Goal: Task Accomplishment & Management: Manage account settings

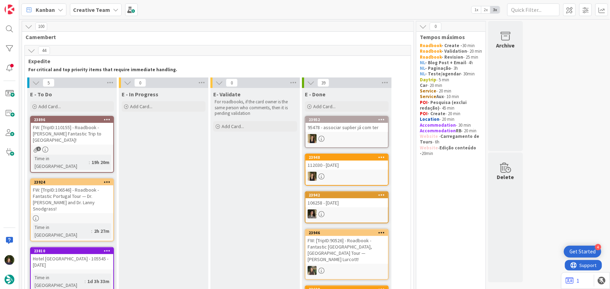
click at [68, 147] on div "1" at bounding box center [72, 150] width 83 height 6
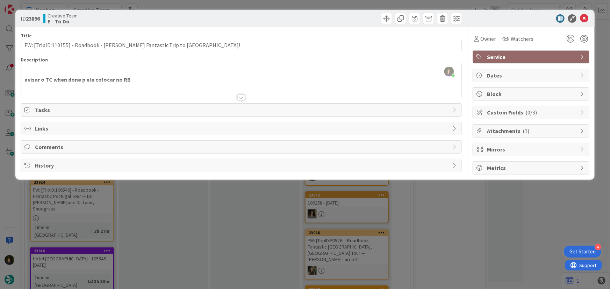
click at [243, 97] on div at bounding box center [241, 98] width 8 height 6
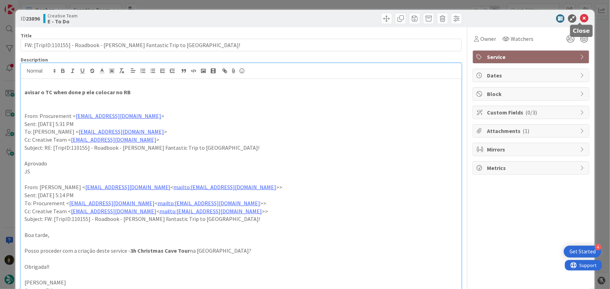
click at [580, 17] on icon at bounding box center [584, 18] width 8 height 8
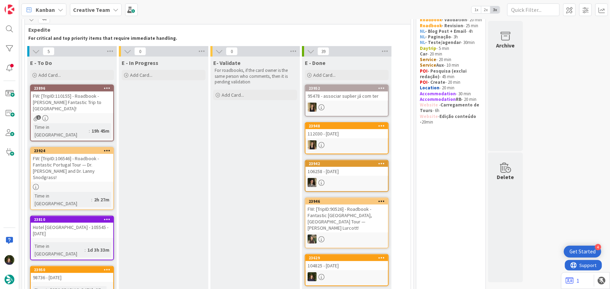
click at [72, 154] on div "FW: [TripID:106546] - Roadbook - Fantastic Portugal Tour — [PERSON_NAME] and [P…" at bounding box center [72, 168] width 83 height 28
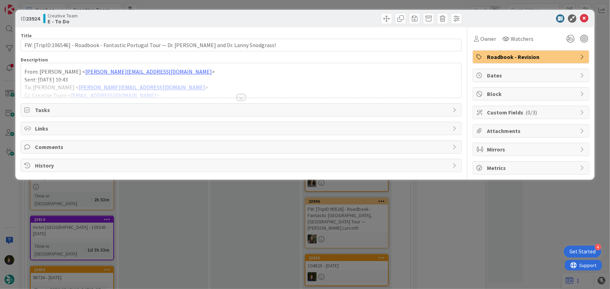
click at [241, 98] on div at bounding box center [241, 98] width 8 height 6
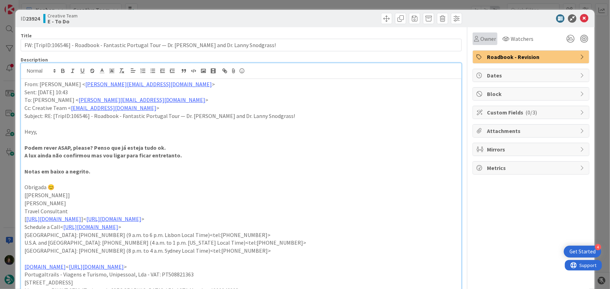
click at [486, 38] on span "Owner" at bounding box center [488, 39] width 16 height 8
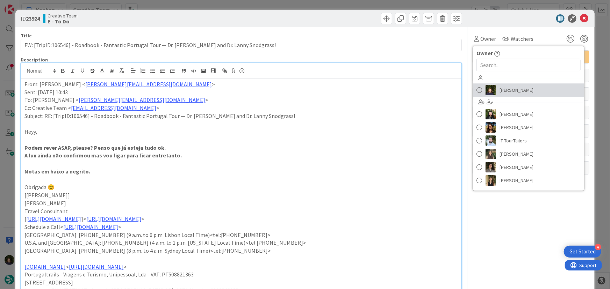
click at [513, 91] on span "[PERSON_NAME]" at bounding box center [517, 90] width 34 height 10
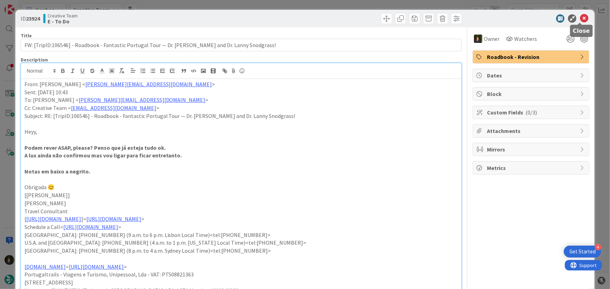
click at [580, 17] on icon at bounding box center [584, 18] width 8 height 8
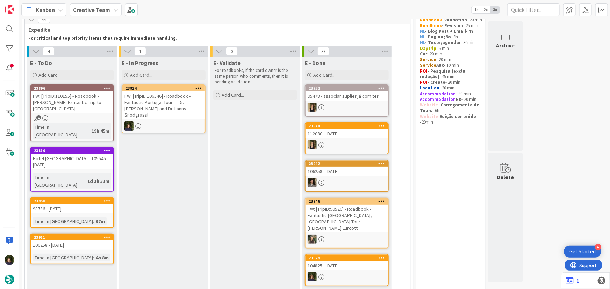
click at [161, 109] on div "FW: [TripID:106546] - Roadbook - Fantastic Portugal Tour — [PERSON_NAME] and [P…" at bounding box center [163, 106] width 83 height 28
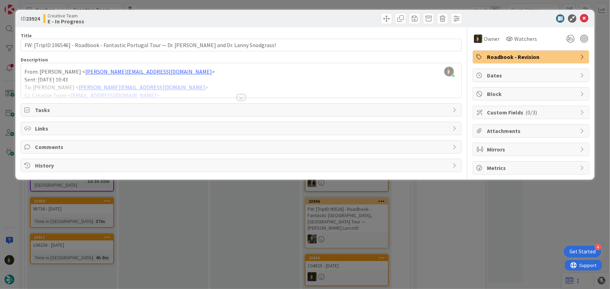
click at [240, 98] on div at bounding box center [241, 98] width 8 height 6
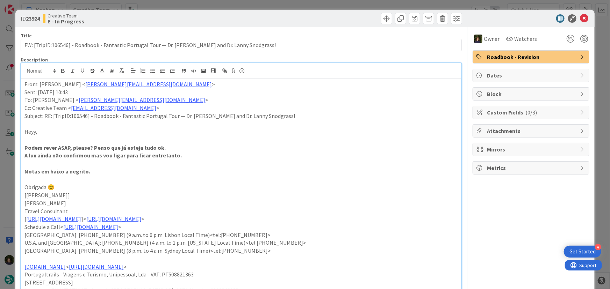
click at [24, 85] on p "From: Catarina Martins < catarina.martins@tourtailors.com >" at bounding box center [241, 84] width 434 height 8
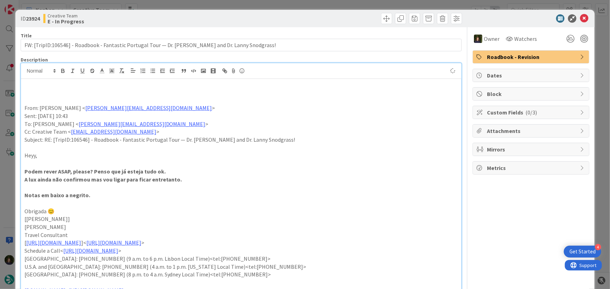
paste div
click at [59, 96] on p at bounding box center [241, 100] width 434 height 8
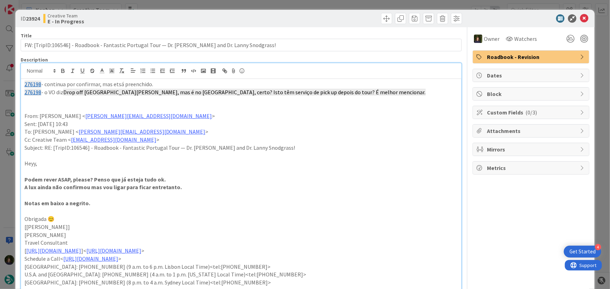
click at [36, 97] on p at bounding box center [241, 100] width 434 height 8
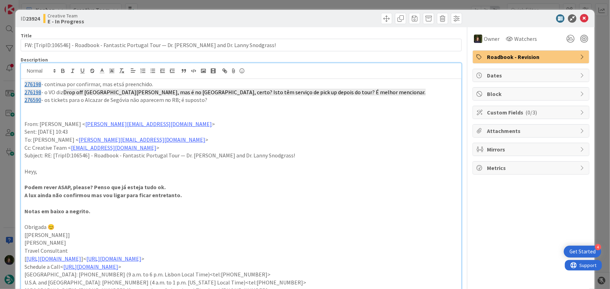
click at [116, 84] on p "276198 - continua por confirmar, mas etsá preenchido." at bounding box center [241, 84] width 434 height 8
click at [44, 86] on p "276198 - continua por confirmar, mas está preenchido." at bounding box center [241, 84] width 434 height 8
click at [149, 84] on p "276198 & 276204 - continuam por confirmar, mas está preenchido." at bounding box center [241, 84] width 434 height 8
drag, startPoint x: 206, startPoint y: 100, endPoint x: 22, endPoint y: 87, distance: 183.7
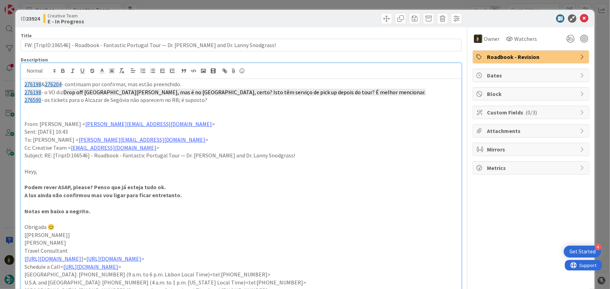
copy div "276198 & 276204 - continuam por confirmar, mas estão preenchido. 276198 - o VO …"
click at [581, 18] on icon at bounding box center [584, 18] width 8 height 8
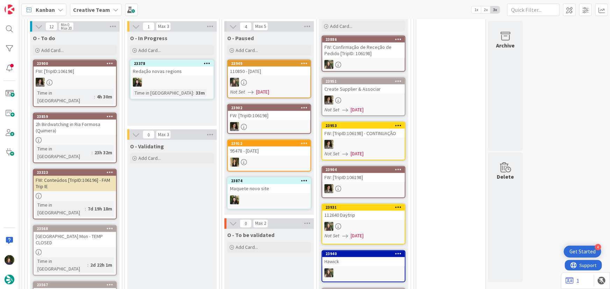
scroll to position [1853, 0]
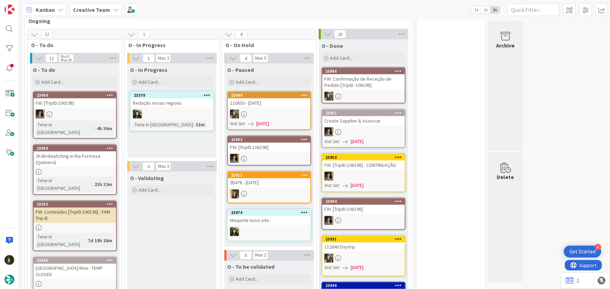
click at [80, 152] on div "2h Birdwatching in Ria Formosa (Quimera)" at bounding box center [75, 159] width 83 height 15
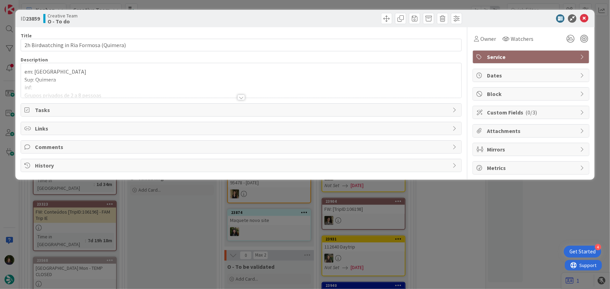
click at [244, 98] on div at bounding box center [241, 98] width 8 height 6
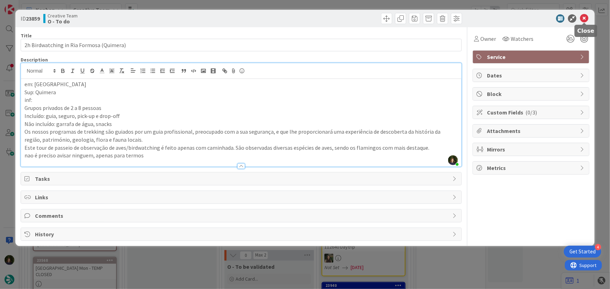
click at [587, 20] on icon at bounding box center [584, 18] width 8 height 8
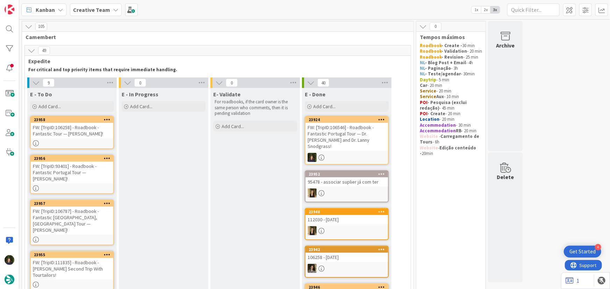
click at [65, 139] on link "23958 FW: [TripID:106258] - Roadbook - Fantastic Tour — Laurie Clarke!" at bounding box center [72, 132] width 84 height 33
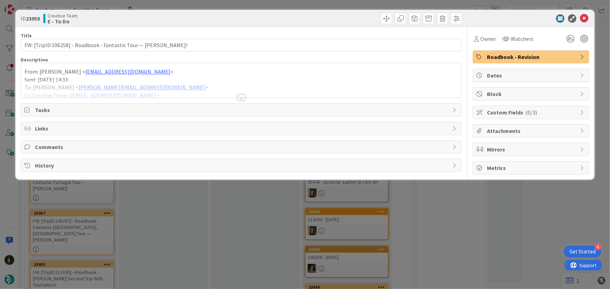
click at [244, 97] on div at bounding box center [241, 98] width 8 height 6
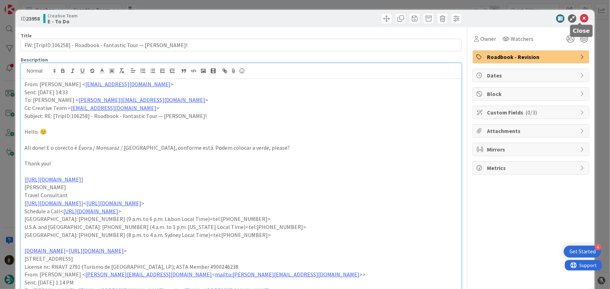
click at [580, 18] on icon at bounding box center [584, 18] width 8 height 8
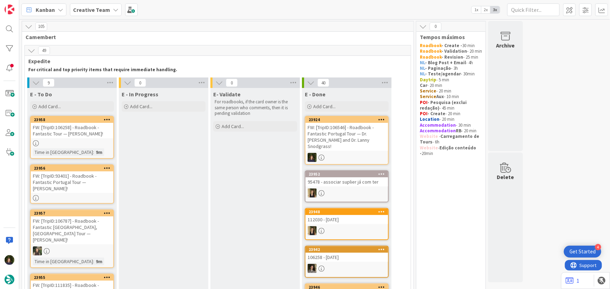
click at [72, 184] on div "FW: [TripID:93401] - Roadbook - Fantastic Portugal Tour — [PERSON_NAME]!" at bounding box center [72, 183] width 83 height 22
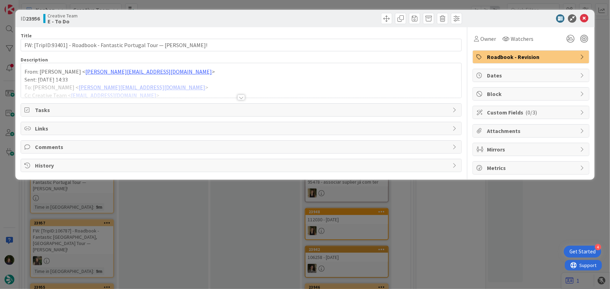
click at [240, 96] on div at bounding box center [241, 98] width 8 height 6
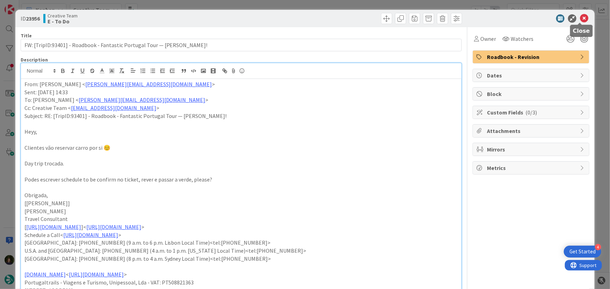
click at [580, 21] on icon at bounding box center [584, 18] width 8 height 8
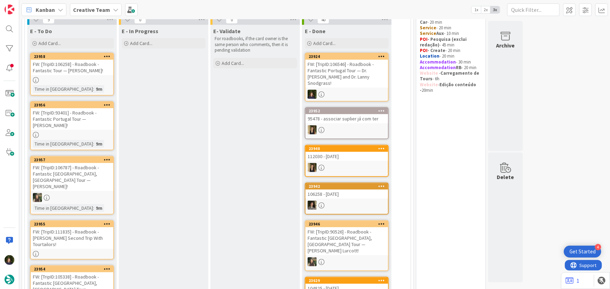
click at [56, 228] on div "FW: [TripID:111835] - Roadbook - [PERSON_NAME]'s Second Trip With Tourtailors!" at bounding box center [72, 239] width 83 height 22
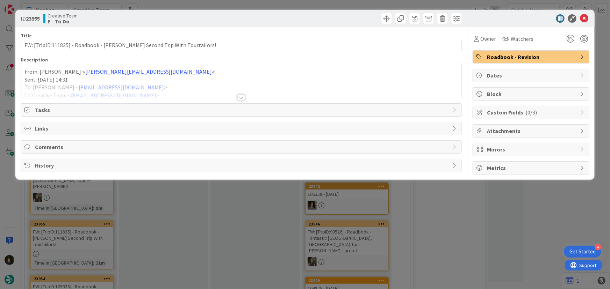
click at [241, 98] on div at bounding box center [241, 98] width 8 height 6
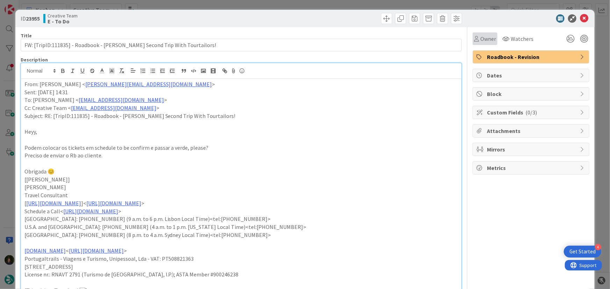
click at [482, 40] on span "Owner" at bounding box center [488, 39] width 16 height 8
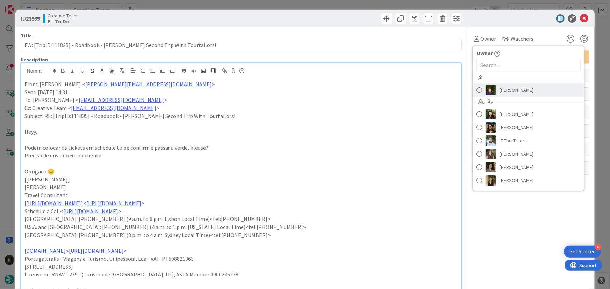
click at [501, 91] on span "[PERSON_NAME]" at bounding box center [517, 90] width 34 height 10
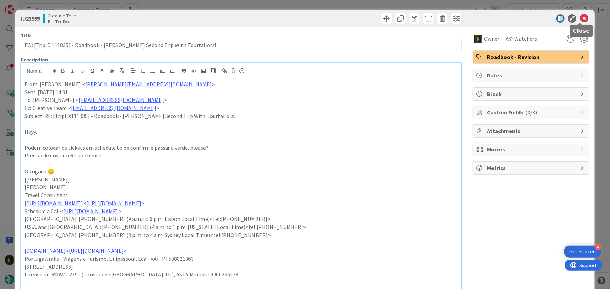
click at [580, 17] on icon at bounding box center [584, 18] width 8 height 8
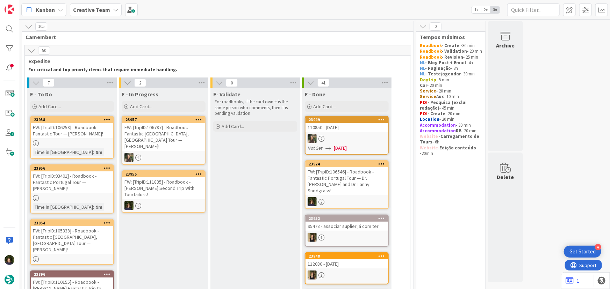
click at [152, 201] on div at bounding box center [163, 205] width 83 height 9
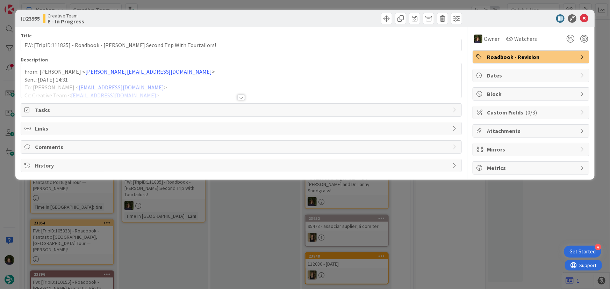
click at [238, 99] on div at bounding box center [241, 98] width 8 height 6
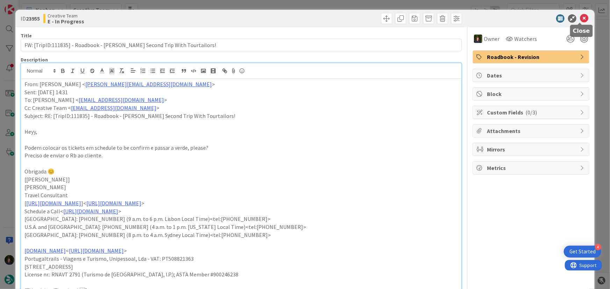
click at [580, 17] on icon at bounding box center [584, 18] width 8 height 8
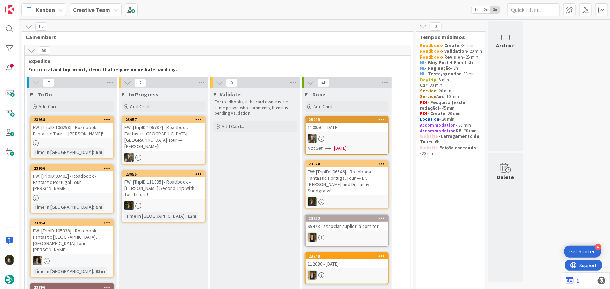
click at [174, 185] on div "FW: [TripID:111835] - Roadbook - [PERSON_NAME]'s Second Trip With Tourtailors!" at bounding box center [163, 189] width 83 height 22
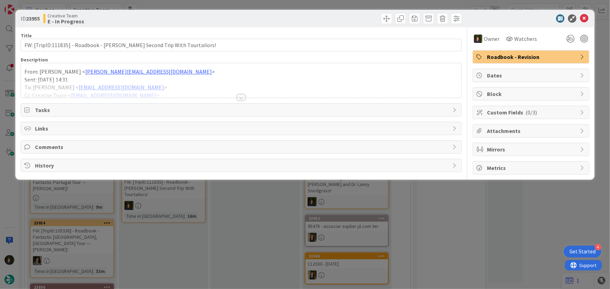
click at [240, 95] on div at bounding box center [241, 98] width 8 height 6
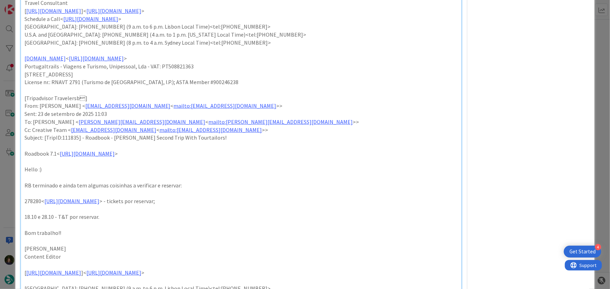
scroll to position [222, 0]
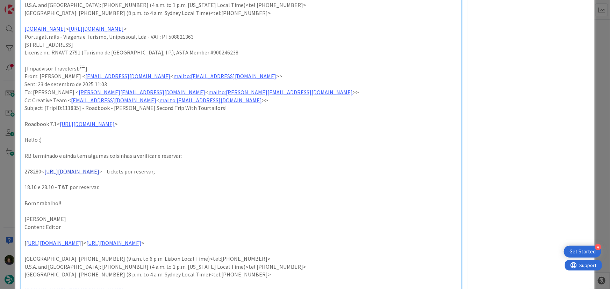
click at [99, 171] on link "https://appweb.tourtailors.com/sigav/#Voucher/view/286110" at bounding box center [71, 171] width 55 height 7
click at [105, 183] on link "https://appweb.tourtailors.com/sigav/#Voucher/view/286110" at bounding box center [97, 184] width 48 height 9
click at [280, 142] on p "Hello :)" at bounding box center [241, 140] width 434 height 8
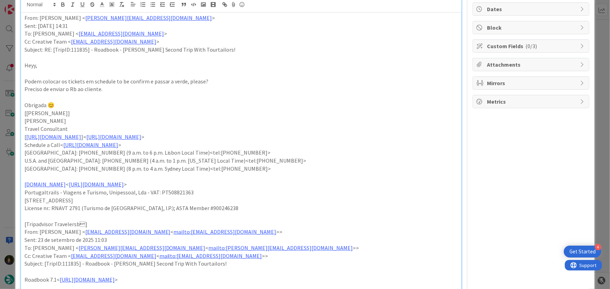
scroll to position [0, 0]
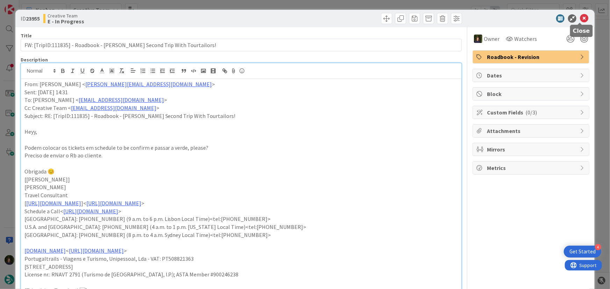
click at [580, 20] on icon at bounding box center [584, 18] width 8 height 8
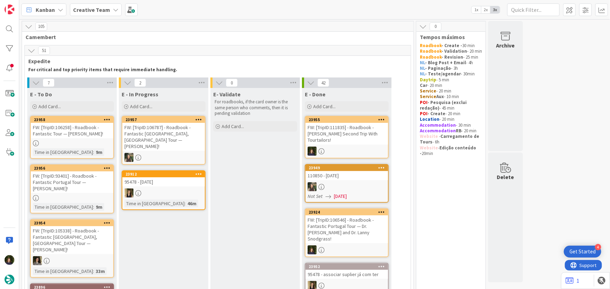
scroll to position [31, 0]
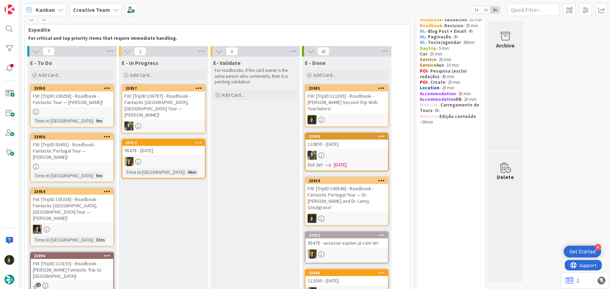
click at [59, 154] on div "FW: [TripID:93401] - Roadbook - Fantastic Portugal Tour — [PERSON_NAME]!" at bounding box center [72, 151] width 83 height 22
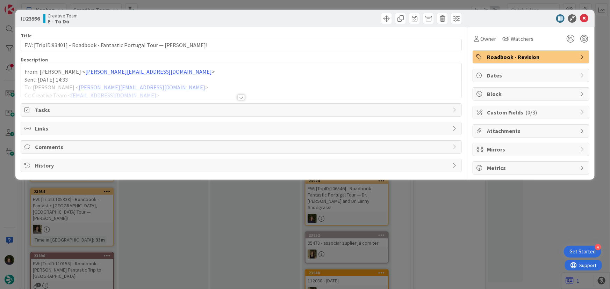
click at [238, 99] on div at bounding box center [241, 98] width 8 height 6
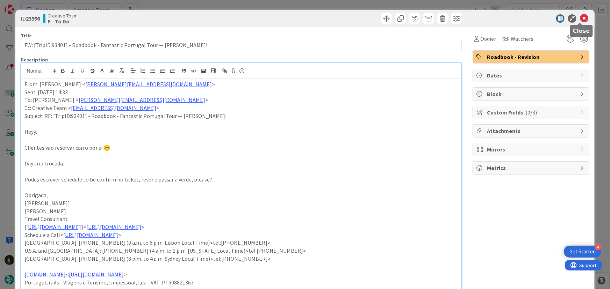
click at [580, 16] on icon at bounding box center [584, 18] width 8 height 8
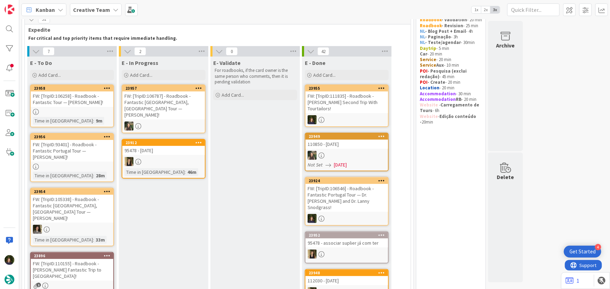
click at [59, 101] on div "FW: [TripID:106258] - Roadbook - Fantastic Tour — [PERSON_NAME]!" at bounding box center [72, 99] width 83 height 15
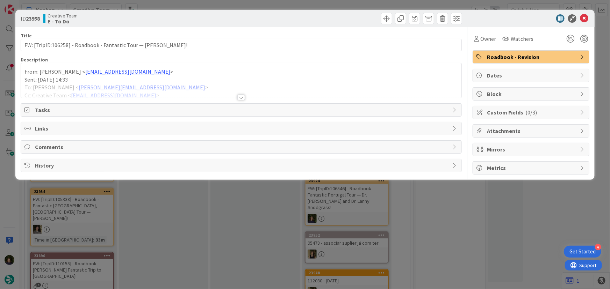
click at [241, 98] on div at bounding box center [241, 98] width 8 height 6
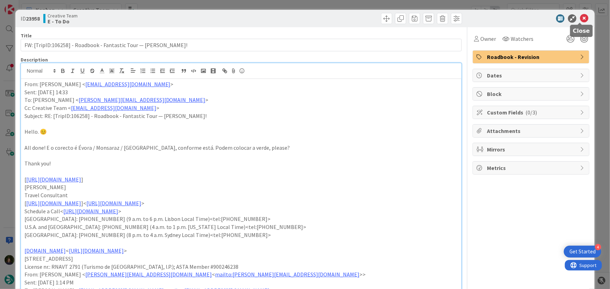
click at [581, 18] on icon at bounding box center [584, 18] width 8 height 8
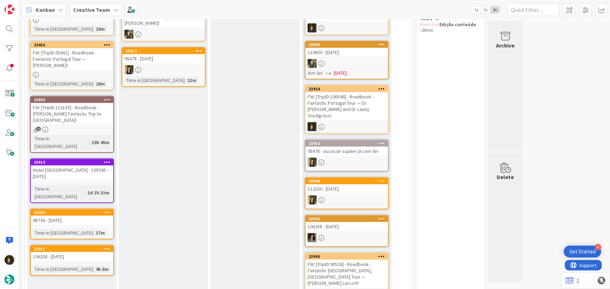
scroll to position [127, 0]
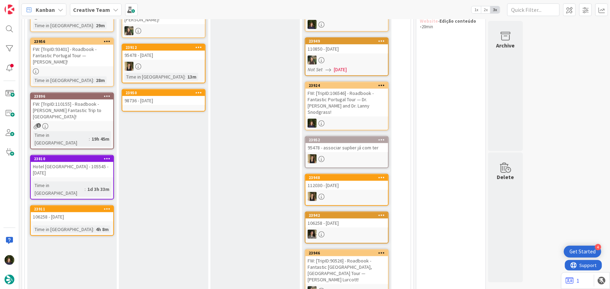
click at [158, 96] on div "98736 - [DATE]" at bounding box center [163, 100] width 83 height 9
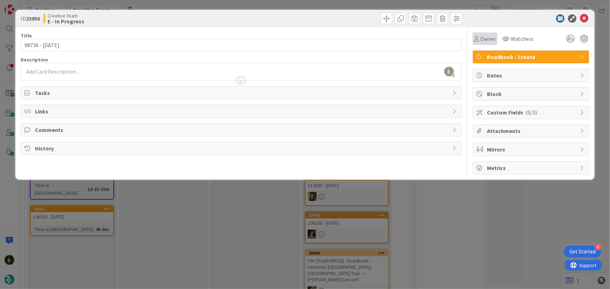
click at [486, 41] on span "Owner" at bounding box center [488, 39] width 16 height 8
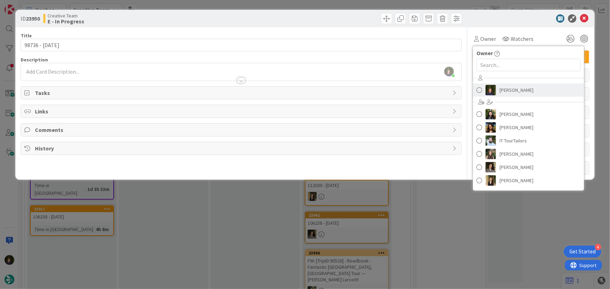
click at [517, 92] on span "[PERSON_NAME]" at bounding box center [517, 90] width 34 height 10
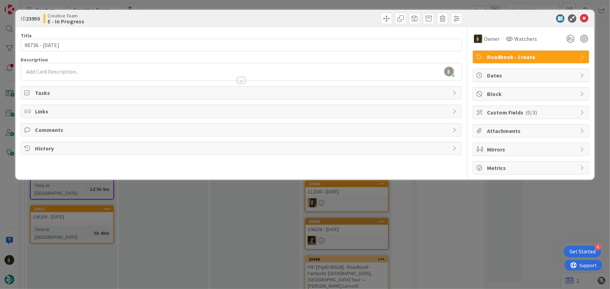
click at [77, 73] on div at bounding box center [241, 76] width 441 height 7
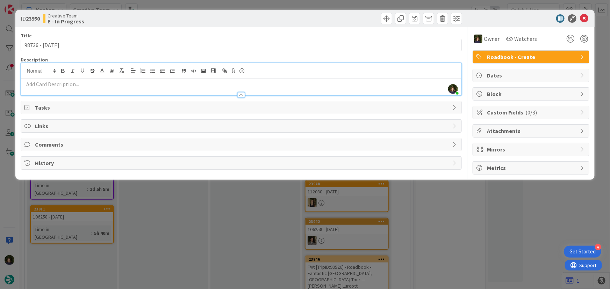
click at [81, 84] on p at bounding box center [241, 84] width 434 height 8
paste div
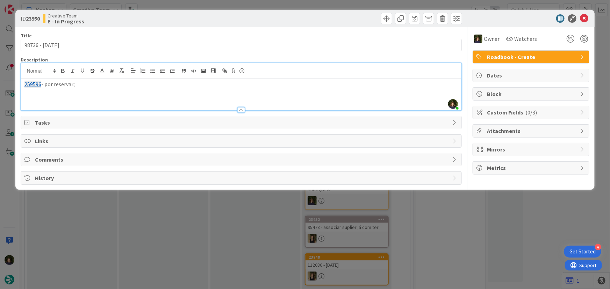
scroll to position [72, 0]
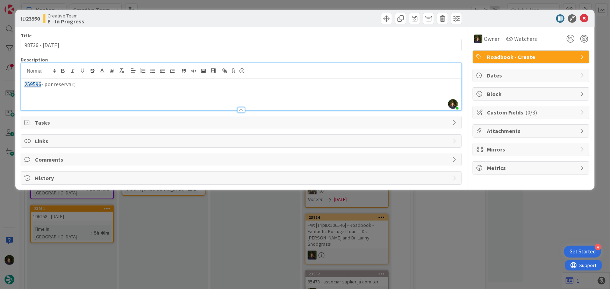
click at [55, 94] on p at bounding box center [241, 92] width 434 height 8
click at [46, 86] on p "259596 - por reservar;" at bounding box center [241, 84] width 434 height 8
click at [158, 93] on p "259597 - Transfer hotel - airport por reservar;" at bounding box center [241, 92] width 434 height 8
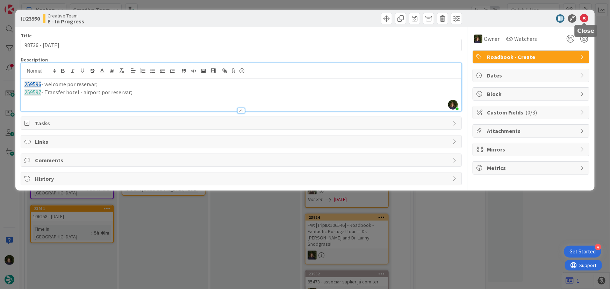
click at [583, 17] on icon at bounding box center [584, 18] width 8 height 8
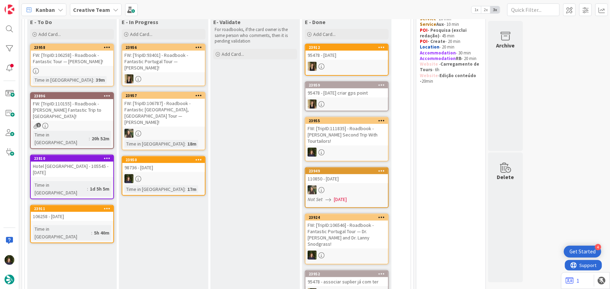
click at [99, 10] on b "Creative Team" at bounding box center [91, 9] width 37 height 7
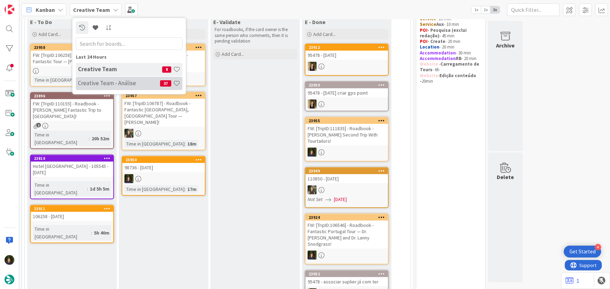
click at [107, 83] on h4 "Creative Team - Análise" at bounding box center [119, 83] width 82 height 7
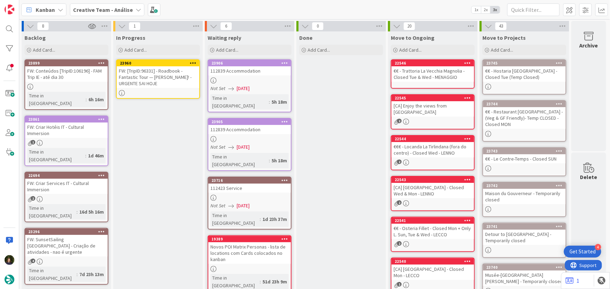
click at [193, 63] on icon at bounding box center [193, 62] width 7 height 5
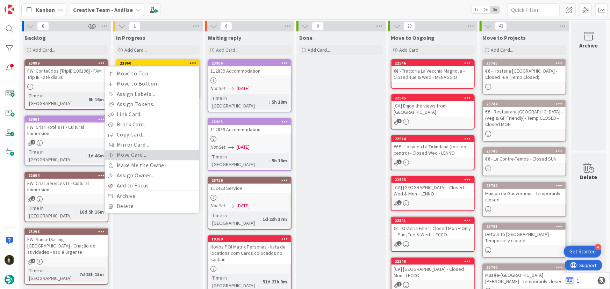
click at [165, 155] on link "Move Card..." at bounding box center [152, 155] width 94 height 10
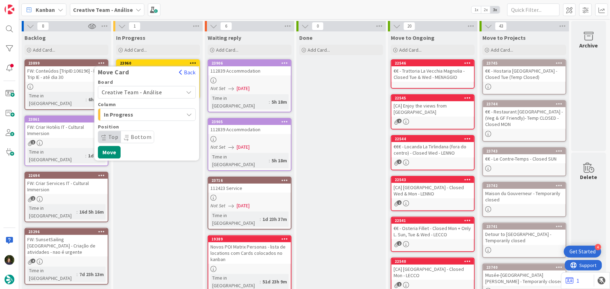
click at [161, 91] on span "Creative Team - Análise" at bounding box center [141, 92] width 78 height 10
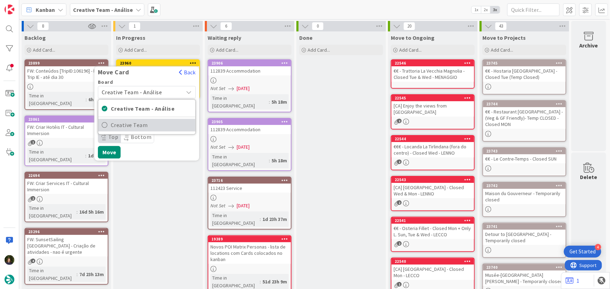
click at [163, 126] on span "Creative Team" at bounding box center [151, 125] width 81 height 10
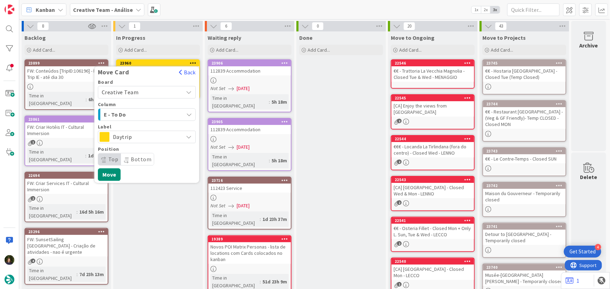
click at [138, 135] on span "Daytrip" at bounding box center [146, 137] width 67 height 10
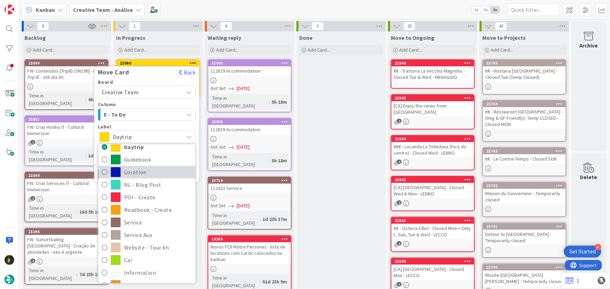
scroll to position [127, 0]
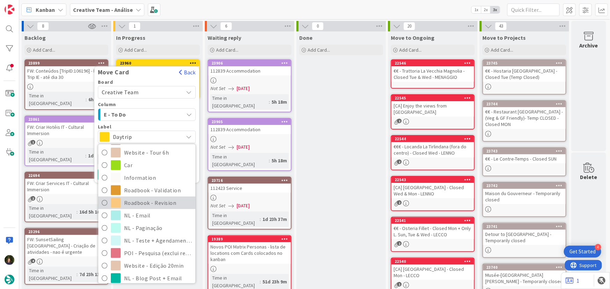
click at [153, 206] on span "Roadbook - Revision" at bounding box center [158, 203] width 68 height 10
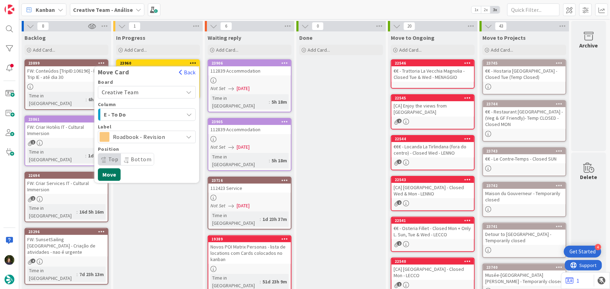
click at [109, 179] on button "Move" at bounding box center [109, 175] width 23 height 13
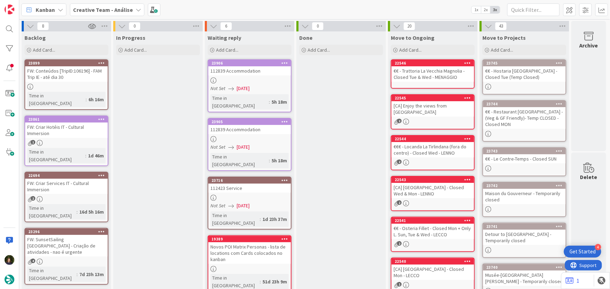
click at [112, 8] on b "Creative Team - Análise" at bounding box center [103, 9] width 60 height 7
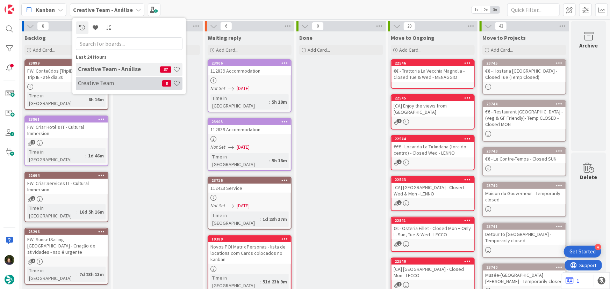
click at [116, 81] on h4 "Creative Team" at bounding box center [120, 83] width 84 height 7
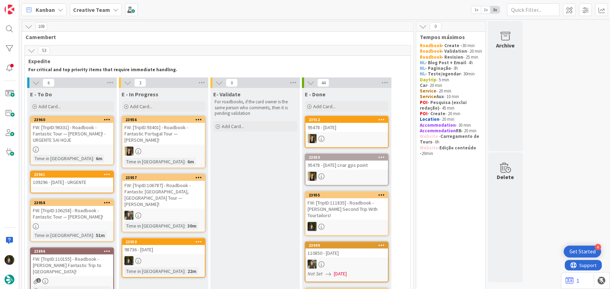
click at [164, 257] on div at bounding box center [163, 261] width 83 height 9
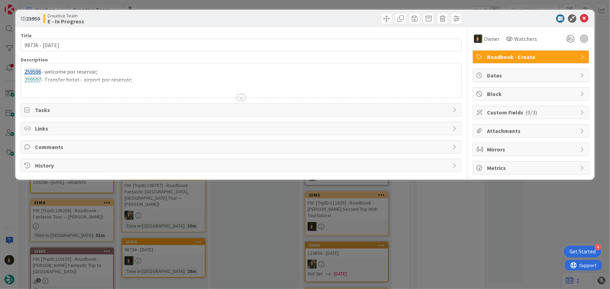
click at [156, 84] on div at bounding box center [241, 89] width 441 height 18
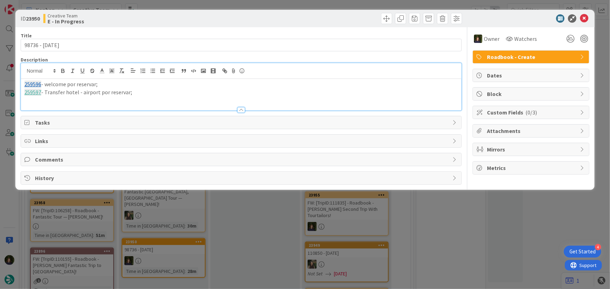
click at [149, 91] on p "259597 - Transfer hotel - airport por reservar;" at bounding box center [241, 92] width 434 height 8
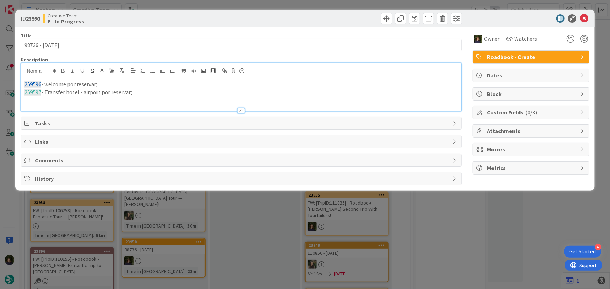
paste div
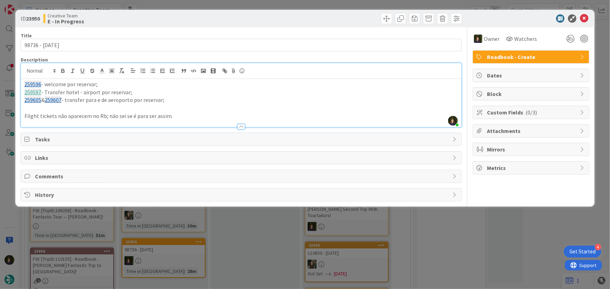
click at [52, 109] on p at bounding box center [241, 108] width 434 height 8
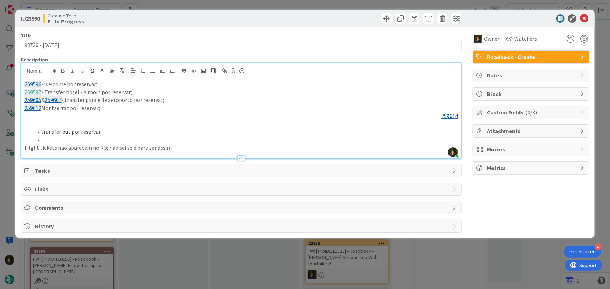
click at [40, 129] on li "transfer out por reservar." at bounding box center [245, 132] width 425 height 8
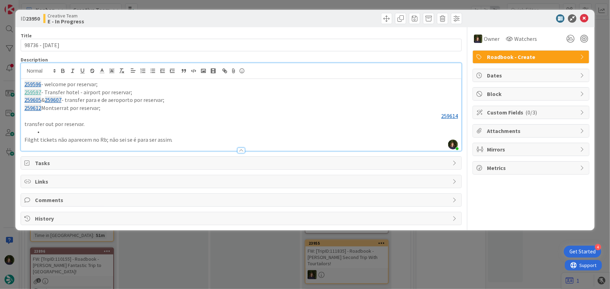
click at [92, 119] on p "259614" at bounding box center [241, 116] width 434 height 8
click at [129, 108] on p "259612 Montserrat por reservar;" at bounding box center [241, 108] width 434 height 8
click at [442, 117] on link "259614" at bounding box center [449, 116] width 17 height 7
click at [75, 114] on p "259614" at bounding box center [241, 116] width 434 height 8
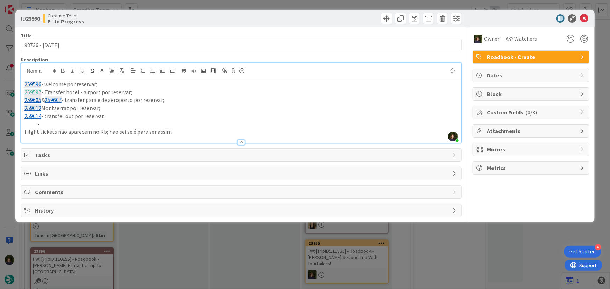
click at [115, 114] on p "259614 - transfer out por reservar." at bounding box center [241, 116] width 434 height 8
click at [203, 115] on p "259614 - transfer out por reservar, mas tens de alterar o service no price para…" at bounding box center [241, 116] width 434 height 8
click at [264, 113] on p "259614 - transfer out por reservar, mas tens de alterar o service no price para…" at bounding box center [241, 116] width 434 height 8
drag, startPoint x: 171, startPoint y: 131, endPoint x: 33, endPoint y: 105, distance: 140.1
click at [20, 80] on div "ID 23950 Creative Team E - In Progress Title 14 / 128 98736 - 25 oct Descriptio…" at bounding box center [305, 116] width 580 height 213
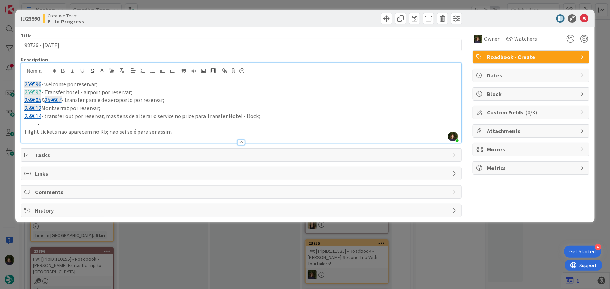
copy div "259596 - welcome por reservar; 259597 - Transfer hotel - airport por reservar; …"
click at [585, 19] on icon at bounding box center [584, 18] width 8 height 8
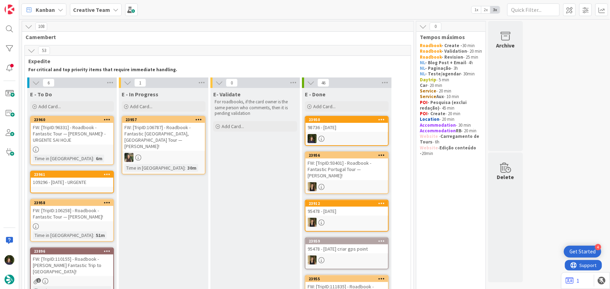
click at [67, 140] on div "FW: [TripID:96331] - Roadbook - Fantastic Tour — [PERSON_NAME] G [PERSON_NAME]!…" at bounding box center [72, 134] width 83 height 22
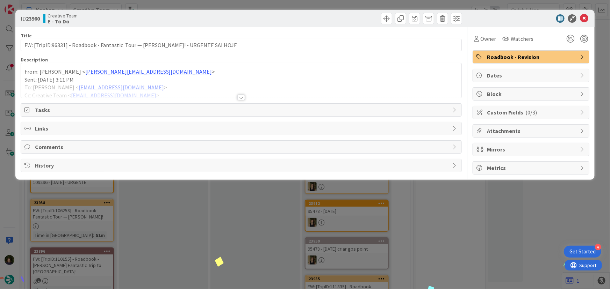
click at [241, 98] on div at bounding box center [241, 98] width 8 height 6
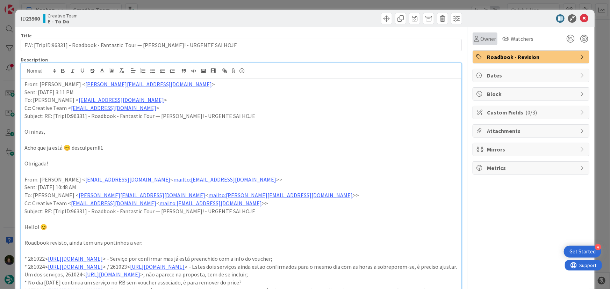
click at [485, 35] on span "Owner" at bounding box center [488, 39] width 16 height 8
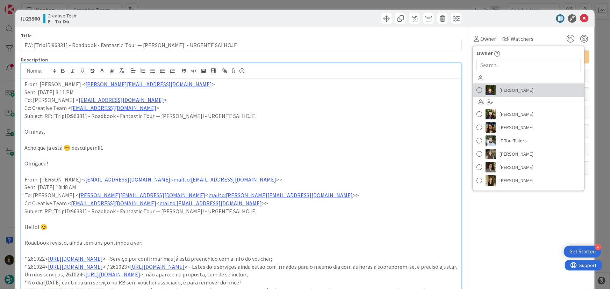
click at [510, 92] on span "[PERSON_NAME]" at bounding box center [517, 90] width 34 height 10
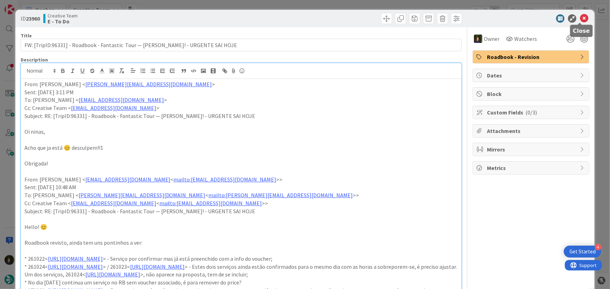
click at [581, 16] on icon at bounding box center [584, 18] width 8 height 8
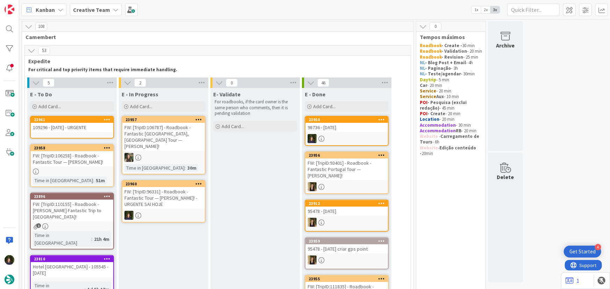
click at [159, 193] on div "FW: [TripID:96331] - Roadbook - Fantastic Tour — [PERSON_NAME] G [PERSON_NAME]!…" at bounding box center [163, 198] width 83 height 22
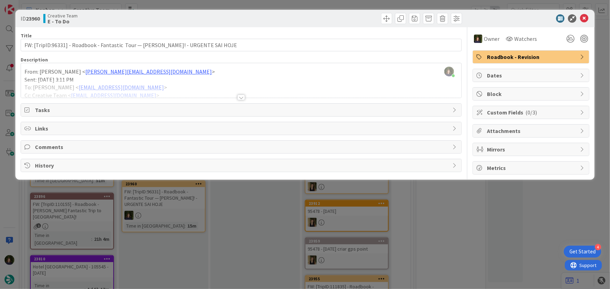
click at [242, 95] on div at bounding box center [241, 98] width 8 height 6
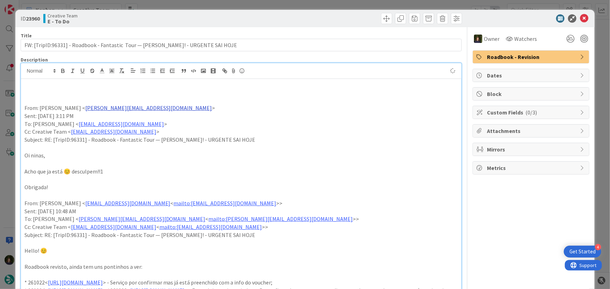
paste div
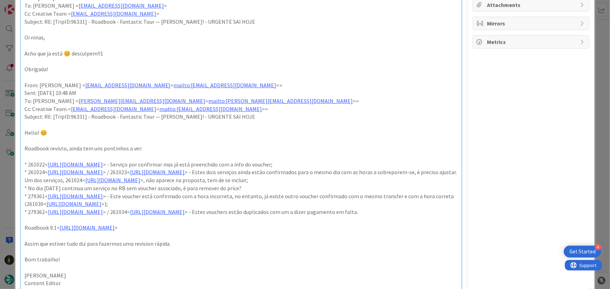
scroll to position [127, 0]
click at [185, 171] on link "https://appweb.tourtailors.com/sigav/#Voucher/view/268728" at bounding box center [157, 171] width 55 height 7
click at [338, 102] on p "To: Bárbara Pinto < Barbara.pinto@tourtailors.com < mailto:Barbara.pinto@tourta…" at bounding box center [241, 100] width 434 height 8
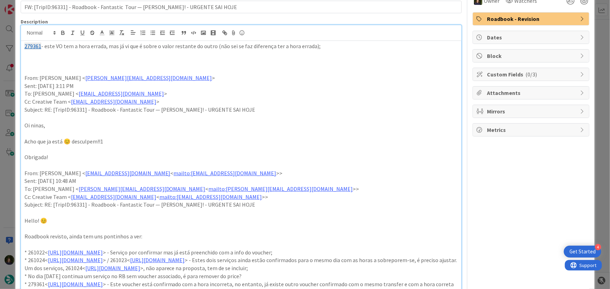
scroll to position [0, 0]
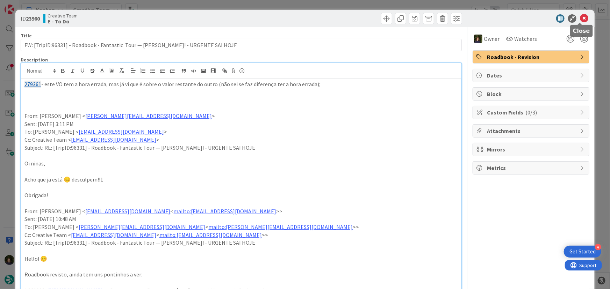
drag, startPoint x: 578, startPoint y: 16, endPoint x: 521, endPoint y: 57, distance: 70.2
click at [580, 16] on icon at bounding box center [584, 18] width 8 height 8
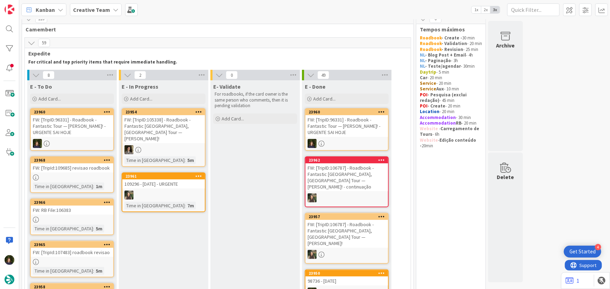
click at [65, 130] on div "FW: [TripID:96331] - Roadbook - Fantastic Tour — [PERSON_NAME] G [PERSON_NAME]!…" at bounding box center [72, 126] width 83 height 22
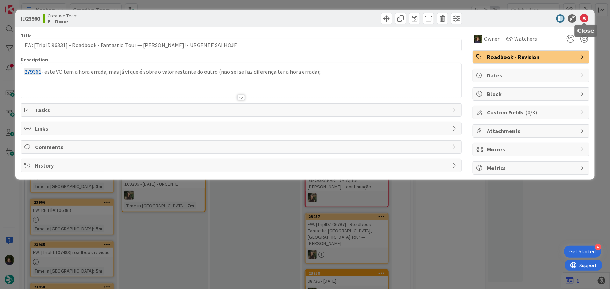
click at [583, 18] on icon at bounding box center [584, 18] width 8 height 8
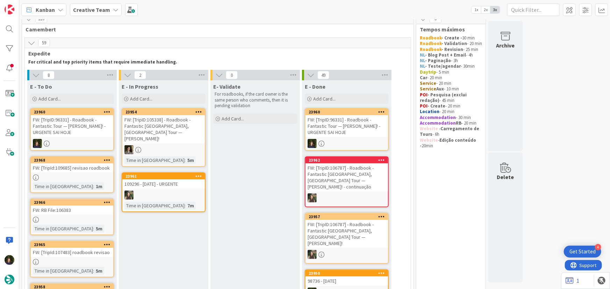
click at [346, 134] on div "FW: [TripID:96331] - Roadbook - Fantastic Tour — [PERSON_NAME] G [PERSON_NAME]!…" at bounding box center [347, 126] width 83 height 22
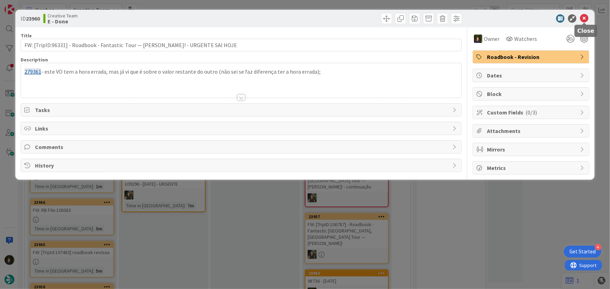
drag, startPoint x: 582, startPoint y: 19, endPoint x: 577, endPoint y: 22, distance: 5.9
click at [583, 18] on icon at bounding box center [584, 18] width 8 height 8
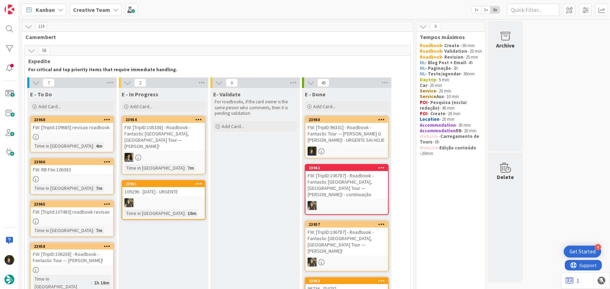
click at [65, 134] on div at bounding box center [72, 137] width 83 height 6
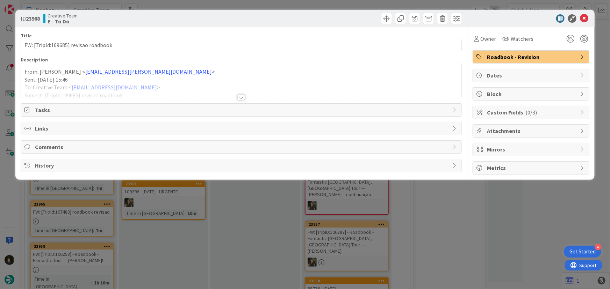
click at [241, 99] on div at bounding box center [241, 98] width 8 height 6
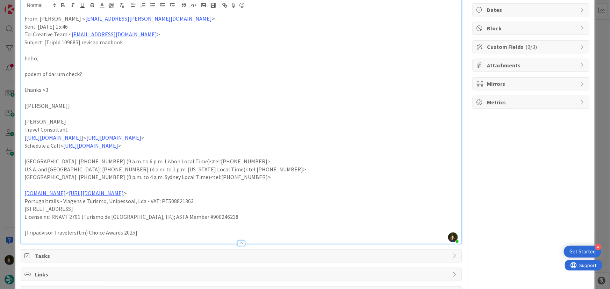
scroll to position [14, 0]
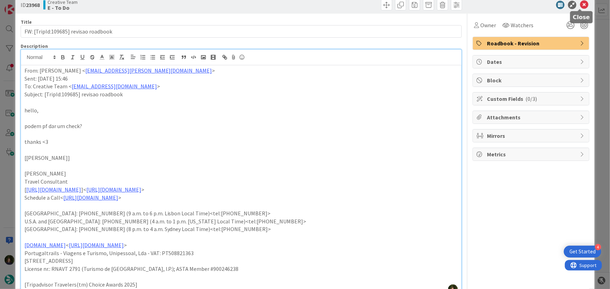
click at [581, 7] on icon at bounding box center [584, 5] width 8 height 8
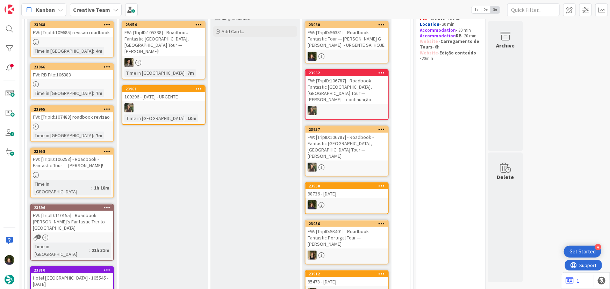
click at [56, 168] on div "FW: [TripID:106258] - Roadbook - Fantastic Tour — [PERSON_NAME]!" at bounding box center [72, 162] width 83 height 15
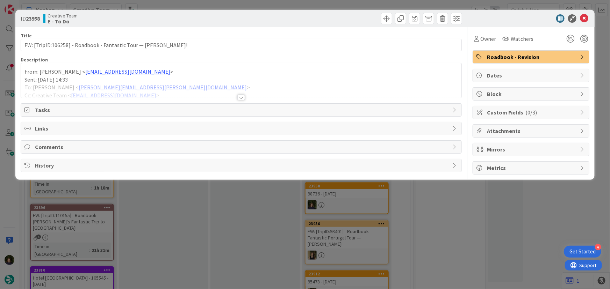
click at [242, 95] on div at bounding box center [241, 98] width 8 height 6
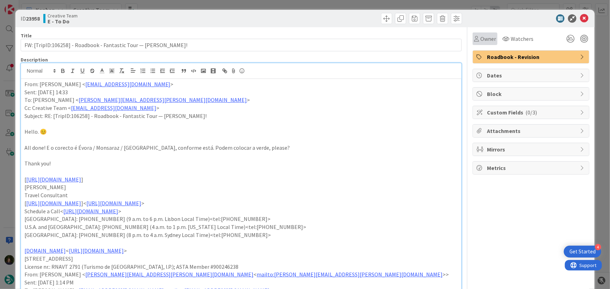
click at [482, 39] on span "Owner" at bounding box center [488, 39] width 16 height 8
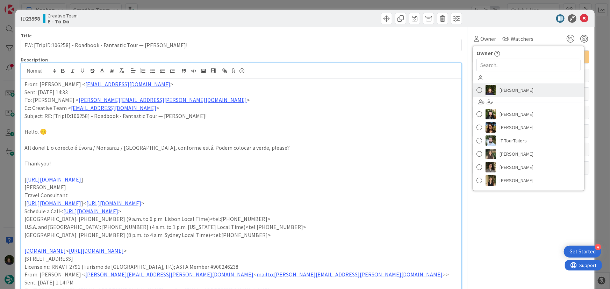
click at [500, 90] on span "[PERSON_NAME]" at bounding box center [517, 90] width 34 height 10
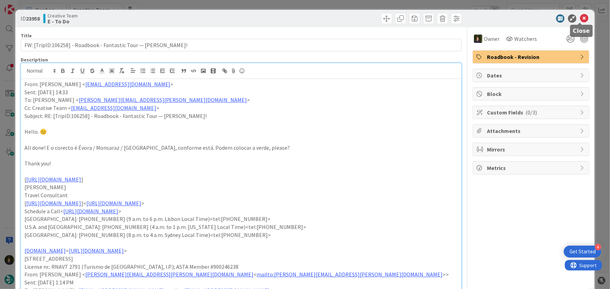
drag, startPoint x: 578, startPoint y: 18, endPoint x: 572, endPoint y: 25, distance: 9.4
click at [580, 18] on icon at bounding box center [584, 18] width 8 height 8
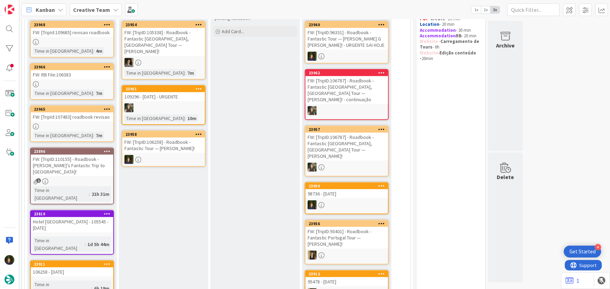
click at [156, 140] on div "FW: [TripID:106258] - Roadbook - Fantastic Tour — [PERSON_NAME]!" at bounding box center [163, 145] width 83 height 15
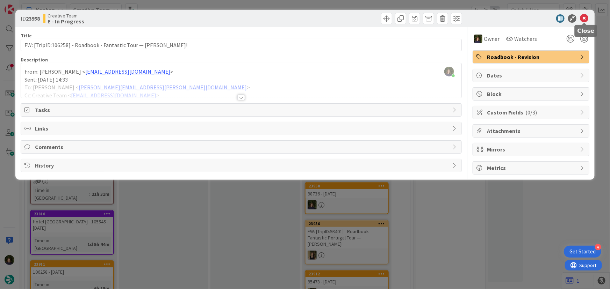
drag, startPoint x: 586, startPoint y: 19, endPoint x: 471, endPoint y: 19, distance: 115.4
click at [586, 19] on icon at bounding box center [584, 18] width 8 height 8
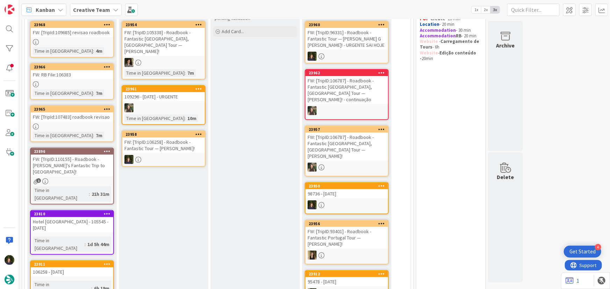
click at [148, 146] on link "23958 FW: [TripID:106258] - Roadbook - Fantastic Tour — Laurie Clarke!" at bounding box center [164, 149] width 84 height 36
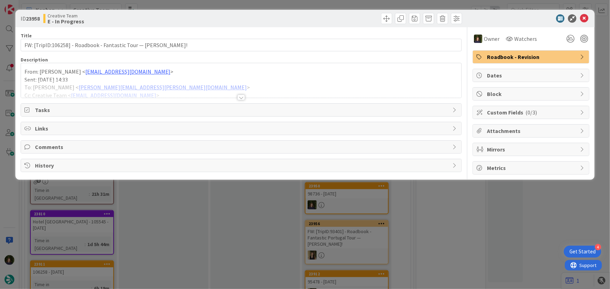
click at [241, 98] on div at bounding box center [241, 98] width 8 height 6
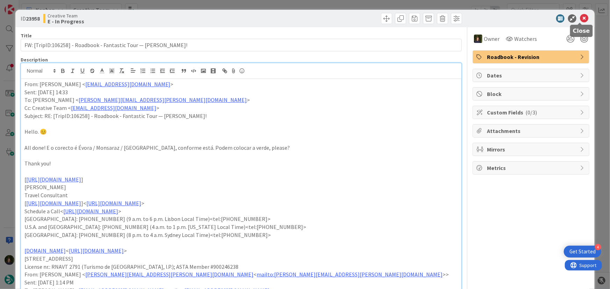
click at [580, 17] on icon at bounding box center [584, 18] width 8 height 8
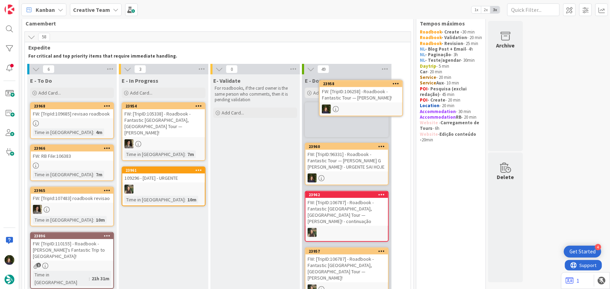
scroll to position [14, 0]
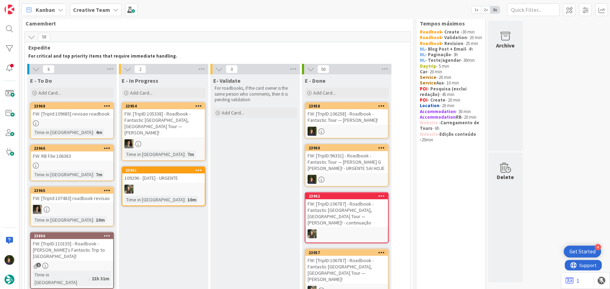
click at [58, 164] on div at bounding box center [72, 166] width 83 height 6
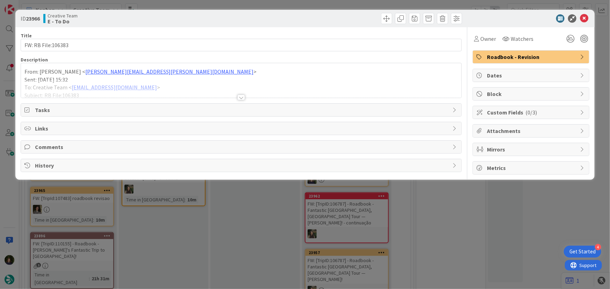
click at [243, 97] on div at bounding box center [241, 98] width 8 height 6
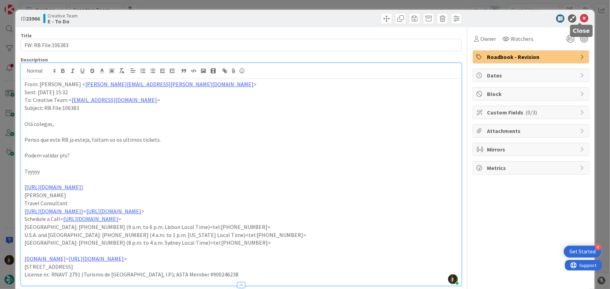
click at [580, 19] on icon at bounding box center [584, 18] width 8 height 8
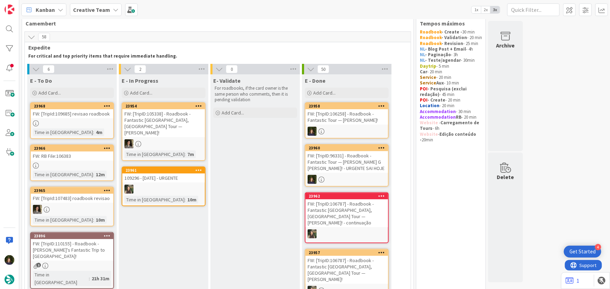
click at [76, 123] on div at bounding box center [72, 124] width 83 height 6
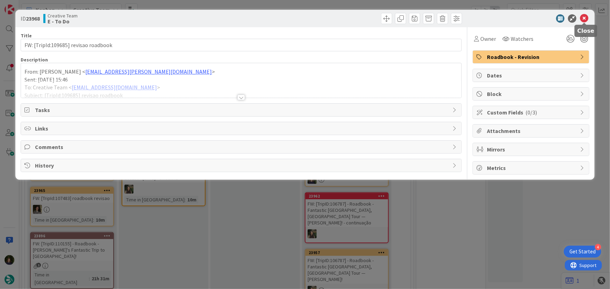
drag, startPoint x: 583, startPoint y: 20, endPoint x: 541, endPoint y: 60, distance: 58.1
click at [584, 19] on icon at bounding box center [584, 18] width 8 height 8
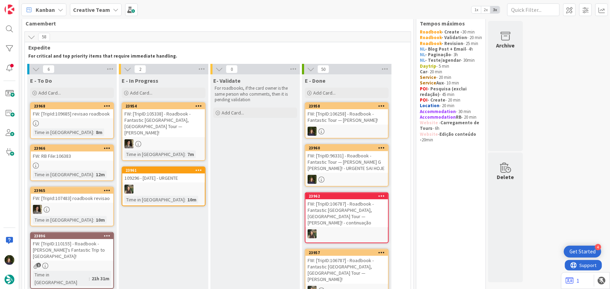
click at [59, 164] on div at bounding box center [72, 166] width 83 height 6
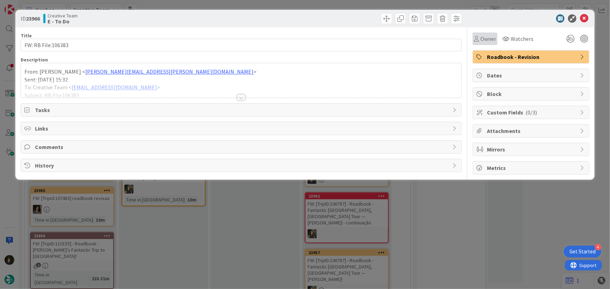
click at [486, 42] on span "Owner" at bounding box center [488, 39] width 16 height 8
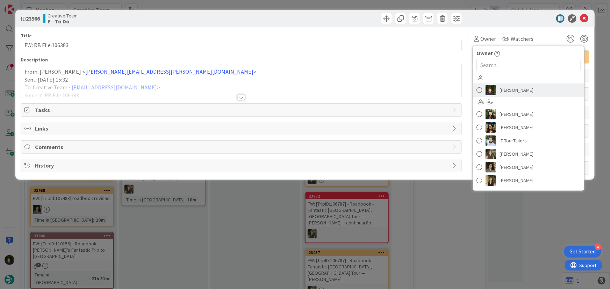
click at [501, 88] on span "[PERSON_NAME]" at bounding box center [517, 90] width 34 height 10
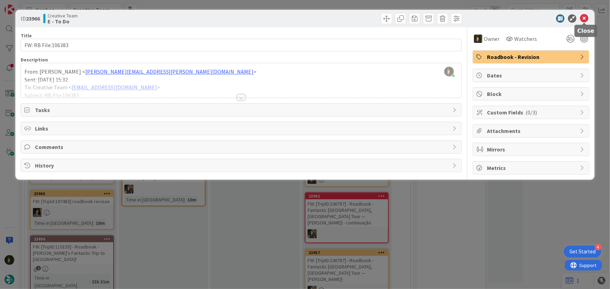
click at [584, 18] on icon at bounding box center [584, 18] width 8 height 8
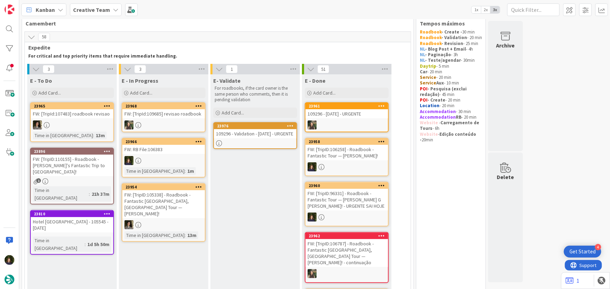
click at [160, 157] on div at bounding box center [163, 160] width 83 height 9
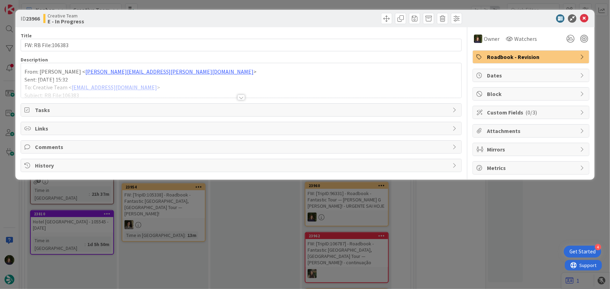
click at [240, 97] on div at bounding box center [241, 98] width 8 height 6
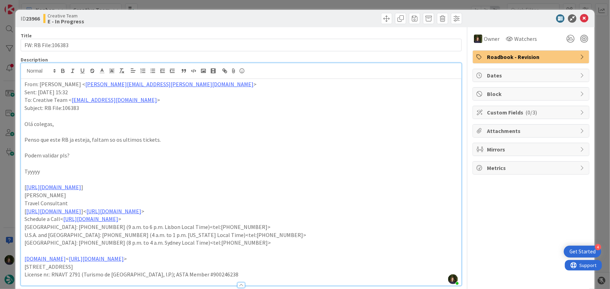
click at [24, 86] on p "From: Inês Martins < ines.martins@tourtailors.com >" at bounding box center [241, 84] width 434 height 8
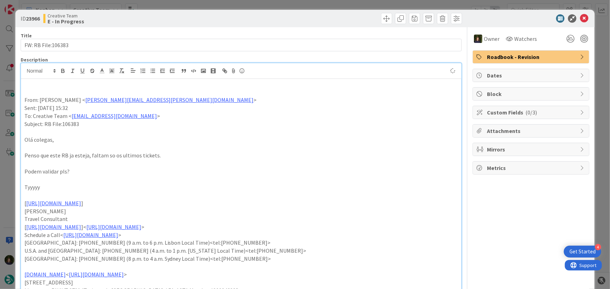
paste div
click at [580, 16] on icon at bounding box center [584, 18] width 8 height 8
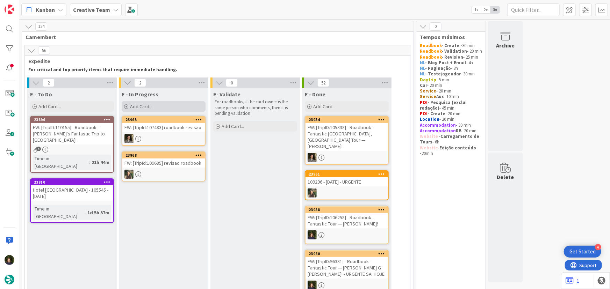
click at [164, 107] on div "Add Card..." at bounding box center [164, 106] width 84 height 10
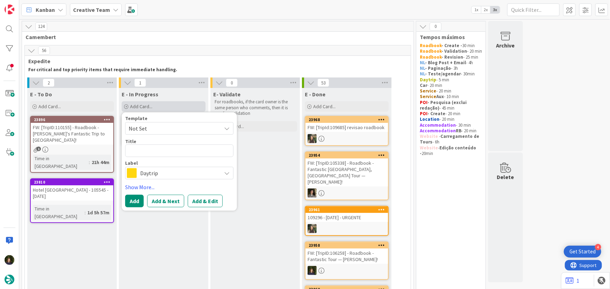
type textarea "x"
type textarea "1"
type textarea "x"
type textarea "10"
type textarea "x"
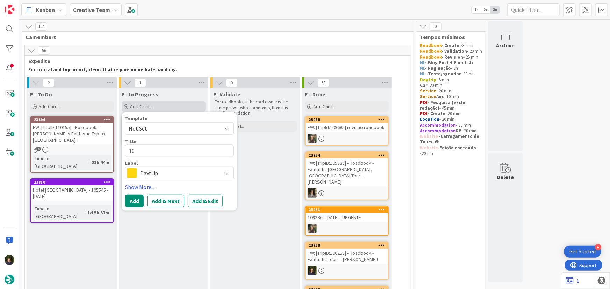
type textarea "100"
type textarea "x"
type textarea "1000"
type textarea "x"
type textarea "100"
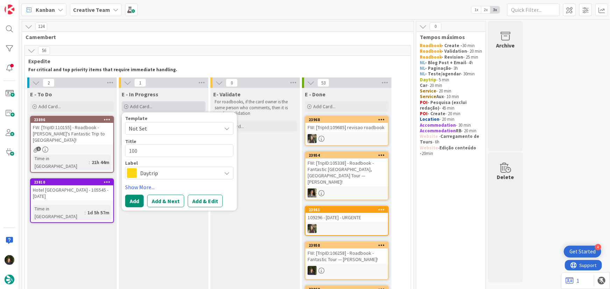
type textarea "x"
type textarea "1006"
type textarea "x"
type textarea "10062"
type textarea "x"
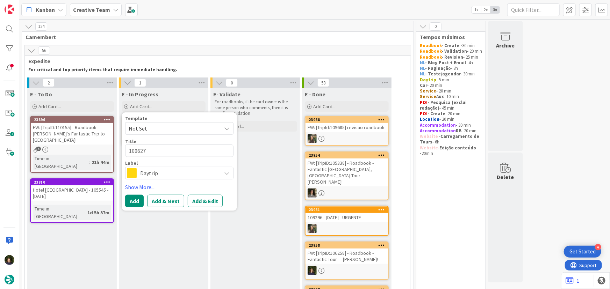
type textarea "100627"
click at [159, 174] on span "Daytrip" at bounding box center [179, 174] width 78 height 10
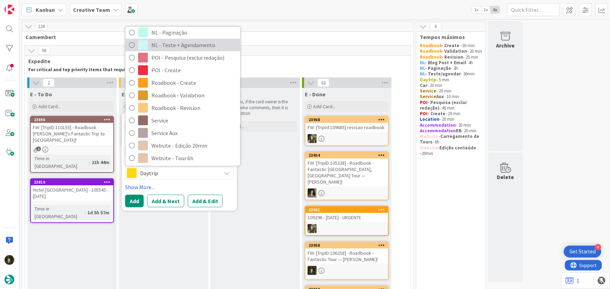
scroll to position [95, 0]
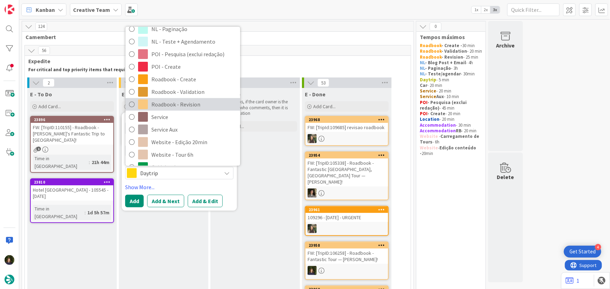
click at [173, 100] on span "Roadbook - Revision" at bounding box center [193, 104] width 85 height 10
type textarea "x"
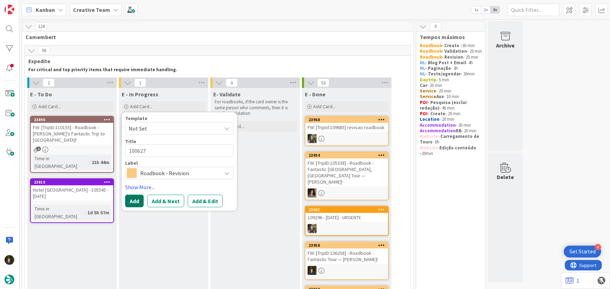
click at [135, 201] on button "Add" at bounding box center [134, 201] width 19 height 13
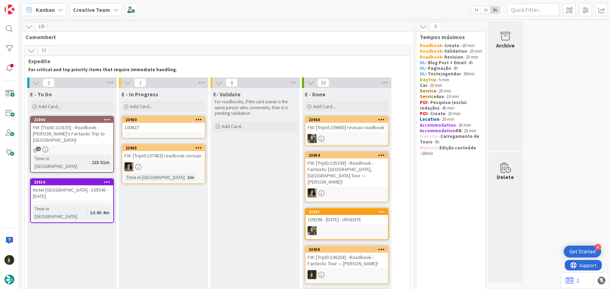
click at [154, 129] on div "100627" at bounding box center [163, 127] width 83 height 9
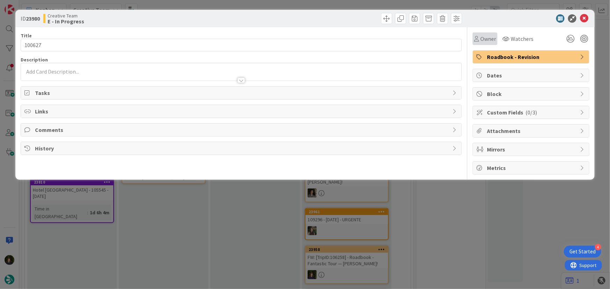
click at [486, 39] on span "Owner" at bounding box center [488, 39] width 16 height 8
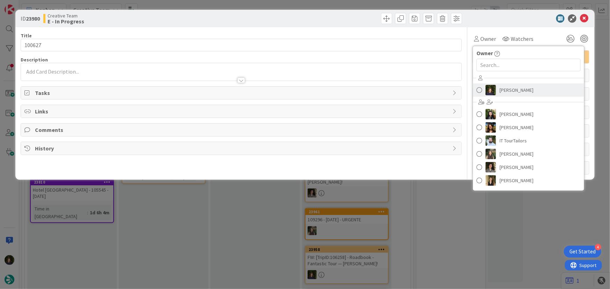
click at [513, 89] on span "[PERSON_NAME]" at bounding box center [517, 90] width 34 height 10
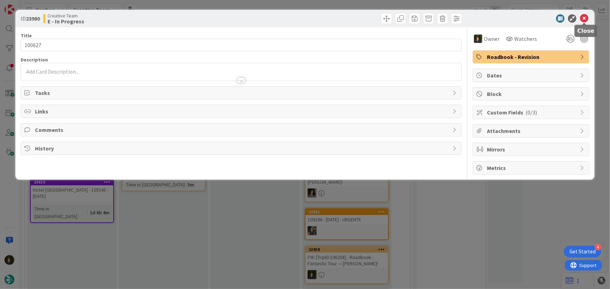
click at [584, 19] on icon at bounding box center [584, 18] width 8 height 8
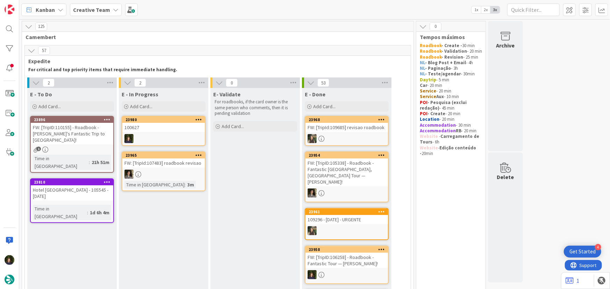
click at [200, 118] on icon at bounding box center [198, 119] width 7 height 5
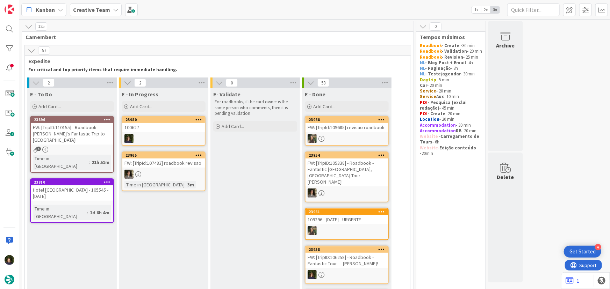
click at [152, 139] on div at bounding box center [163, 138] width 83 height 9
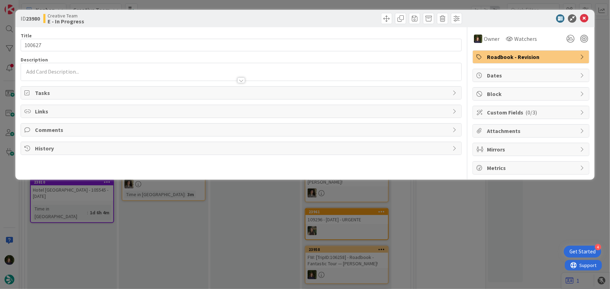
click at [528, 58] on span "Roadbook - Revision" at bounding box center [531, 57] width 89 height 8
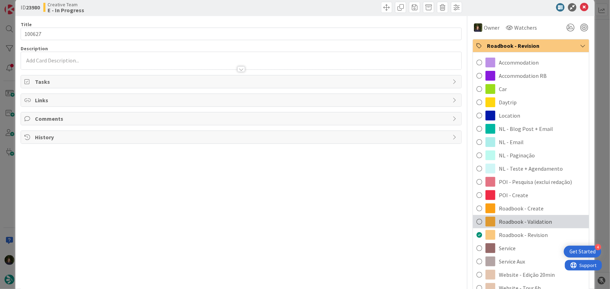
scroll to position [31, 0]
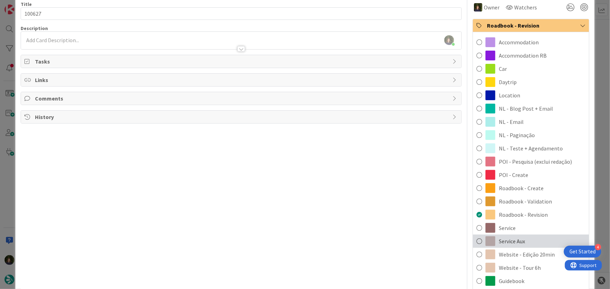
click at [513, 243] on span "Service Aux" at bounding box center [512, 241] width 26 height 8
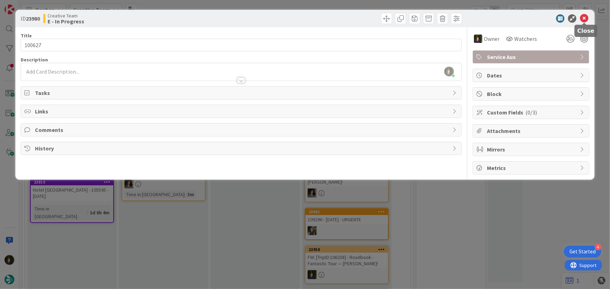
click at [583, 19] on icon at bounding box center [584, 18] width 8 height 8
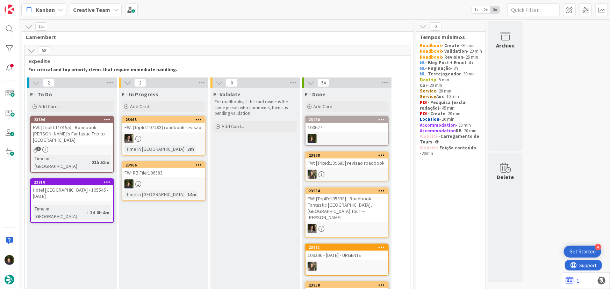
click at [149, 181] on div at bounding box center [163, 184] width 83 height 9
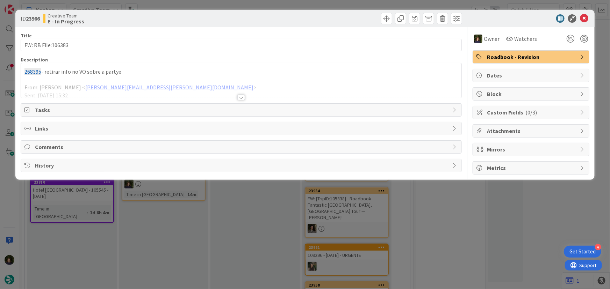
click at [243, 97] on div at bounding box center [241, 98] width 8 height 6
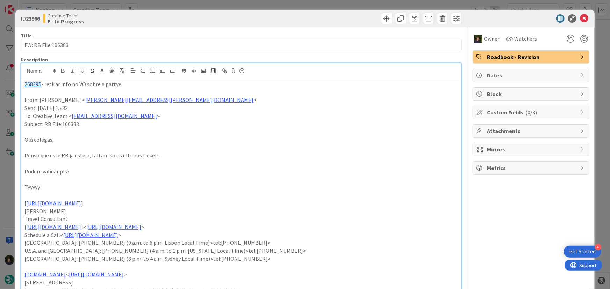
click at [116, 84] on p "268395 - retirar info no VO sobre a partye" at bounding box center [241, 84] width 434 height 8
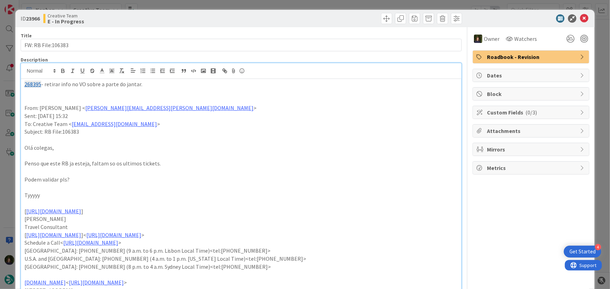
click at [94, 80] on p "268395 - retirar info no VO sobre a parte do jantar." at bounding box center [241, 84] width 434 height 8
click at [93, 83] on p "268395 - retirar info no VO sobre a parte do jantar." at bounding box center [241, 84] width 434 height 8
copy p "268395 - retirar info no VO sobre a parte do jantar."
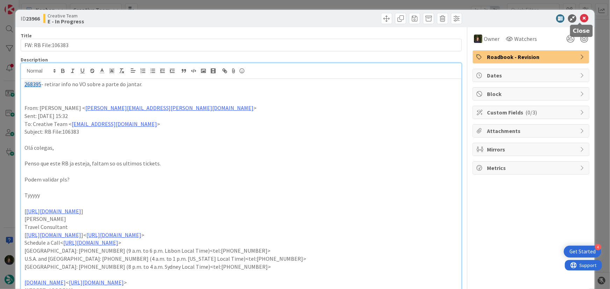
drag, startPoint x: 577, startPoint y: 17, endPoint x: 506, endPoint y: 65, distance: 86.0
click at [580, 17] on icon at bounding box center [584, 18] width 8 height 8
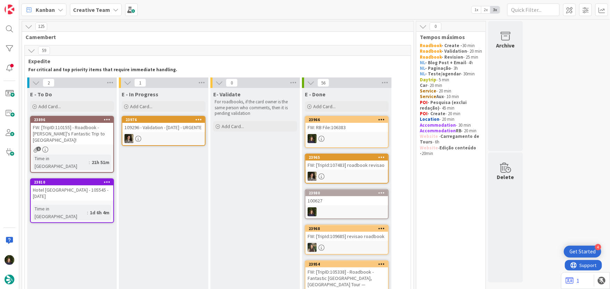
click at [103, 10] on b "Creative Team" at bounding box center [91, 9] width 37 height 7
click at [100, 83] on h4 "Creative Team - Análise" at bounding box center [125, 83] width 95 height 7
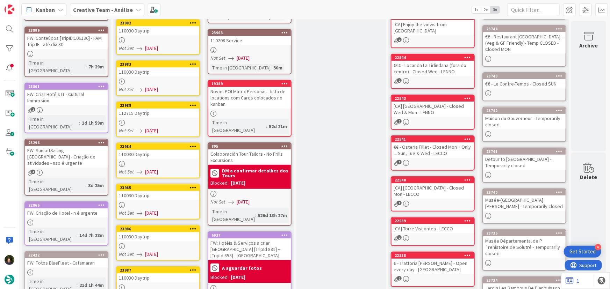
scroll to position [81, 0]
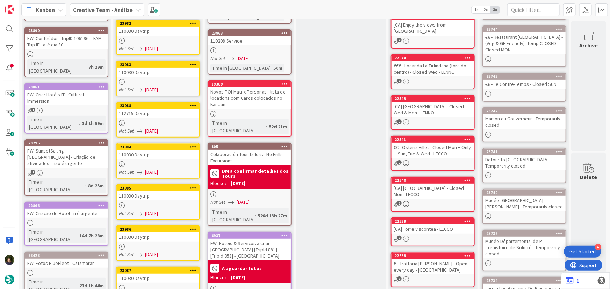
click at [146, 157] on div "110030 Daytrip" at bounding box center [158, 154] width 83 height 9
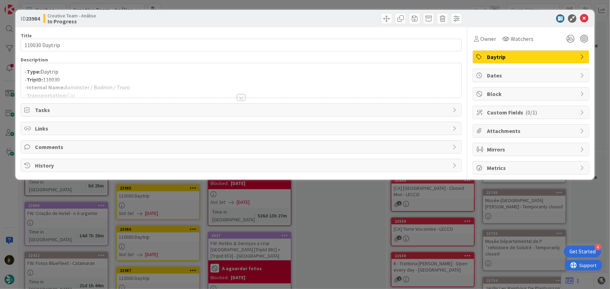
click at [241, 97] on div at bounding box center [241, 98] width 8 height 6
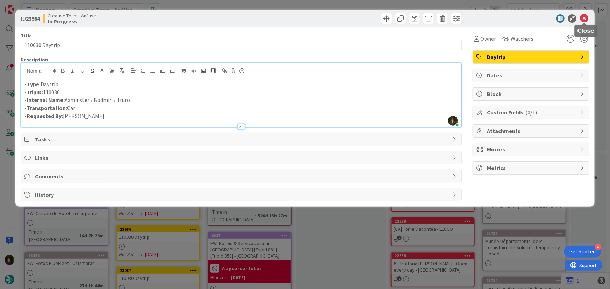
click at [587, 20] on icon at bounding box center [584, 18] width 8 height 8
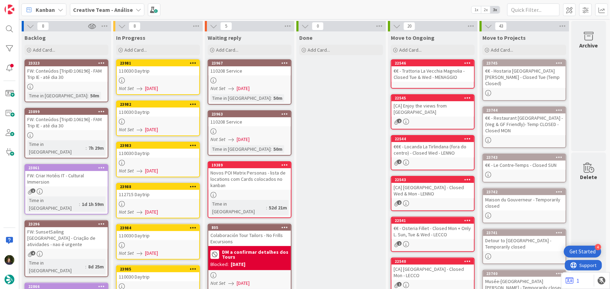
click at [162, 200] on link "23988 112715 Daytrip Not Set 25/09/2025" at bounding box center [158, 201] width 84 height 36
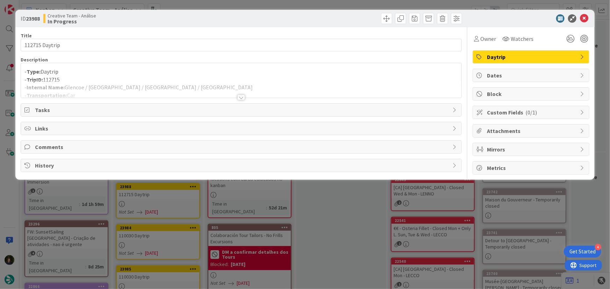
click at [241, 96] on div at bounding box center [241, 98] width 8 height 6
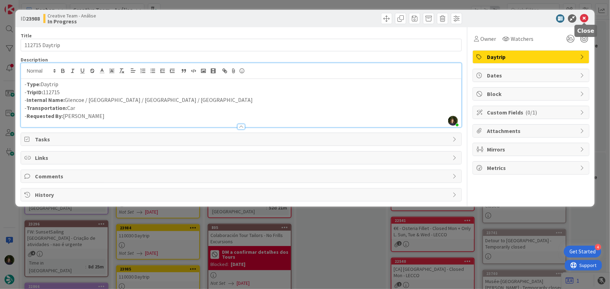
click at [584, 19] on icon at bounding box center [584, 18] width 8 height 8
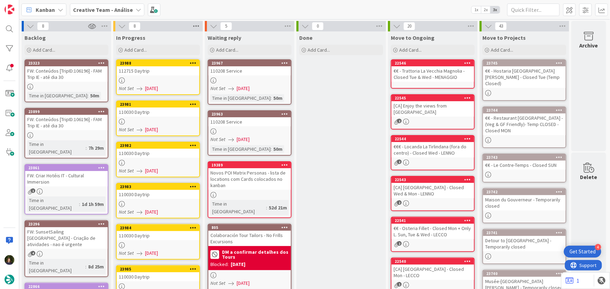
click at [195, 23] on icon at bounding box center [196, 26] width 9 height 10
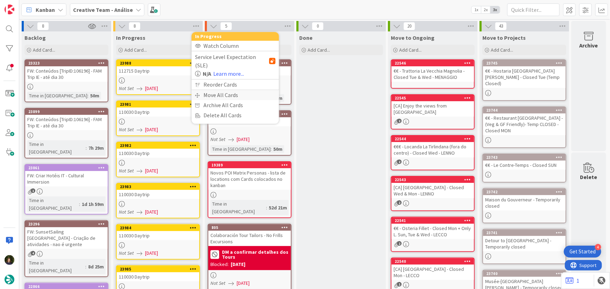
click at [210, 90] on div "Move All Cards" at bounding box center [235, 95] width 87 height 10
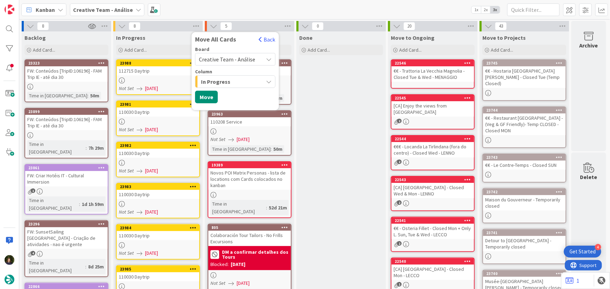
click at [238, 56] on span "Creative Team - Análise" at bounding box center [227, 59] width 56 height 7
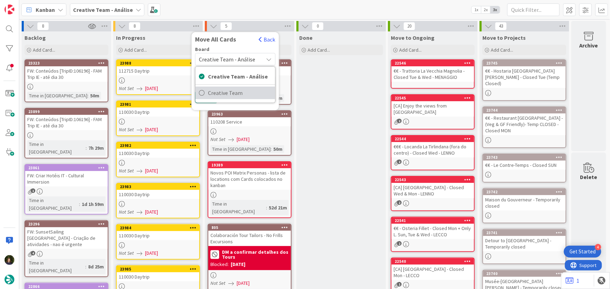
click at [238, 96] on span "Creative Team" at bounding box center [240, 93] width 64 height 10
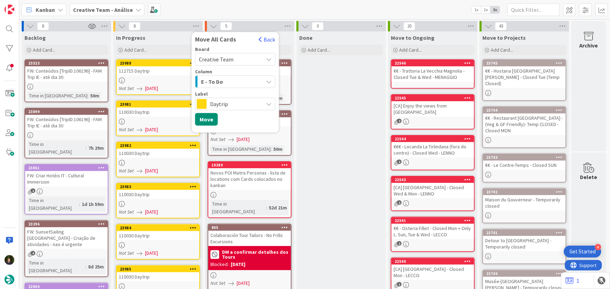
click at [229, 81] on div "E - To Do" at bounding box center [231, 81] width 64 height 11
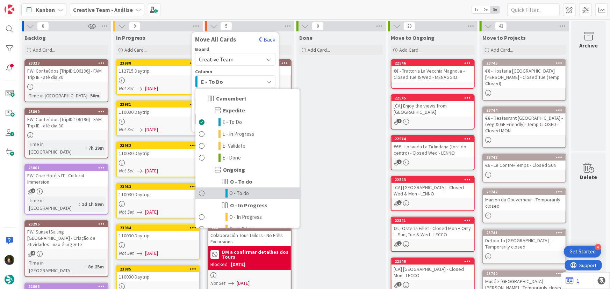
click at [245, 196] on span "O - To do" at bounding box center [239, 193] width 20 height 8
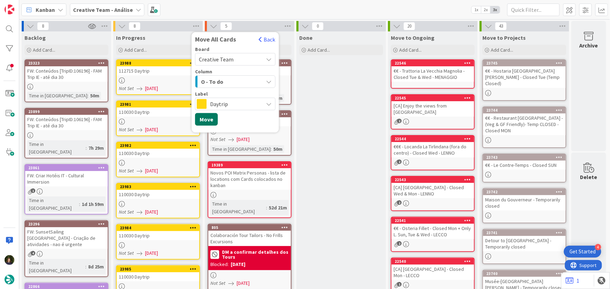
click at [209, 120] on button "Move" at bounding box center [206, 119] width 23 height 13
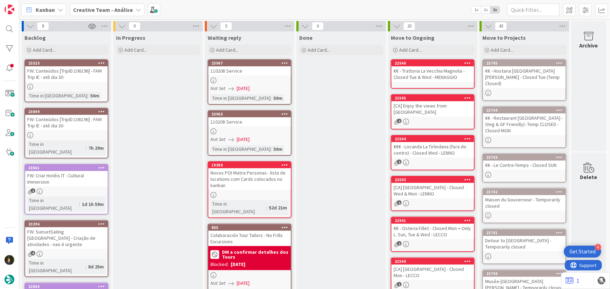
click at [90, 8] on b "Creative Team - Análise" at bounding box center [103, 9] width 60 height 7
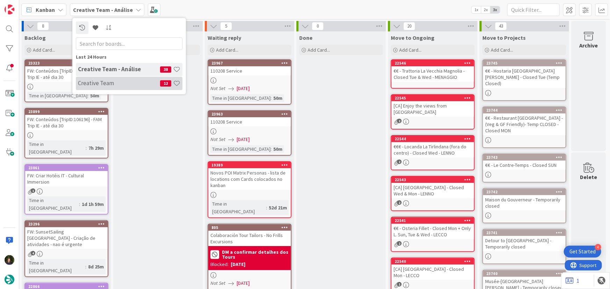
click at [96, 82] on h4 "Creative Team" at bounding box center [119, 83] width 82 height 7
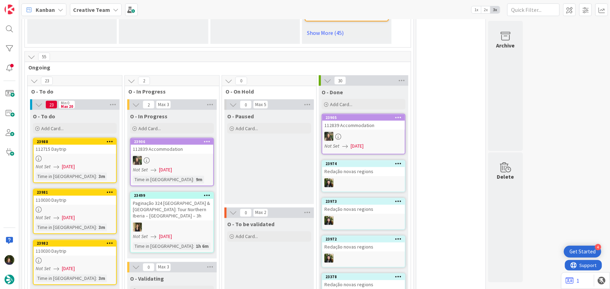
scroll to position [540, 0]
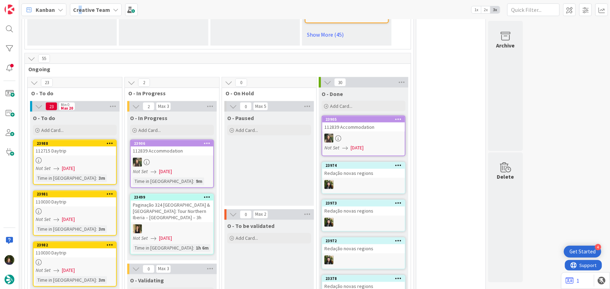
click at [80, 12] on b "Creative Team" at bounding box center [91, 9] width 37 height 7
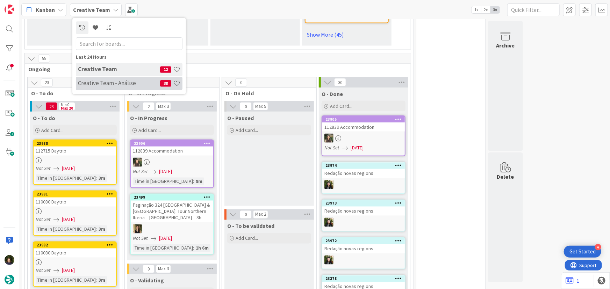
click at [106, 81] on h4 "Creative Team - Análise" at bounding box center [119, 83] width 82 height 7
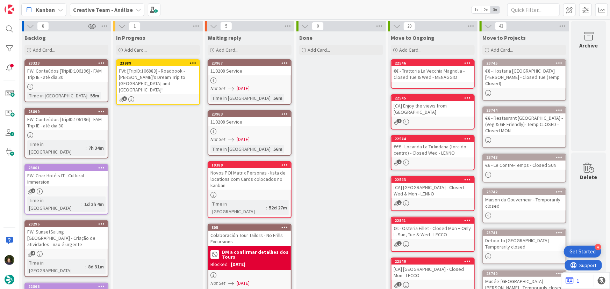
click at [192, 60] on icon at bounding box center [193, 62] width 7 height 5
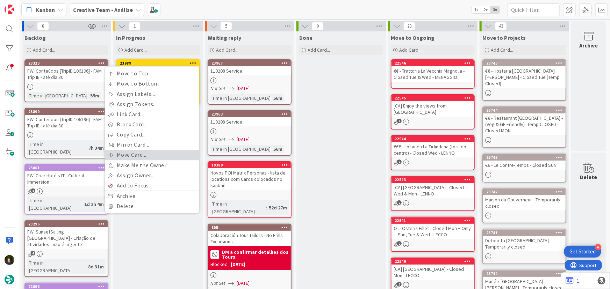
click at [151, 152] on link "Move Card..." at bounding box center [152, 155] width 94 height 10
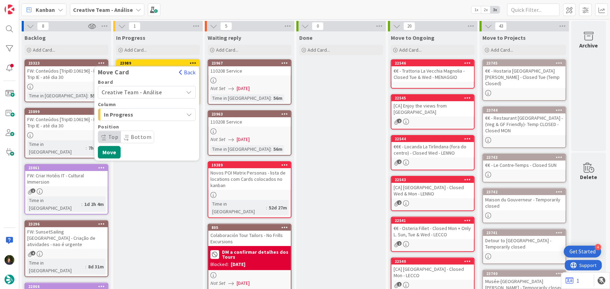
click at [158, 85] on div "Board Creative Team - Análise" at bounding box center [147, 89] width 98 height 19
click at [162, 93] on span "Creative Team - Análise" at bounding box center [141, 92] width 78 height 10
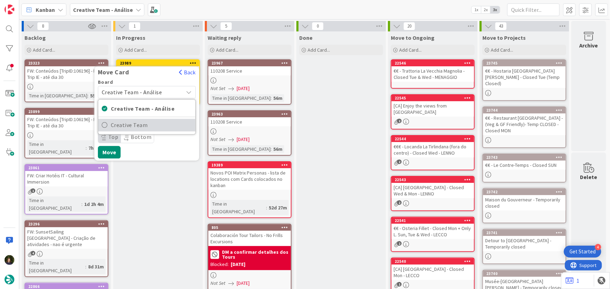
click at [160, 124] on span "Creative Team" at bounding box center [151, 125] width 81 height 10
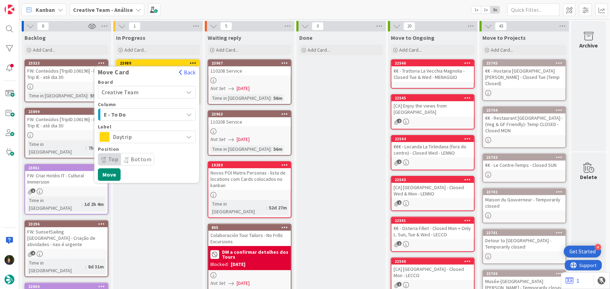
click at [157, 114] on div "E - To Do" at bounding box center [142, 114] width 81 height 11
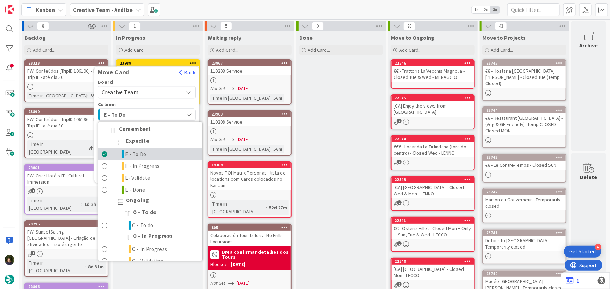
click at [149, 155] on link "E - To Do" at bounding box center [150, 155] width 104 height 12
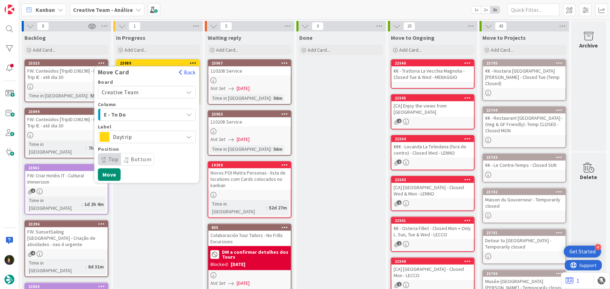
click at [148, 134] on span "Daytrip" at bounding box center [146, 137] width 67 height 10
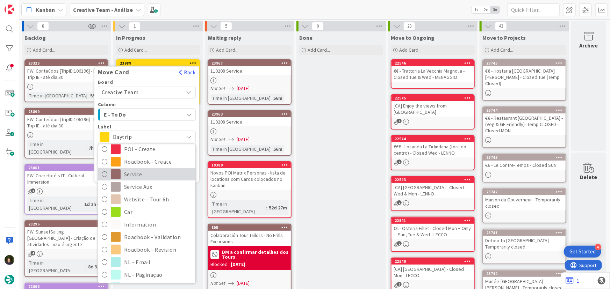
scroll to position [95, 0]
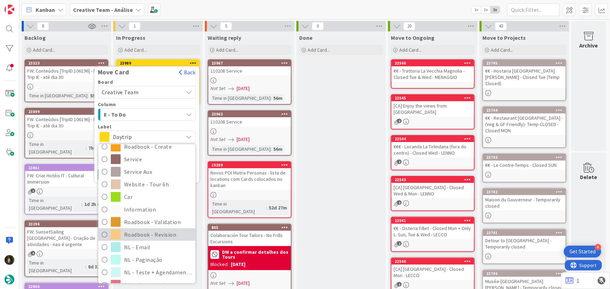
click at [157, 234] on span "Roadbook - Revision" at bounding box center [158, 235] width 68 height 10
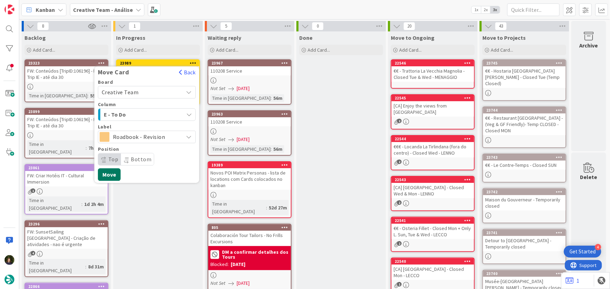
click at [108, 175] on button "Move" at bounding box center [109, 175] width 23 height 13
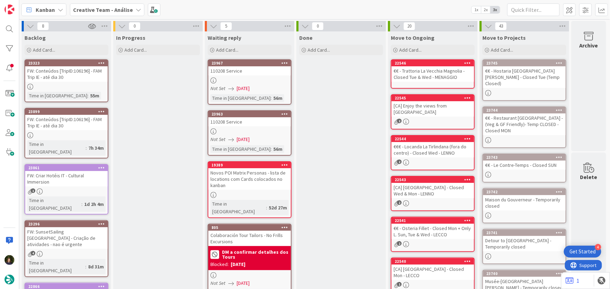
click at [119, 7] on b "Creative Team - Análise" at bounding box center [103, 9] width 60 height 7
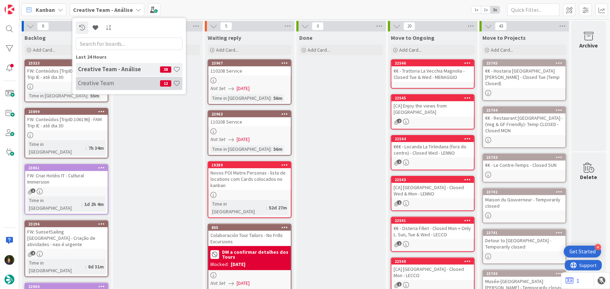
click at [124, 80] on h4 "Creative Team" at bounding box center [119, 83] width 82 height 7
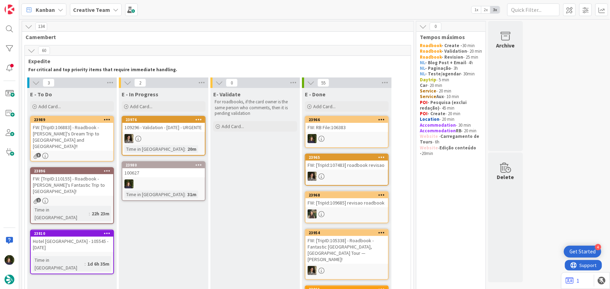
click at [153, 176] on div "100627" at bounding box center [163, 173] width 83 height 9
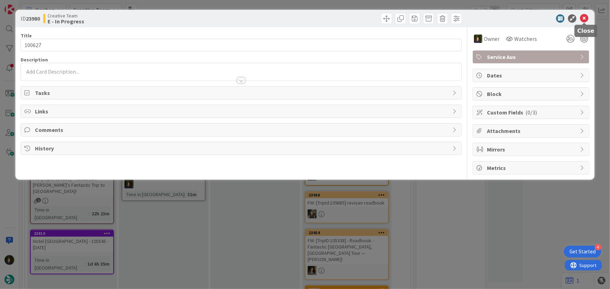
click at [585, 17] on icon at bounding box center [584, 18] width 8 height 8
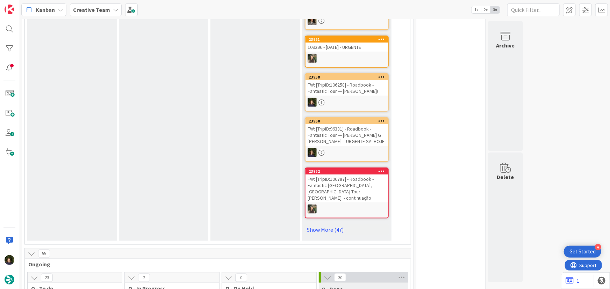
scroll to position [381, 0]
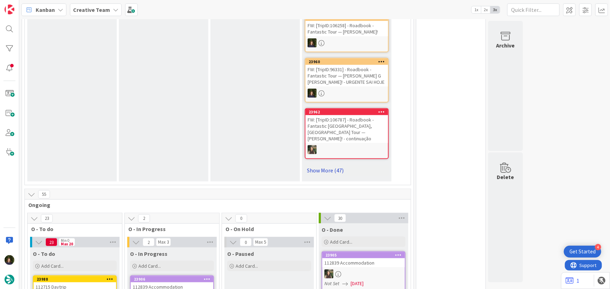
click at [321, 165] on link "Show More (47)" at bounding box center [347, 170] width 84 height 11
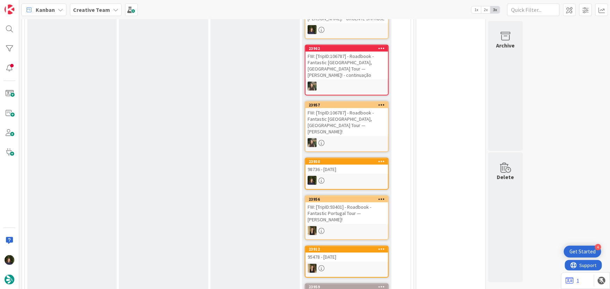
scroll to position [318, 0]
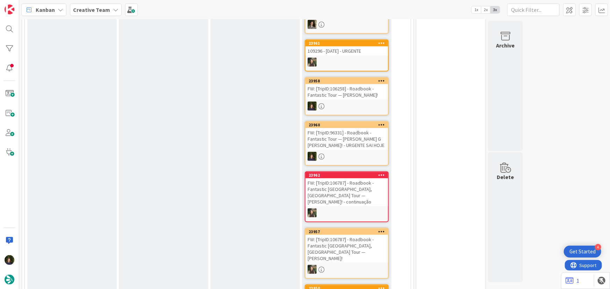
click at [84, 11] on b "Creative Team" at bounding box center [91, 9] width 37 height 7
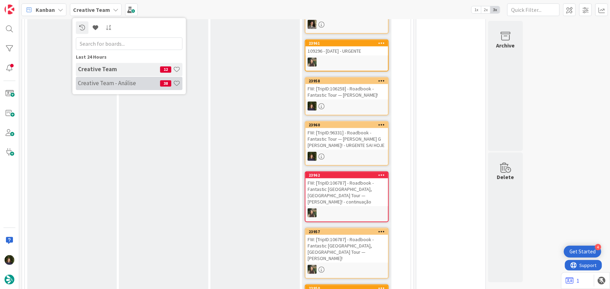
click at [91, 84] on h4 "Creative Team - Análise" at bounding box center [119, 83] width 82 height 7
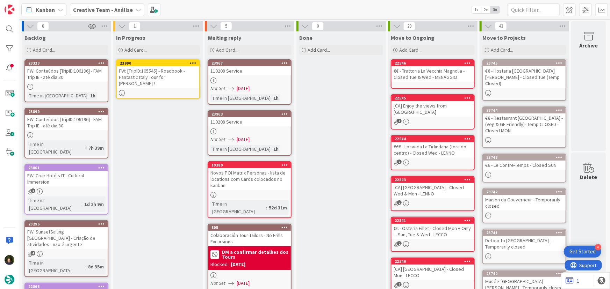
click at [139, 75] on div "FW: [TripID:105545] - Roadbook - Fantastic Italy Tour for [PERSON_NAME] !" at bounding box center [158, 77] width 83 height 22
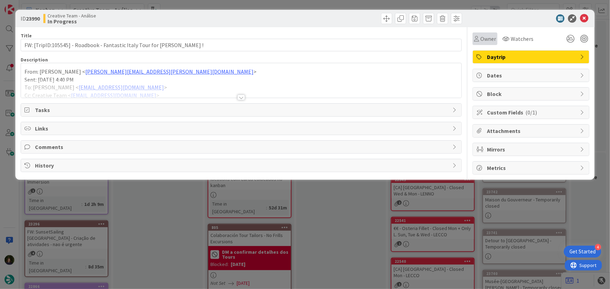
click at [494, 35] on span "Owner" at bounding box center [488, 39] width 16 height 8
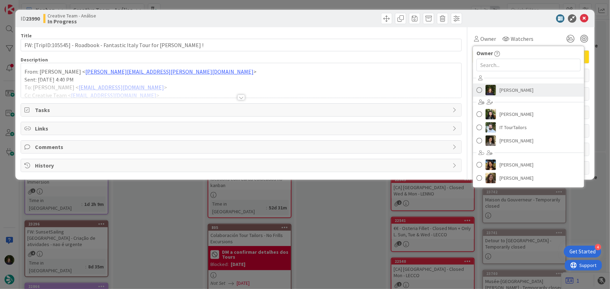
click at [508, 91] on span "[PERSON_NAME]" at bounding box center [517, 90] width 34 height 10
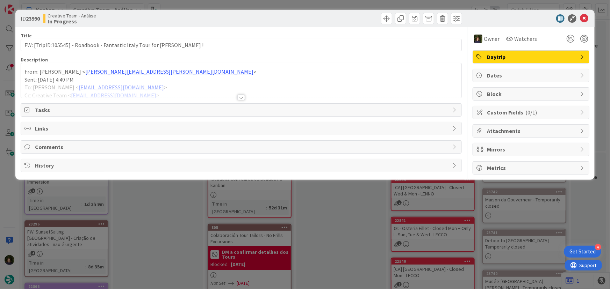
click at [503, 59] on span "Daytrip" at bounding box center [531, 57] width 89 height 8
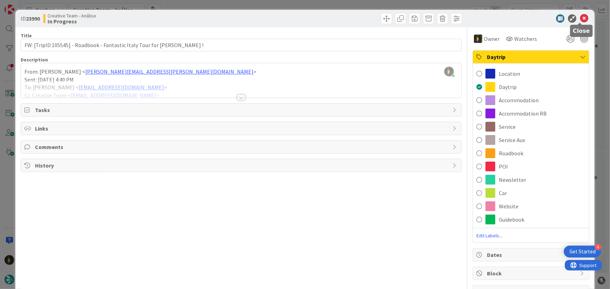
click at [581, 20] on icon at bounding box center [584, 18] width 8 height 8
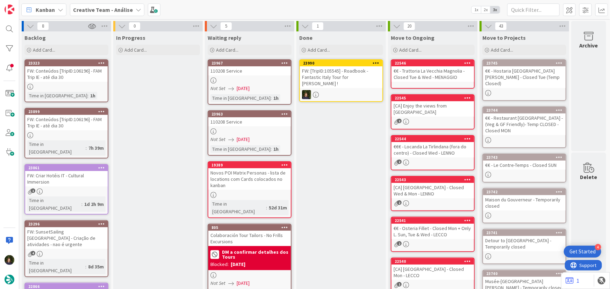
click at [374, 63] on icon at bounding box center [376, 62] width 7 height 5
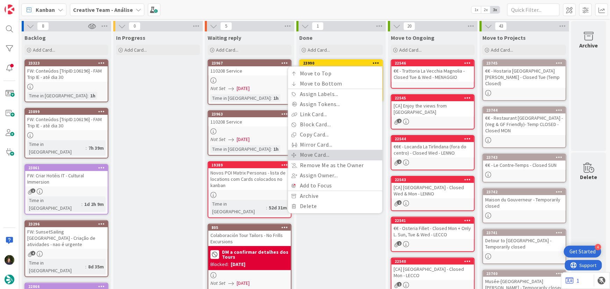
click at [343, 153] on link "Move Card..." at bounding box center [335, 155] width 94 height 10
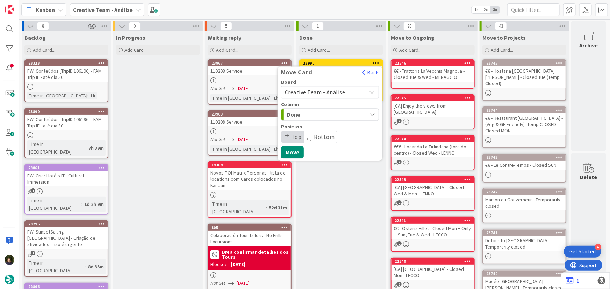
click at [322, 113] on span "Done" at bounding box center [313, 114] width 52 height 9
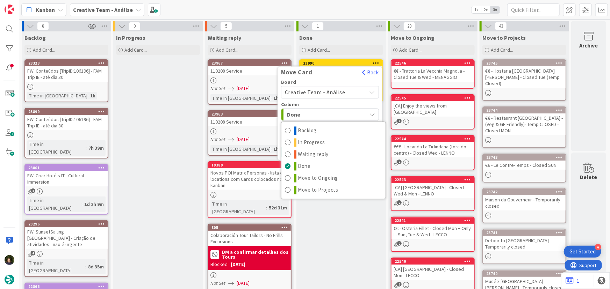
click at [331, 94] on span "Creative Team - Análise" at bounding box center [315, 92] width 60 height 7
click at [338, 119] on link "Creative Team" at bounding box center [329, 125] width 97 height 13
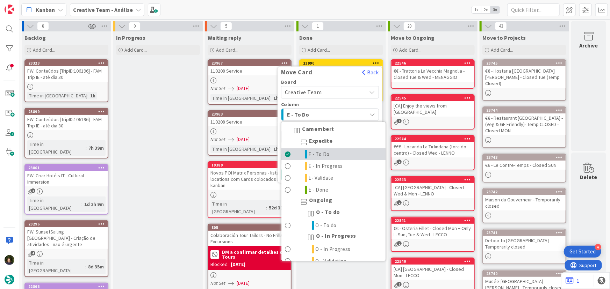
click at [323, 152] on span "E - To Do" at bounding box center [319, 155] width 21 height 8
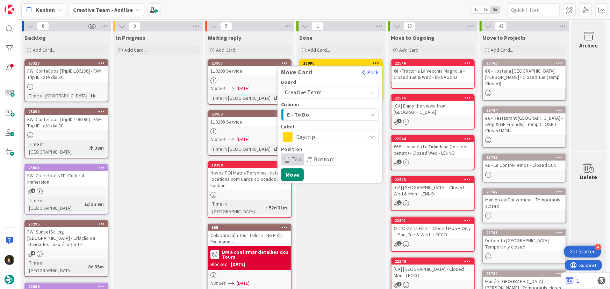
click at [323, 135] on span "Daytrip" at bounding box center [329, 137] width 67 height 10
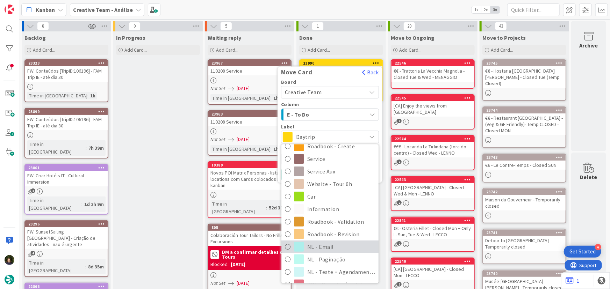
scroll to position [143, 0]
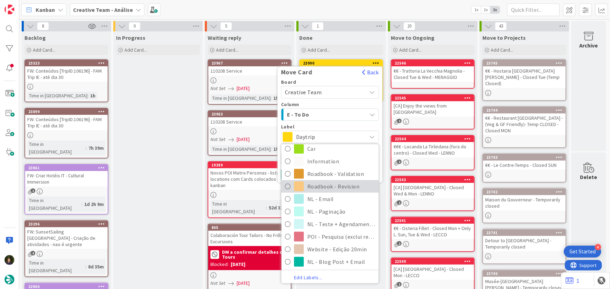
click at [347, 188] on span "Roadbook - Revision" at bounding box center [341, 186] width 68 height 10
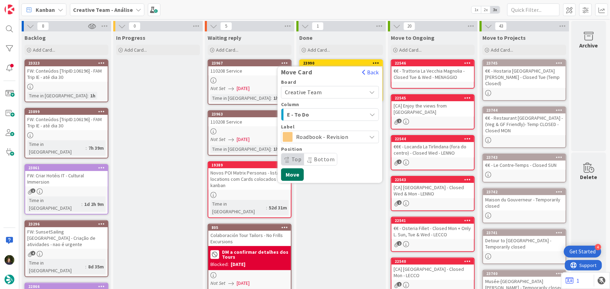
click at [295, 176] on button "Move" at bounding box center [292, 175] width 23 height 13
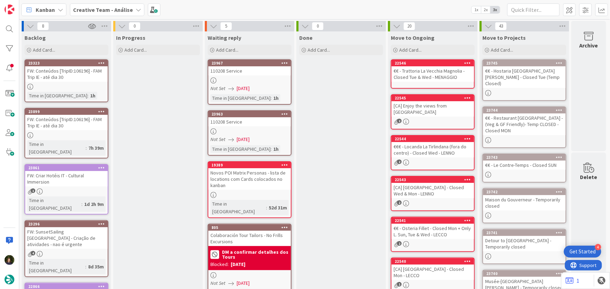
click at [98, 11] on b "Creative Team - Análise" at bounding box center [103, 9] width 60 height 7
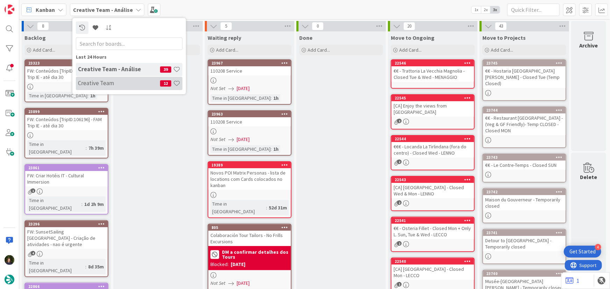
click at [125, 87] on div "Creative Team 12" at bounding box center [129, 83] width 107 height 13
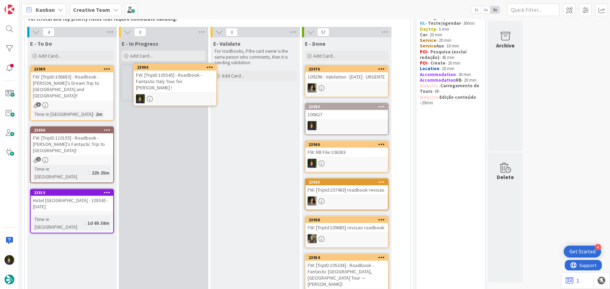
scroll to position [43, 0]
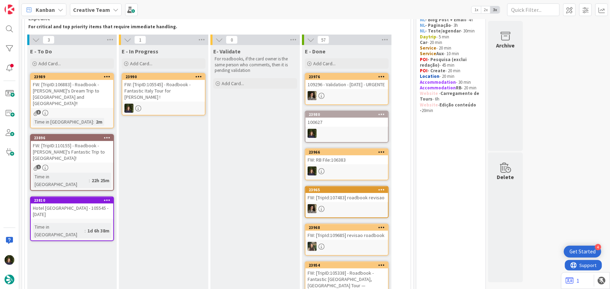
click at [157, 89] on div "FW: [TripID:105545] - Roadbook - Fantastic Italy Tour for [PERSON_NAME] !" at bounding box center [163, 91] width 83 height 22
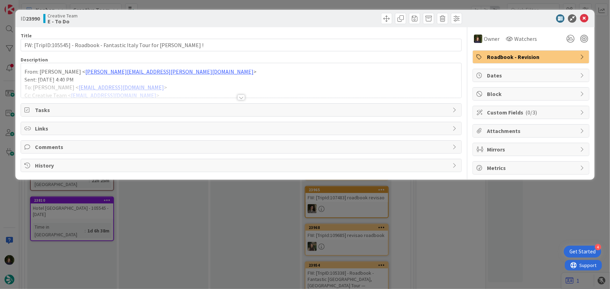
drag, startPoint x: 242, startPoint y: 96, endPoint x: 269, endPoint y: 96, distance: 26.6
click at [243, 96] on div at bounding box center [241, 98] width 8 height 6
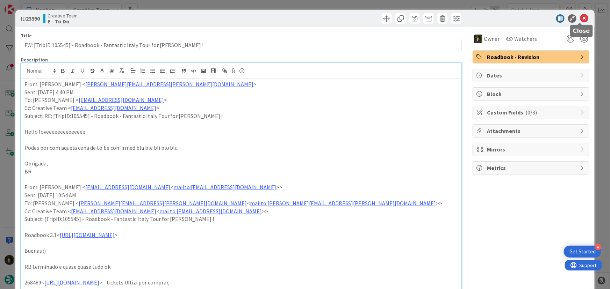
click at [580, 16] on icon at bounding box center [584, 18] width 8 height 8
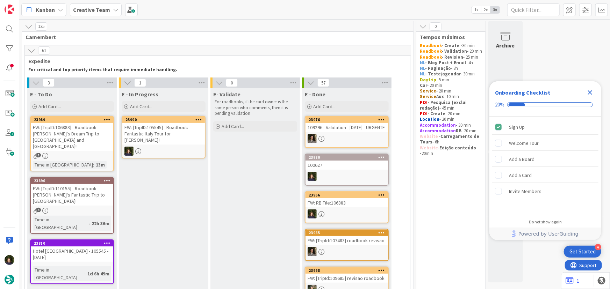
click at [161, 132] on div "FW: [TripID:105545] - Roadbook - Fantastic Italy Tour for Kelley !" at bounding box center [163, 134] width 83 height 22
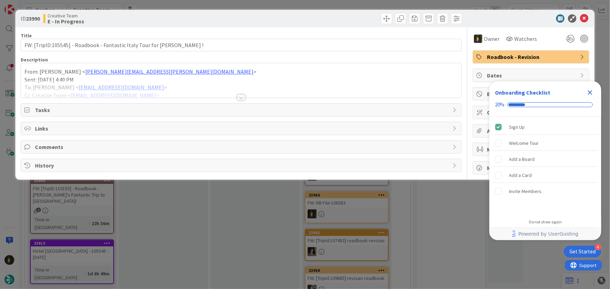
click at [241, 96] on div at bounding box center [241, 98] width 8 height 6
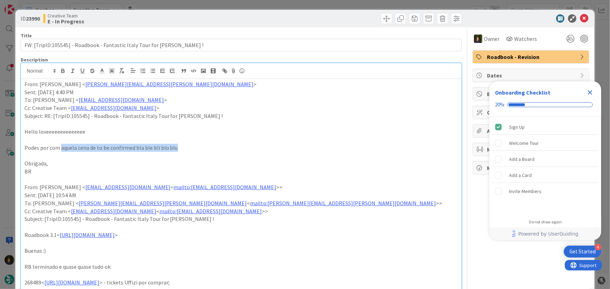
drag, startPoint x: 60, startPoint y: 146, endPoint x: 196, endPoint y: 148, distance: 135.3
click at [196, 148] on p "Podes por com aquela cena de to be confirmed bla ble bli blo blu" at bounding box center [241, 148] width 434 height 8
copy p "aquela cena de to be confirmed bla ble bli blo blu"
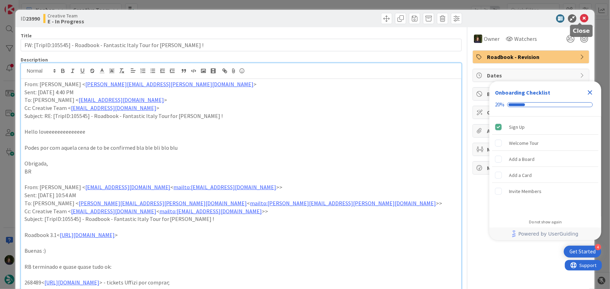
drag, startPoint x: 578, startPoint y: 19, endPoint x: 537, endPoint y: 45, distance: 48.9
click at [580, 19] on icon at bounding box center [584, 18] width 8 height 8
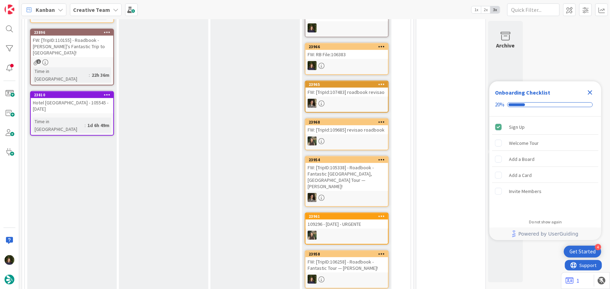
scroll to position [64, 0]
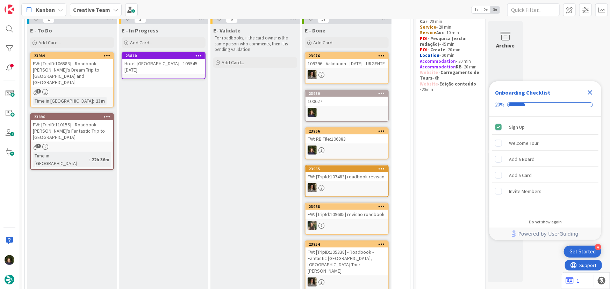
click at [159, 66] on div "Hotel [GEOGRAPHIC_DATA] - 105545 - [DATE]" at bounding box center [163, 66] width 83 height 15
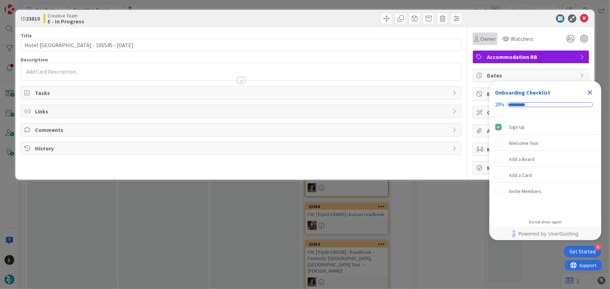
click at [485, 38] on span "Owner" at bounding box center [488, 39] width 16 height 8
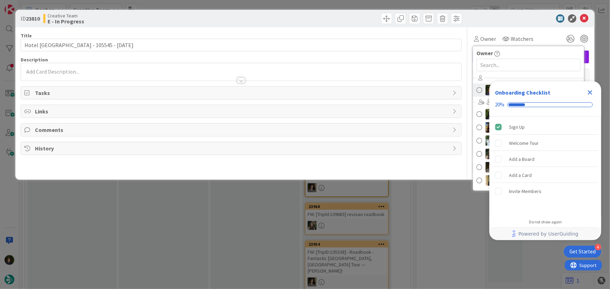
drag, startPoint x: 591, startPoint y: 92, endPoint x: 578, endPoint y: 95, distance: 13.1
click at [591, 93] on icon "Close Checklist" at bounding box center [590, 92] width 8 height 8
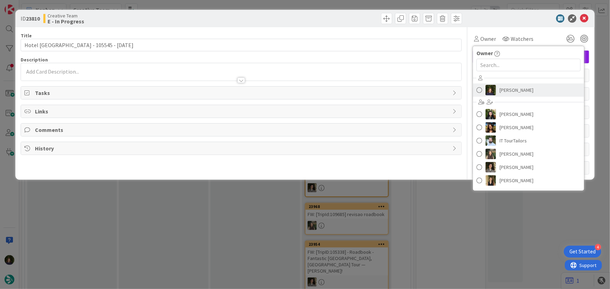
click at [512, 91] on span "[PERSON_NAME]" at bounding box center [517, 90] width 34 height 10
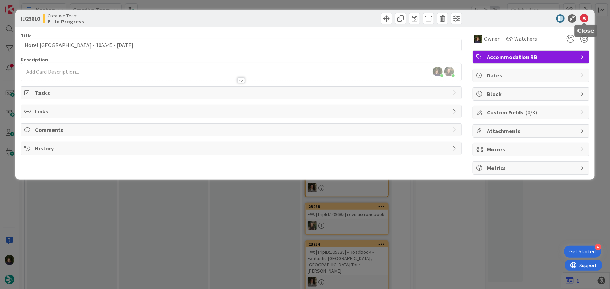
click at [585, 18] on icon at bounding box center [584, 18] width 8 height 8
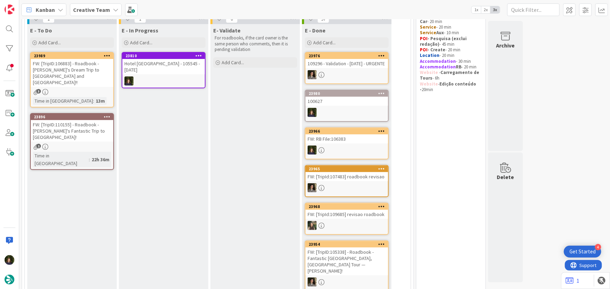
click at [59, 73] on div "FW: [TripID:106883] - Roadbook - [PERSON_NAME]'s Dream Trip to [GEOGRAPHIC_DATA…" at bounding box center [72, 73] width 83 height 28
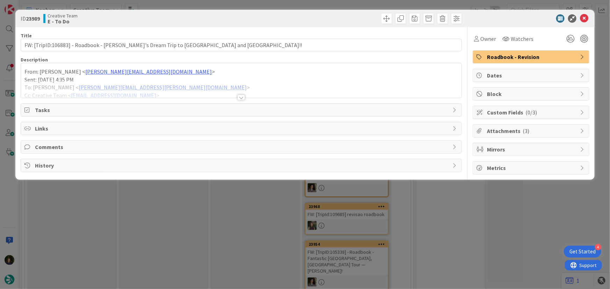
click at [242, 97] on div at bounding box center [241, 98] width 8 height 6
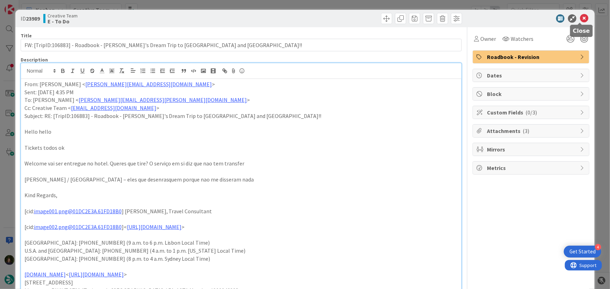
click at [580, 18] on icon at bounding box center [584, 18] width 8 height 8
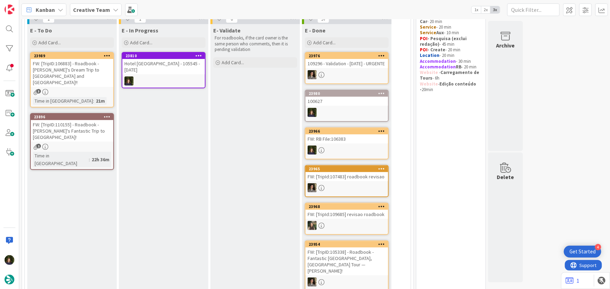
click at [79, 124] on div "23896 FW: [TripID:110155] - Roadbook - Donna's Fantastic Trip to Azores! 1 Time…" at bounding box center [72, 141] width 84 height 57
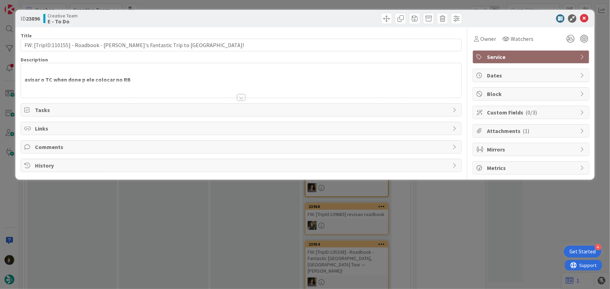
click at [242, 98] on div at bounding box center [241, 98] width 8 height 6
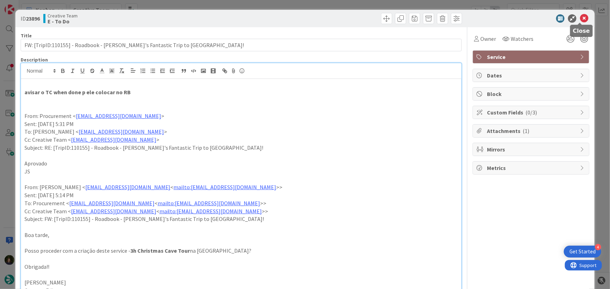
click at [580, 20] on icon at bounding box center [584, 18] width 8 height 8
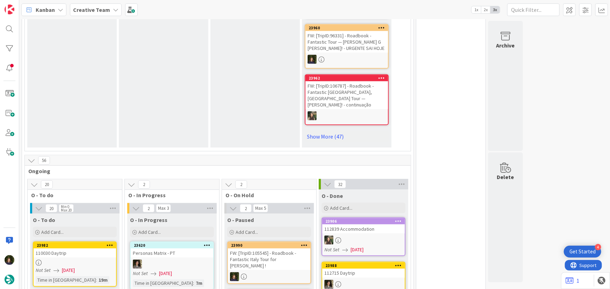
scroll to position [350, 0]
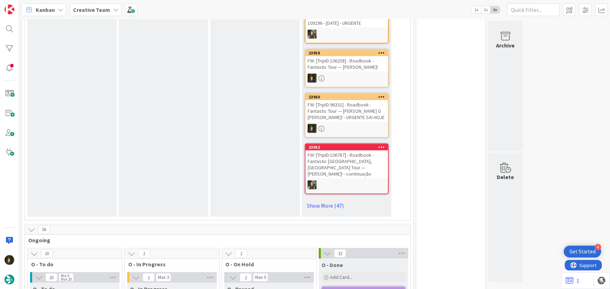
click at [96, 7] on b "Creative Team" at bounding box center [91, 9] width 37 height 7
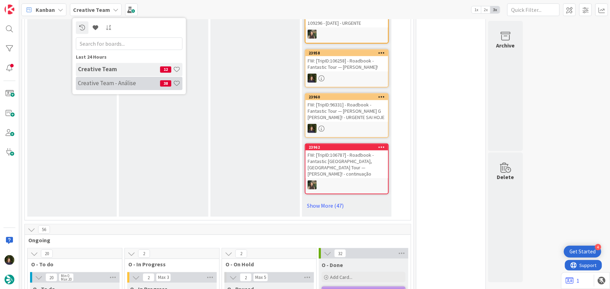
drag, startPoint x: 106, startPoint y: 84, endPoint x: 108, endPoint y: 89, distance: 6.3
click at [105, 84] on h4 "Creative Team - Análise" at bounding box center [119, 83] width 82 height 7
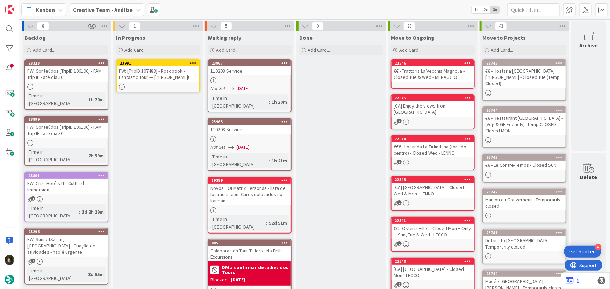
click at [241, 82] on div at bounding box center [249, 81] width 83 height 6
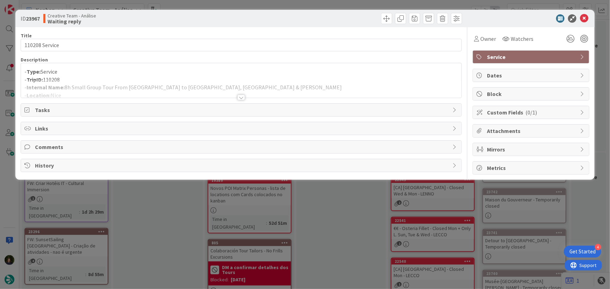
click at [240, 97] on div at bounding box center [241, 98] width 8 height 6
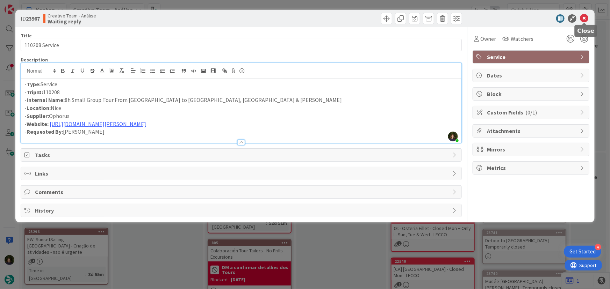
click at [587, 19] on icon at bounding box center [584, 18] width 8 height 8
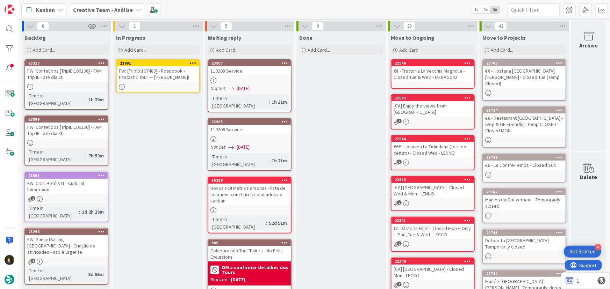
click at [247, 136] on div at bounding box center [249, 139] width 83 height 6
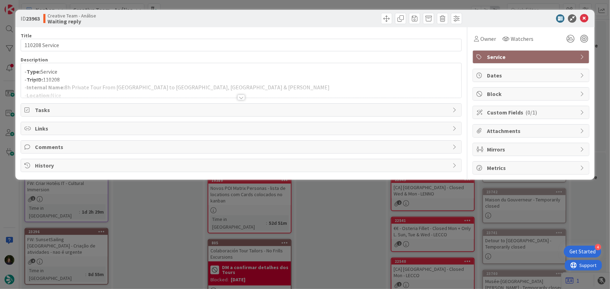
click at [241, 98] on div at bounding box center [241, 98] width 8 height 6
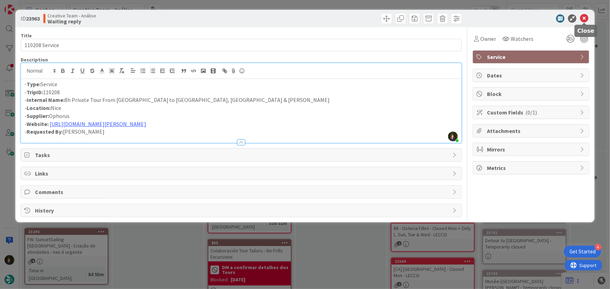
click at [584, 19] on icon at bounding box center [584, 18] width 8 height 8
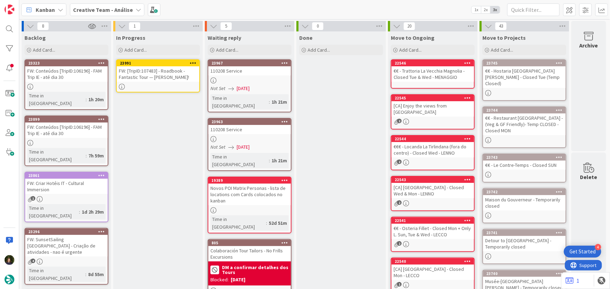
click at [252, 78] on div at bounding box center [249, 81] width 83 height 6
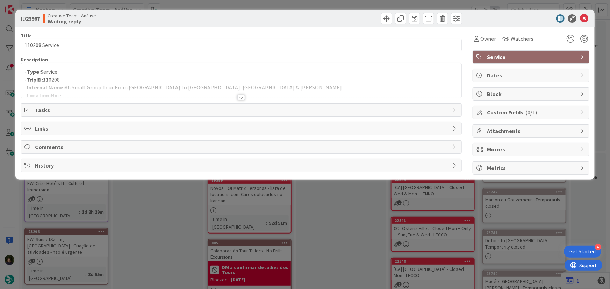
click at [245, 95] on div at bounding box center [241, 98] width 8 height 6
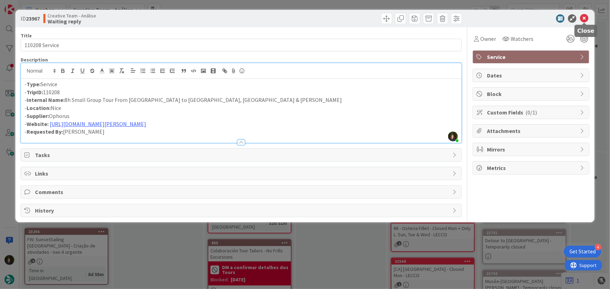
click at [583, 18] on icon at bounding box center [584, 18] width 8 height 8
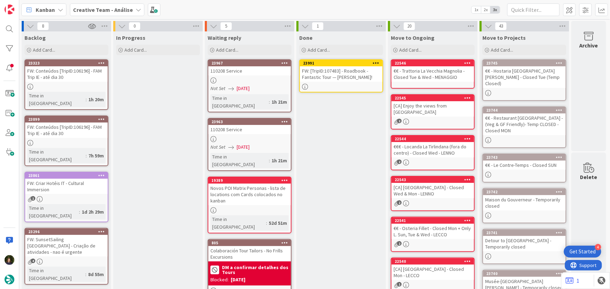
click at [377, 63] on icon at bounding box center [376, 62] width 7 height 5
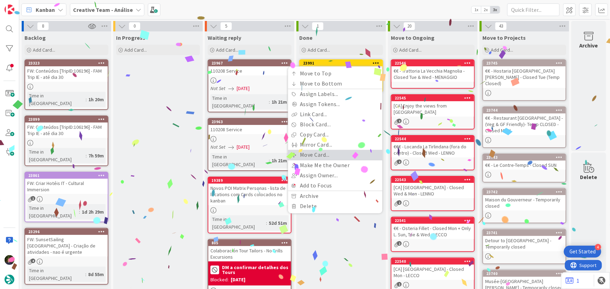
click at [351, 155] on link "Move Card..." at bounding box center [335, 155] width 94 height 10
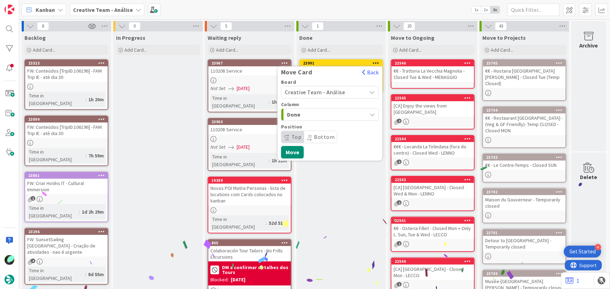
click at [332, 91] on span "Creative Team - Análise" at bounding box center [315, 92] width 60 height 7
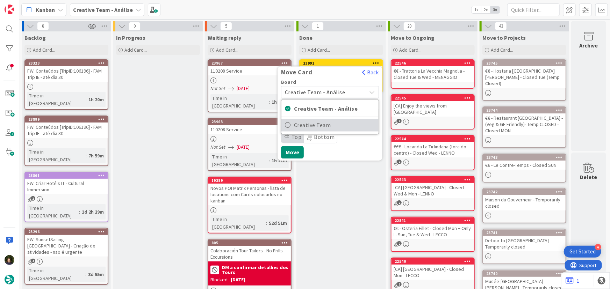
click at [339, 122] on span "Creative Team" at bounding box center [334, 125] width 81 height 10
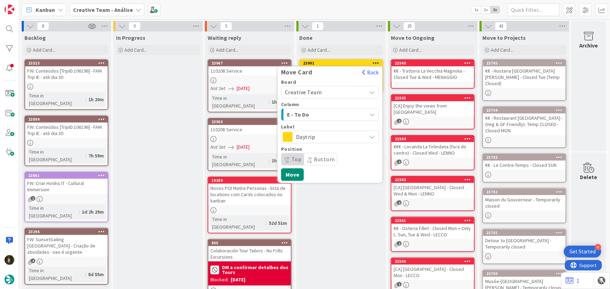
click at [337, 139] on span "Daytrip" at bounding box center [329, 137] width 67 height 10
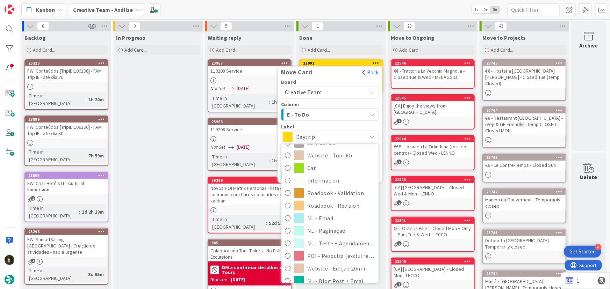
scroll to position [127, 0]
click at [335, 203] on span "Roadbook - Revision" at bounding box center [341, 203] width 68 height 10
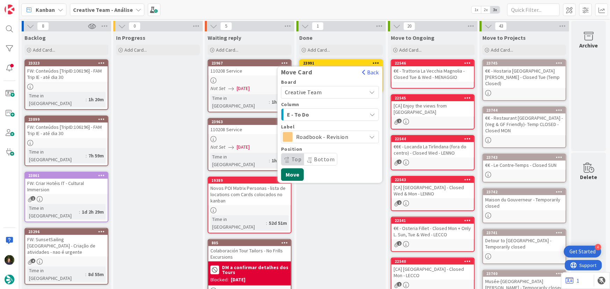
click at [295, 178] on button "Move" at bounding box center [292, 175] width 23 height 13
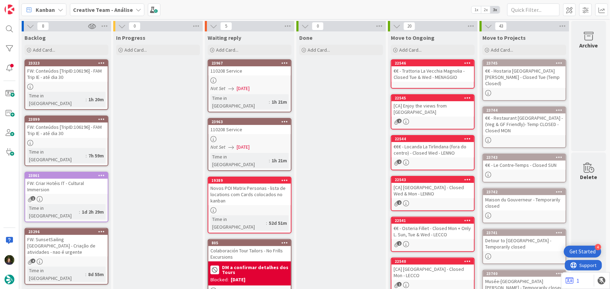
click at [136, 10] on icon at bounding box center [139, 10] width 6 height 6
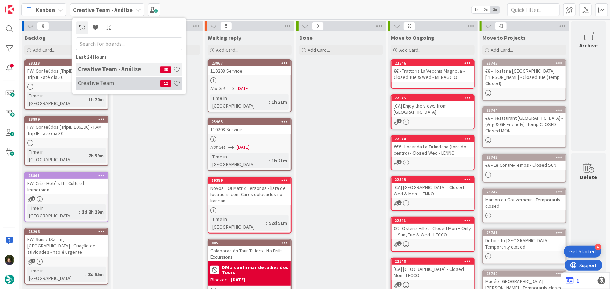
click at [131, 80] on h4 "Creative Team" at bounding box center [119, 83] width 82 height 7
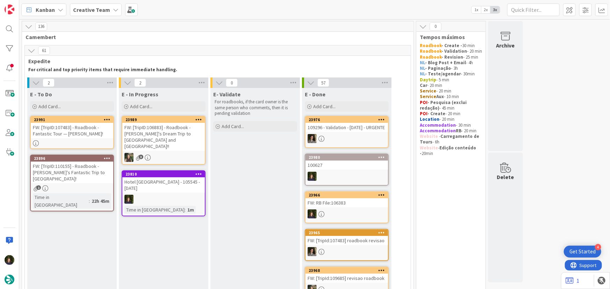
click at [153, 195] on div at bounding box center [163, 199] width 83 height 9
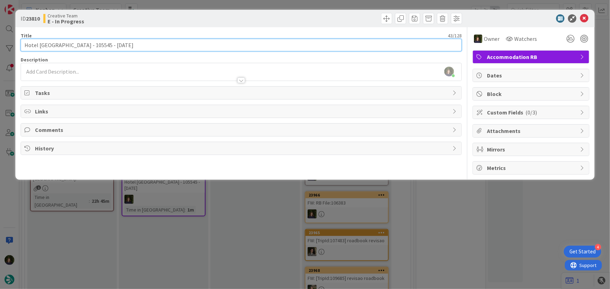
drag, startPoint x: 25, startPoint y: 45, endPoint x: 85, endPoint y: 46, distance: 60.5
click at [85, 46] on input "Hotel [GEOGRAPHIC_DATA] - 105545 - [DATE]" at bounding box center [242, 45] width 442 height 13
drag, startPoint x: 23, startPoint y: 45, endPoint x: 85, endPoint y: 48, distance: 61.6
click at [85, 48] on input "Hotel [GEOGRAPHIC_DATA] - 105545 - [DATE]" at bounding box center [242, 45] width 442 height 13
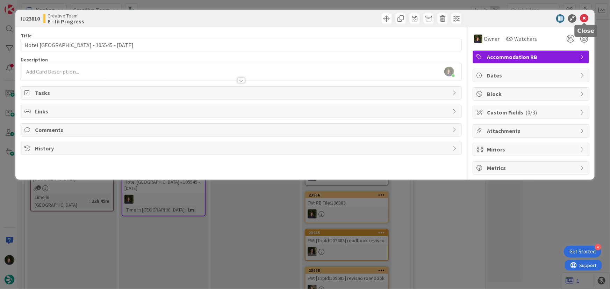
click at [587, 17] on icon at bounding box center [584, 18] width 8 height 8
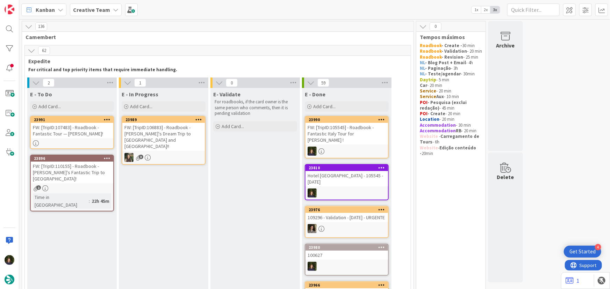
click at [61, 128] on div "FW: [TripID:107483] - Roadbook - Fantastic Tour — Monique Arcand!" at bounding box center [72, 130] width 83 height 15
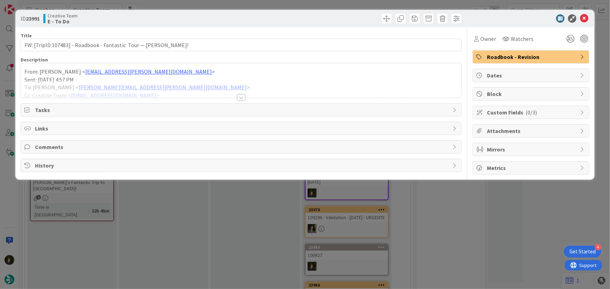
click at [244, 95] on div at bounding box center [241, 98] width 8 height 6
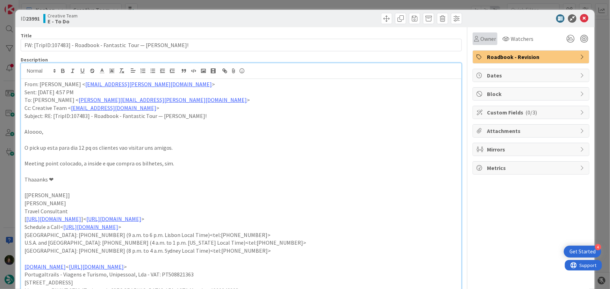
click at [480, 42] on span "Owner" at bounding box center [488, 39] width 16 height 8
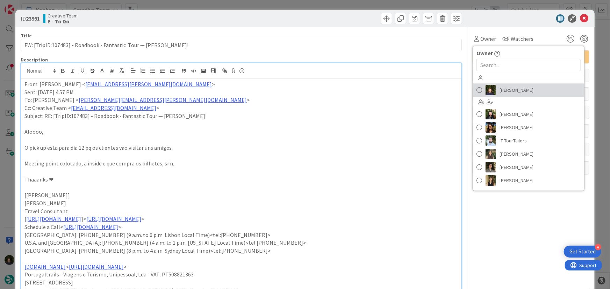
click at [500, 94] on span "[PERSON_NAME]" at bounding box center [517, 90] width 34 height 10
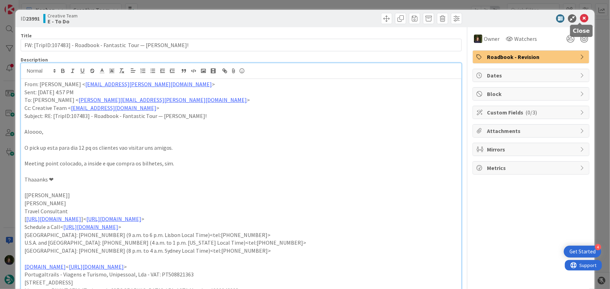
click at [580, 22] on icon at bounding box center [584, 18] width 8 height 8
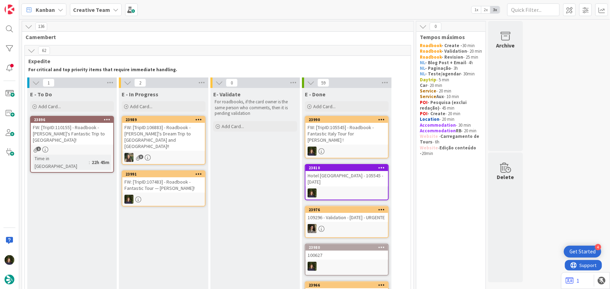
click at [169, 178] on div "FW: [TripID:107483] - Roadbook - Fantastic Tour — Monique Arcand!" at bounding box center [163, 185] width 83 height 15
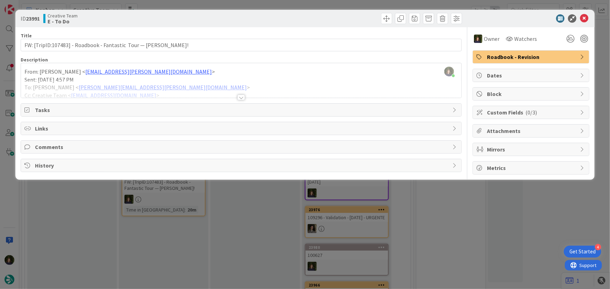
drag, startPoint x: 595, startPoint y: 86, endPoint x: 573, endPoint y: 22, distance: 67.9
click at [583, 19] on div "ID 23991 Creative Team E - To Do Title 66 / 128 FW: [TripID:107483] - Roadbook …" at bounding box center [305, 144] width 610 height 289
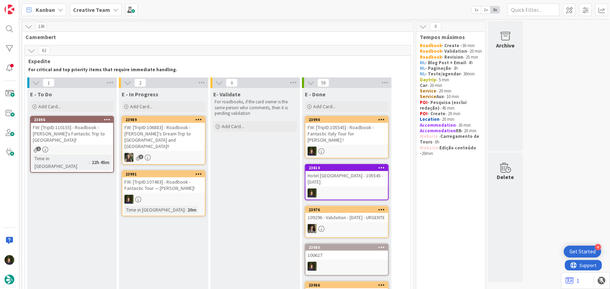
click at [97, 10] on b "Creative Team" at bounding box center [91, 9] width 37 height 7
click at [100, 83] on h4 "Creative Team - Análise" at bounding box center [119, 83] width 82 height 7
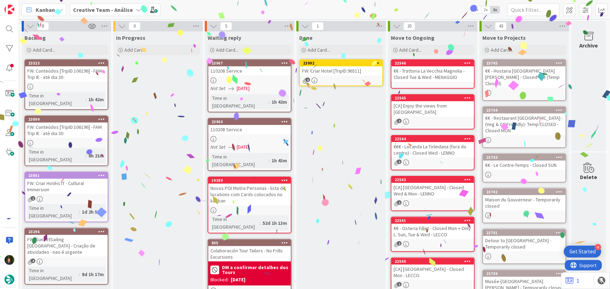
click at [377, 63] on icon at bounding box center [376, 62] width 7 height 5
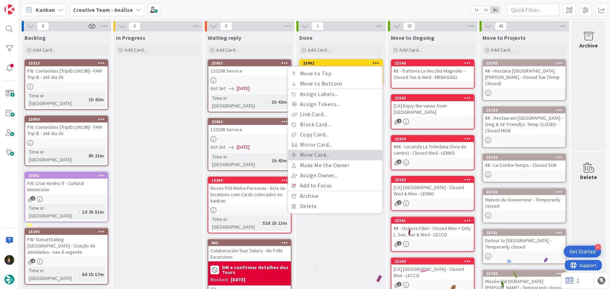
click at [335, 153] on link "Move Card..." at bounding box center [335, 155] width 94 height 10
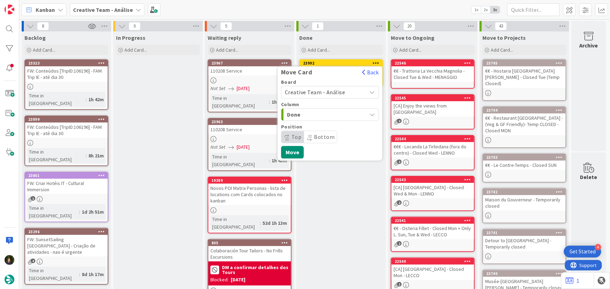
click at [335, 91] on span "Creative Team - Análise" at bounding box center [315, 92] width 60 height 7
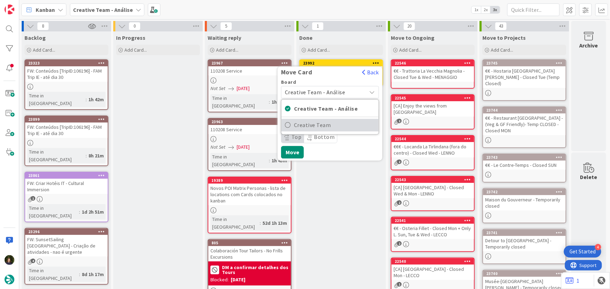
click at [342, 129] on span "Creative Team" at bounding box center [334, 125] width 81 height 10
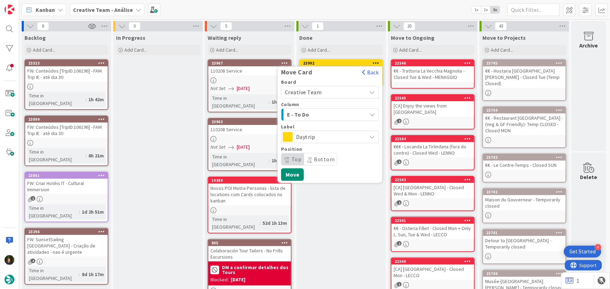
click at [338, 114] on span "E - To Do" at bounding box center [313, 114] width 52 height 9
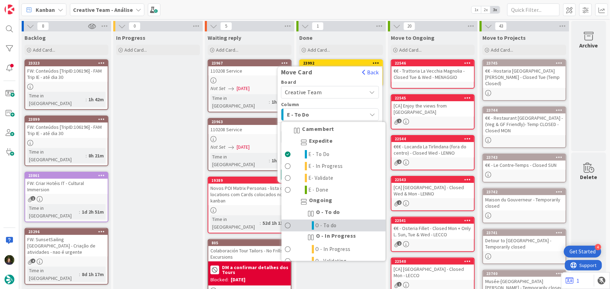
click at [338, 225] on link "O - To do" at bounding box center [333, 226] width 104 height 12
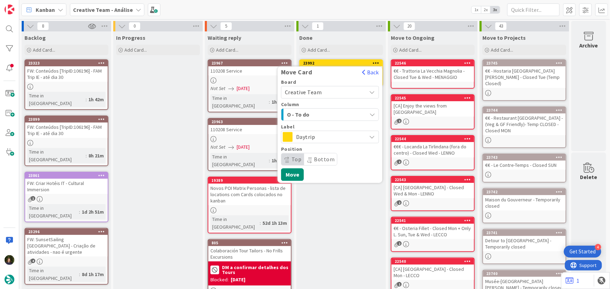
click at [331, 133] on span "Daytrip" at bounding box center [329, 137] width 67 height 10
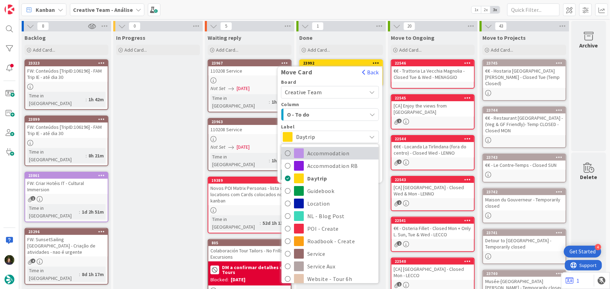
click at [329, 152] on span "Accommodation" at bounding box center [341, 154] width 68 height 10
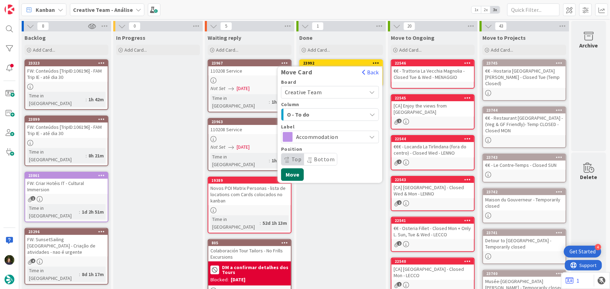
click at [297, 176] on button "Move" at bounding box center [292, 175] width 23 height 13
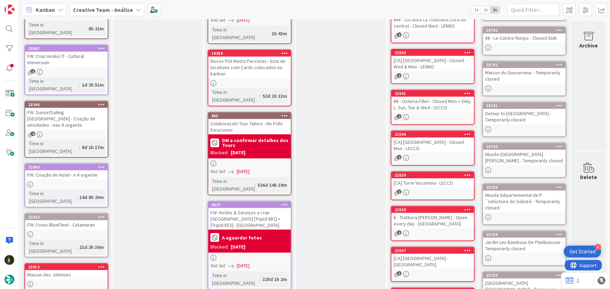
scroll to position [127, 0]
click at [103, 7] on div "Creative Team - Análise" at bounding box center [107, 9] width 74 height 13
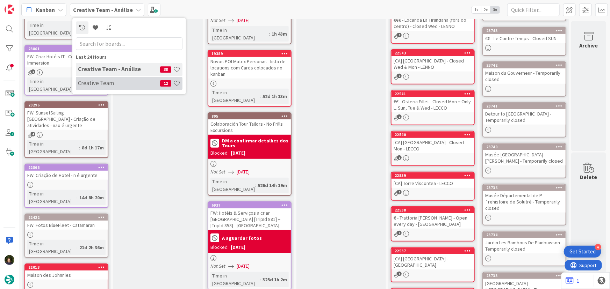
click at [116, 80] on h4 "Creative Team" at bounding box center [119, 83] width 82 height 7
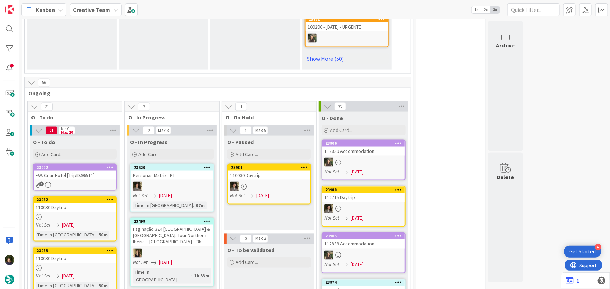
scroll to position [540, 0]
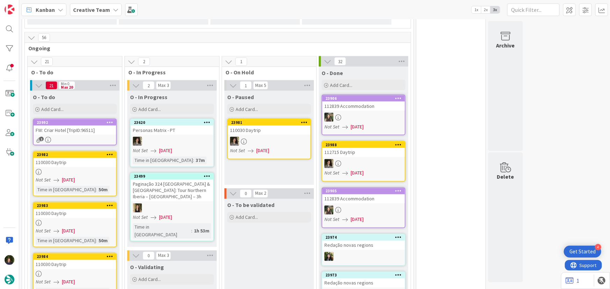
click at [71, 126] on div "FW: Criar Hotel [TripID:96511]" at bounding box center [75, 130] width 83 height 9
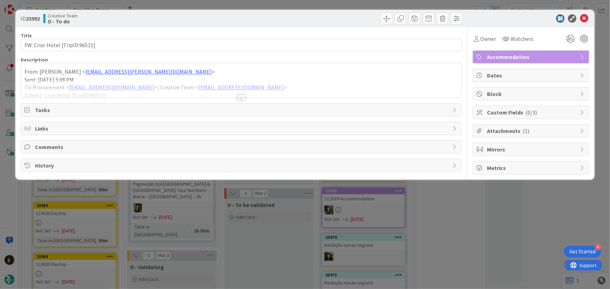
click at [238, 98] on div at bounding box center [241, 98] width 8 height 6
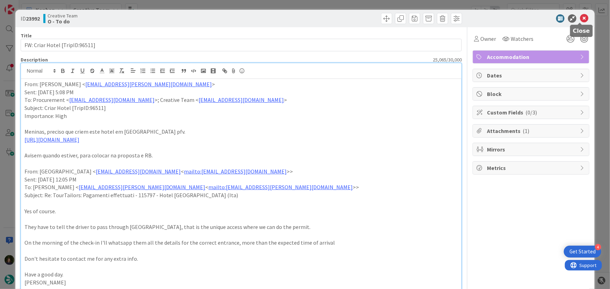
click at [580, 17] on icon at bounding box center [584, 18] width 8 height 8
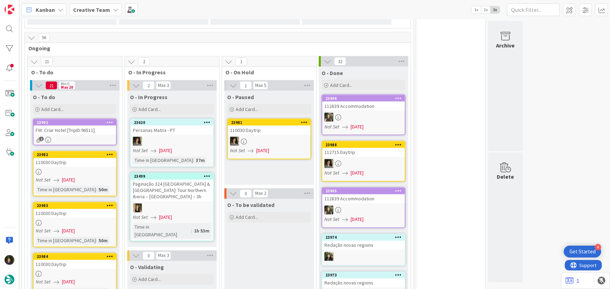
click at [81, 119] on div "23992 FW: Criar Hotel [TripID:96511] 1" at bounding box center [75, 132] width 84 height 27
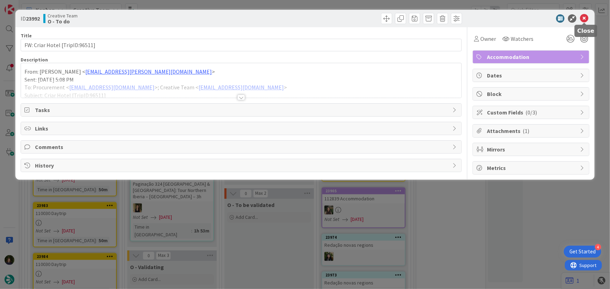
click at [581, 21] on icon at bounding box center [584, 18] width 8 height 8
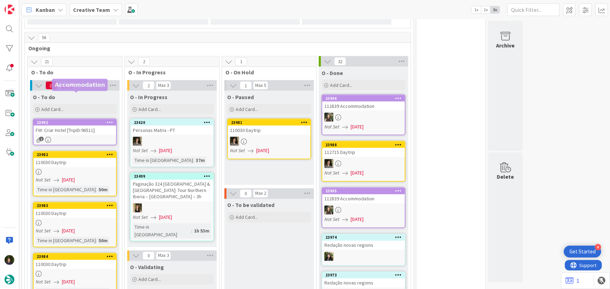
click at [107, 120] on icon at bounding box center [110, 122] width 7 height 5
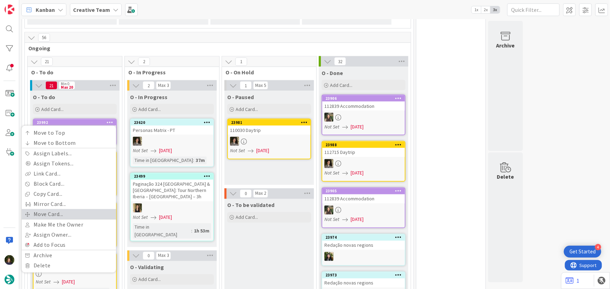
click at [77, 210] on link "Move Card..." at bounding box center [69, 215] width 94 height 10
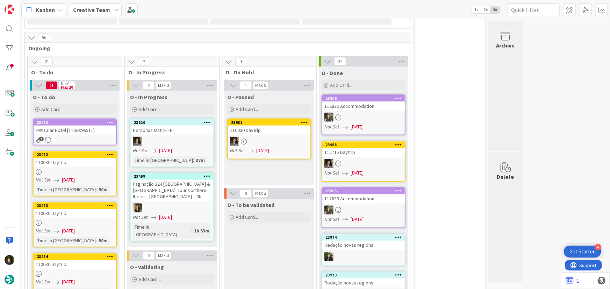
click at [108, 120] on icon at bounding box center [110, 122] width 7 height 5
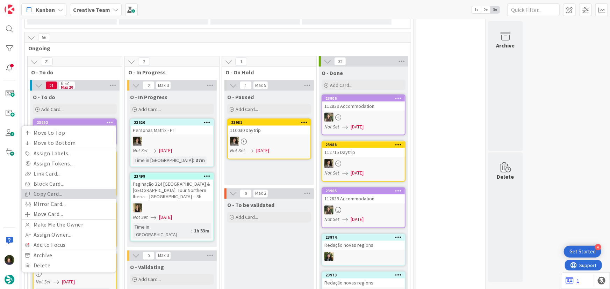
click at [78, 189] on link "Copy Card..." at bounding box center [69, 194] width 94 height 10
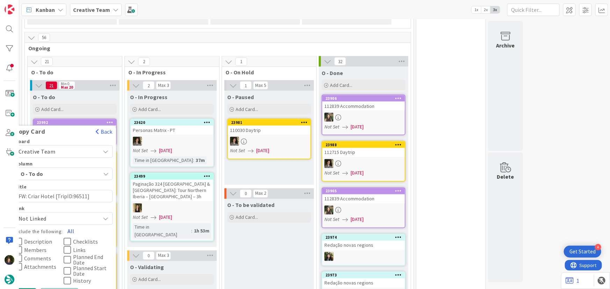
click at [68, 225] on button "All" at bounding box center [71, 231] width 16 height 13
type textarea "x"
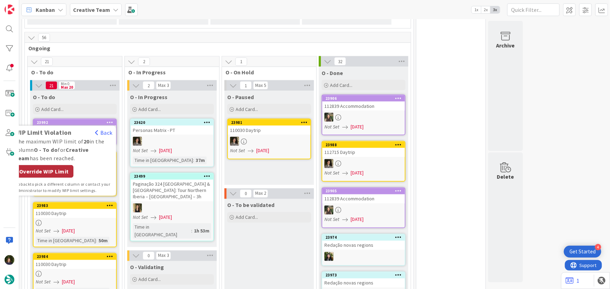
click at [47, 166] on div "Override WIP Limit" at bounding box center [44, 172] width 59 height 13
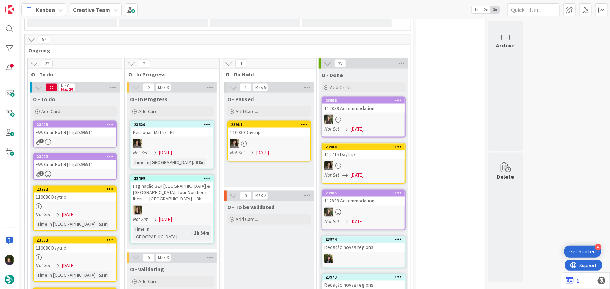
scroll to position [542, 0]
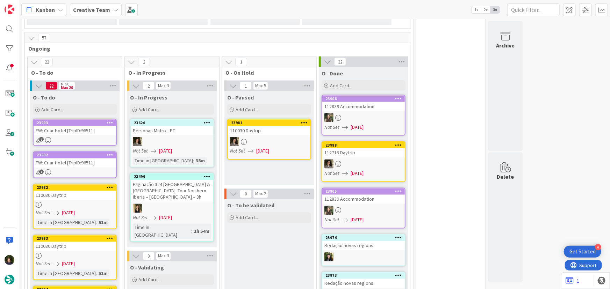
click at [68, 152] on div "23992 WIP Limit Violation Back The maximum WIP limit of 20 in the column O - To…" at bounding box center [75, 165] width 84 height 27
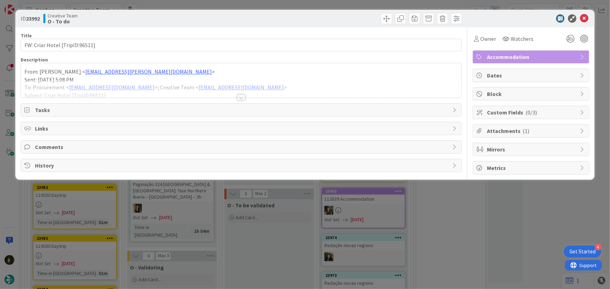
click at [517, 59] on span "Accommodation" at bounding box center [531, 57] width 89 height 8
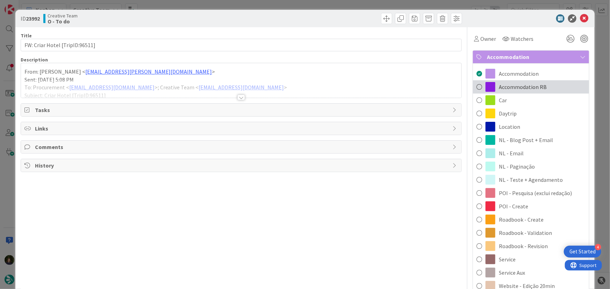
click at [521, 91] on span "Accommodation RB" at bounding box center [523, 87] width 48 height 8
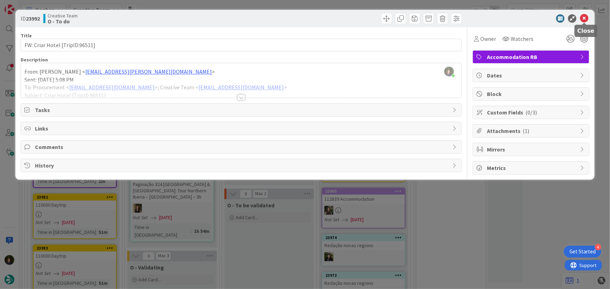
click at [584, 20] on icon at bounding box center [584, 18] width 8 height 8
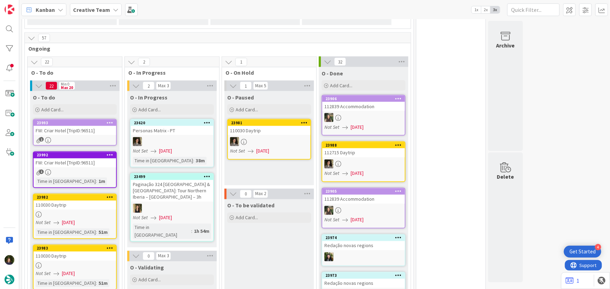
click at [67, 126] on div "FW: Criar Hotel [TripID:96511]" at bounding box center [75, 130] width 83 height 9
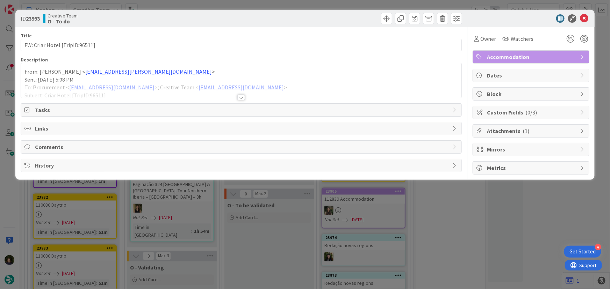
drag, startPoint x: 24, startPoint y: 71, endPoint x: 40, endPoint y: 72, distance: 16.1
click at [24, 71] on div "From: Gonçalo Oliveira < goncalo.oliveira@tourtailors.com > Sent: Thursday, 25 …" at bounding box center [241, 80] width 441 height 35
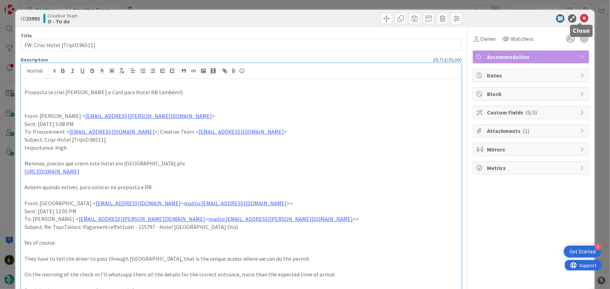
click at [580, 19] on icon at bounding box center [584, 18] width 8 height 8
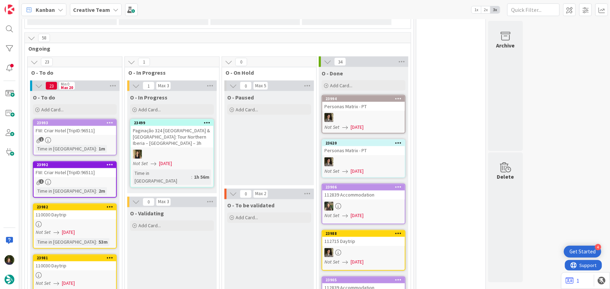
click at [103, 8] on b "Creative Team" at bounding box center [91, 9] width 37 height 7
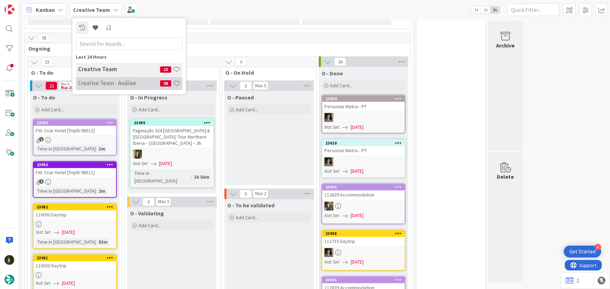
click at [109, 84] on h4 "Creative Team - Análise" at bounding box center [119, 83] width 82 height 7
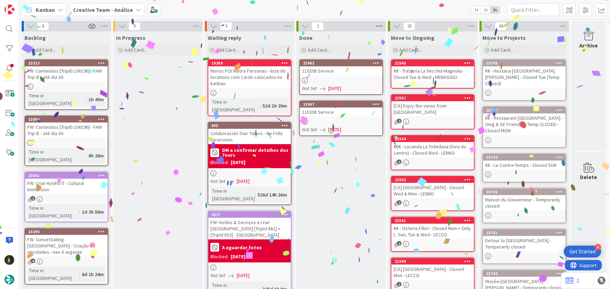
click at [380, 24] on icon at bounding box center [379, 26] width 9 height 10
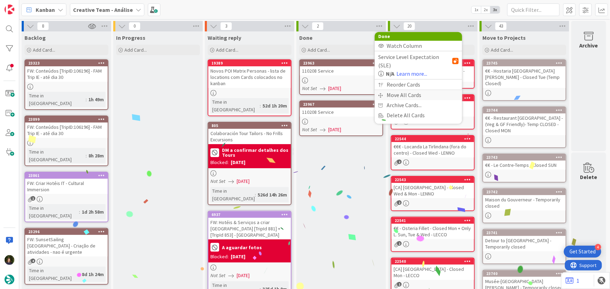
click at [399, 90] on div "Move All Cards" at bounding box center [418, 95] width 87 height 10
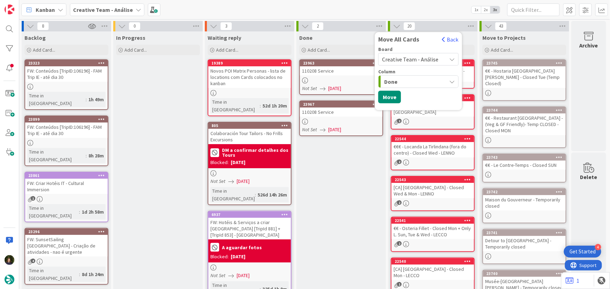
click at [419, 57] on span "Creative Team - Análise" at bounding box center [410, 59] width 56 height 7
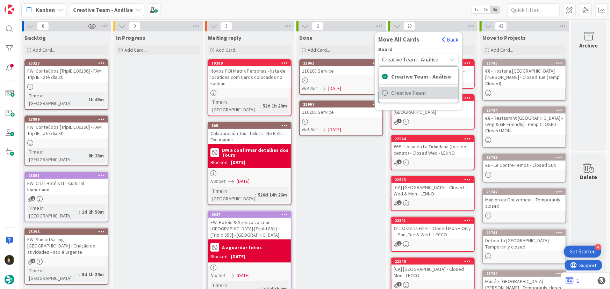
click at [422, 94] on span "Creative Team" at bounding box center [423, 93] width 64 height 10
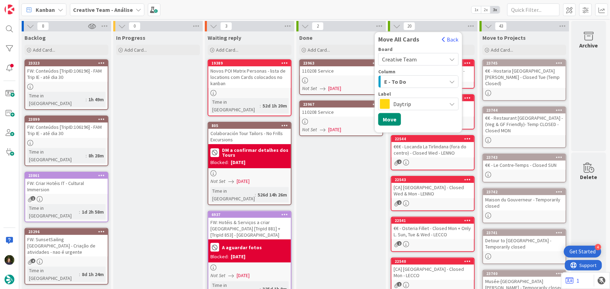
click at [410, 77] on div "E - To Do" at bounding box center [414, 81] width 64 height 11
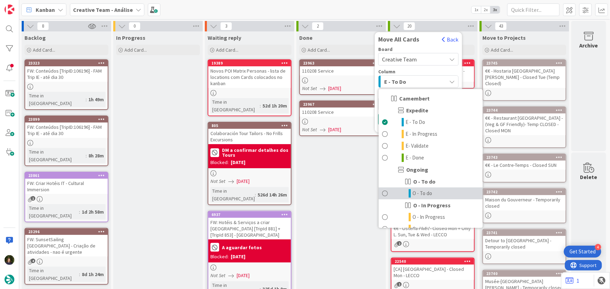
click at [431, 195] on span "O - To do" at bounding box center [423, 193] width 20 height 8
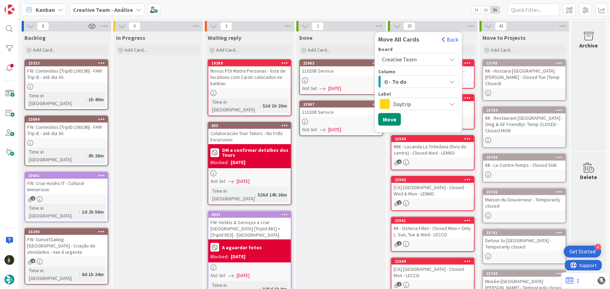
click at [409, 105] on span "Daytrip" at bounding box center [418, 104] width 50 height 10
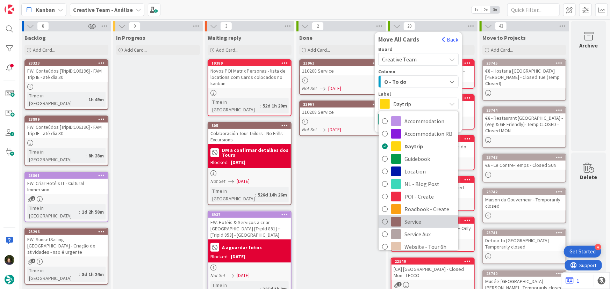
click at [425, 223] on span "Service" at bounding box center [429, 222] width 50 height 10
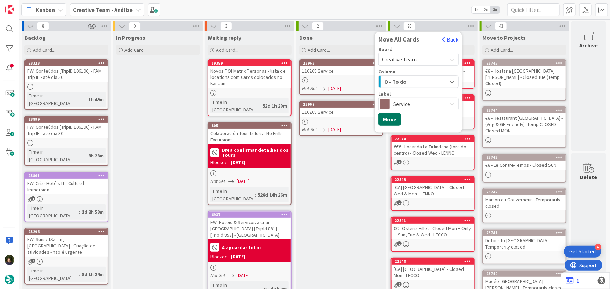
click at [389, 120] on button "Move" at bounding box center [389, 119] width 23 height 13
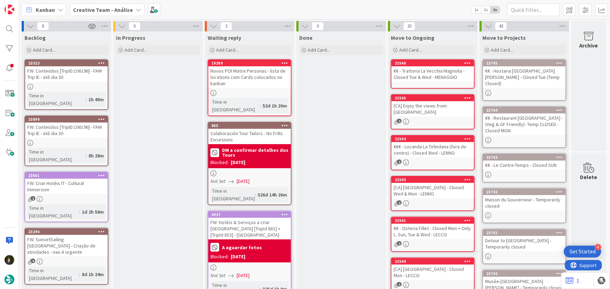
click at [114, 8] on b "Creative Team - Análise" at bounding box center [103, 9] width 60 height 7
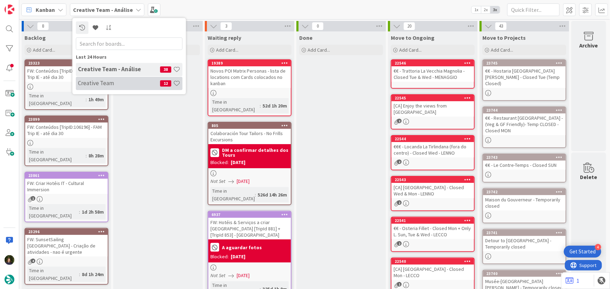
click at [96, 80] on h4 "Creative Team" at bounding box center [119, 83] width 82 height 7
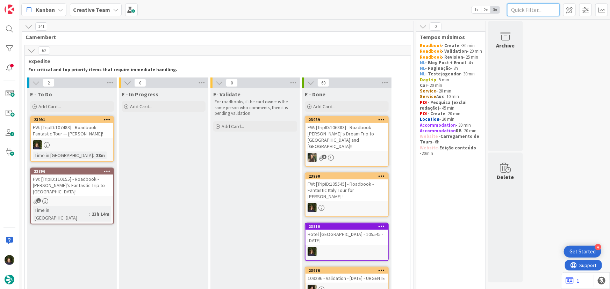
click at [529, 9] on input "text" at bounding box center [533, 9] width 52 height 13
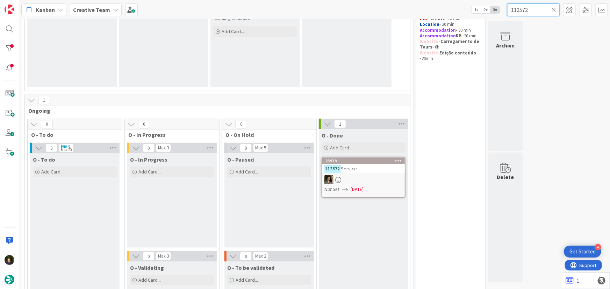
scroll to position [159, 0]
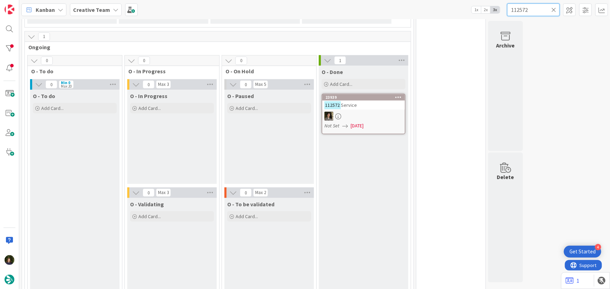
type input "112572"
click at [360, 119] on div at bounding box center [363, 116] width 83 height 9
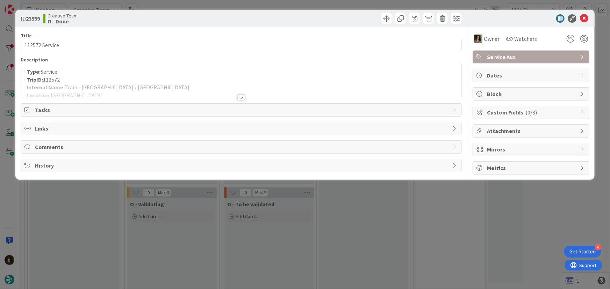
click at [244, 96] on div at bounding box center [241, 98] width 8 height 6
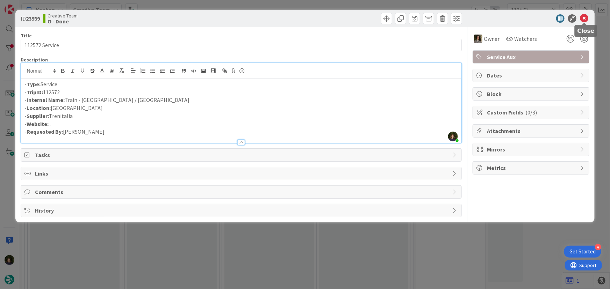
click at [584, 19] on icon at bounding box center [584, 18] width 8 height 8
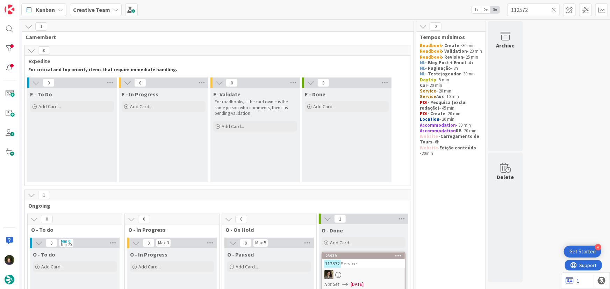
click at [556, 11] on icon at bounding box center [553, 10] width 5 height 6
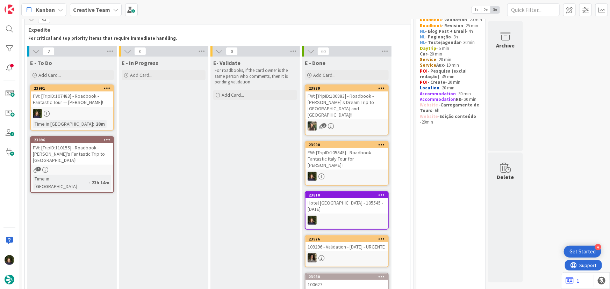
scroll to position [30, 0]
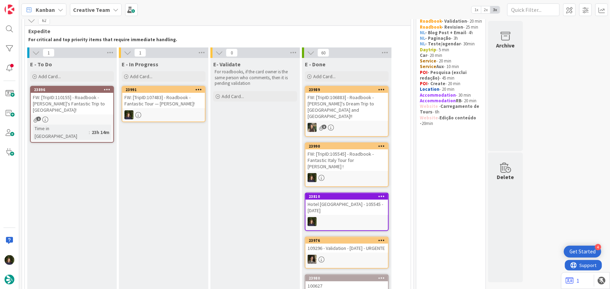
click at [164, 105] on div "FW: [TripID:107483] - Roadbook - Fantastic Tour — Monique Arcand!" at bounding box center [163, 100] width 83 height 15
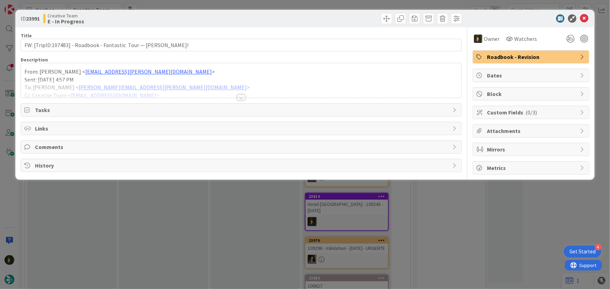
click at [240, 98] on div at bounding box center [241, 98] width 8 height 6
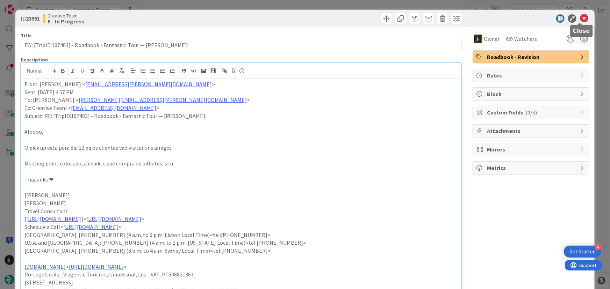
click at [580, 19] on icon at bounding box center [584, 18] width 8 height 8
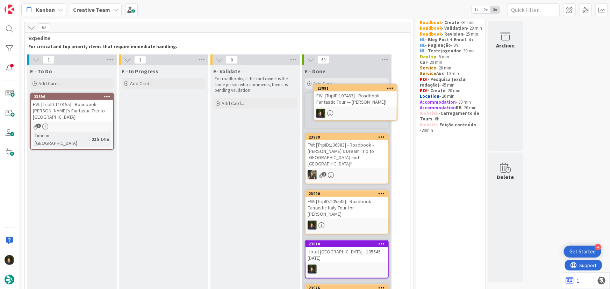
scroll to position [21, 0]
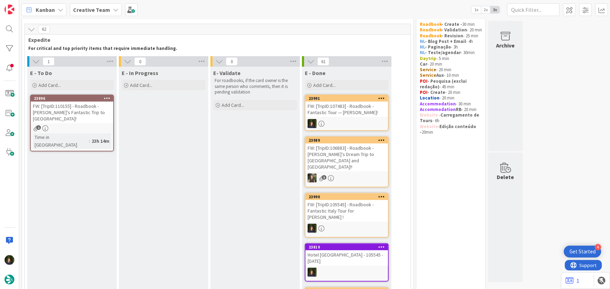
click at [76, 118] on div "23896 FW: [TripID:110155] - Roadbook - Donna's Fantastic Trip to Azores! 1 Time…" at bounding box center [72, 123] width 84 height 57
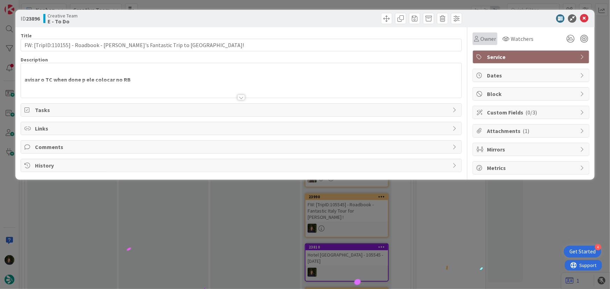
click at [489, 40] on span "Owner" at bounding box center [488, 39] width 16 height 8
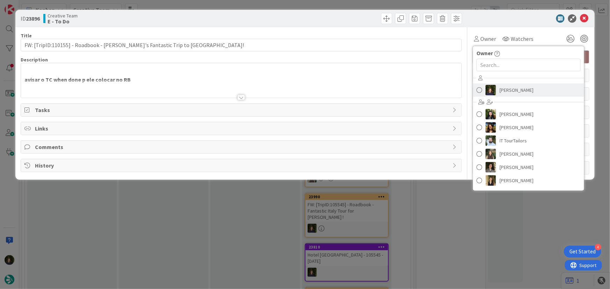
click at [515, 89] on span "[PERSON_NAME]" at bounding box center [517, 90] width 34 height 10
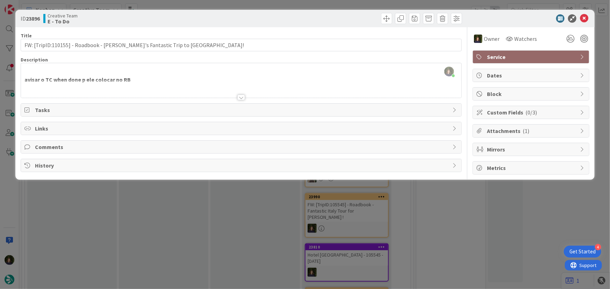
click at [239, 98] on div at bounding box center [241, 98] width 8 height 6
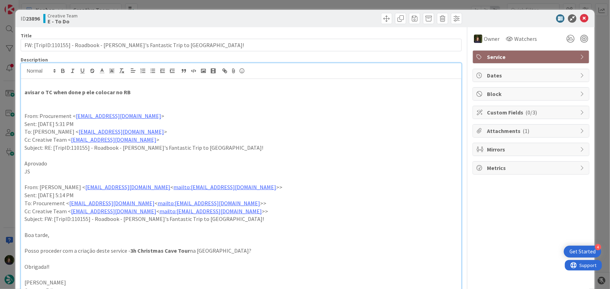
drag, startPoint x: 130, startPoint y: 252, endPoint x: 186, endPoint y: 248, distance: 56.0
click at [186, 248] on strong "3h Christmas Cave Tour" at bounding box center [160, 251] width 60 height 7
copy strong "3h Christmas Cave Tour"
click at [586, 15] on div "ID 23896 Creative Team E - To Do" at bounding box center [305, 18] width 580 height 17
click at [580, 19] on icon at bounding box center [584, 18] width 8 height 8
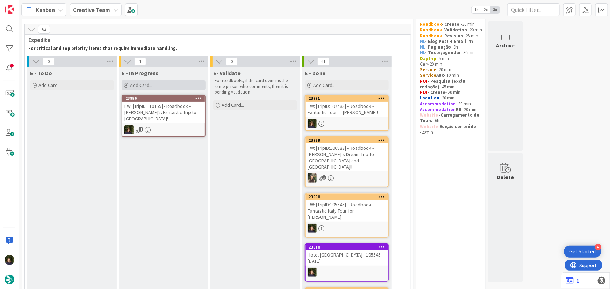
click at [173, 87] on div "Add Card..." at bounding box center [164, 85] width 84 height 10
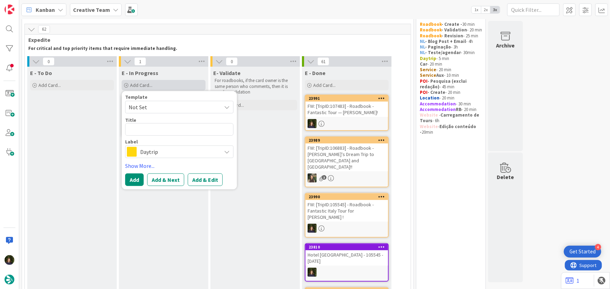
type textarea "x"
type textarea "W"
type textarea "x"
type textarea "Wa"
type textarea "x"
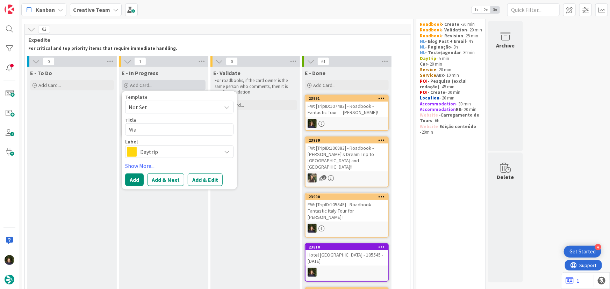
type textarea "Way"
type textarea "x"
type textarea "Way2"
type textarea "x"
type textarea "Way2Az"
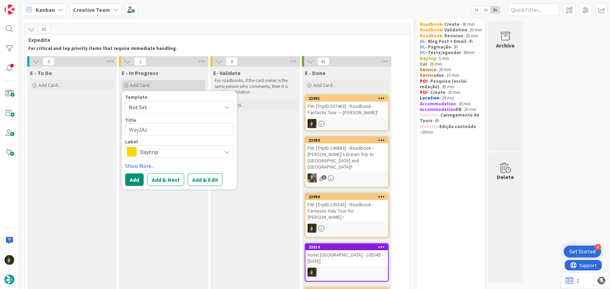
type textarea "x"
type textarea "Way2Azo"
type textarea "x"
type textarea "Way2Azor"
type textarea "x"
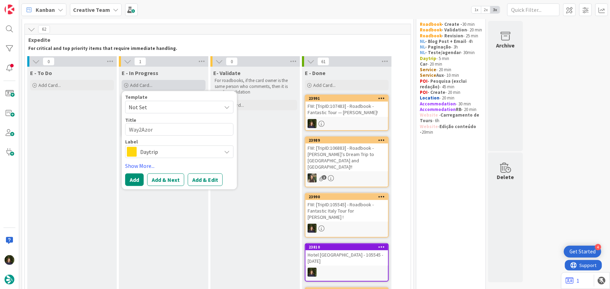
type textarea "Way2Azore"
type textarea "x"
type textarea "Way2Azores"
type textarea "x"
type textarea "Way2Azores S"
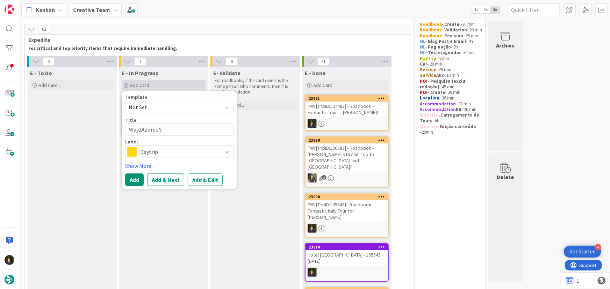
type textarea "x"
type textarea "Way2Azores Su"
type textarea "x"
type textarea "Way2Azores Sup"
type textarea "x"
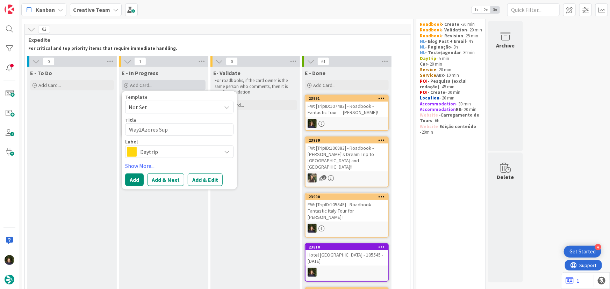
type textarea "Way2Azores Supp"
type textarea "x"
type textarea "Way2Azores Suppl"
type textarea "x"
type textarea "Way2Azores Suppli"
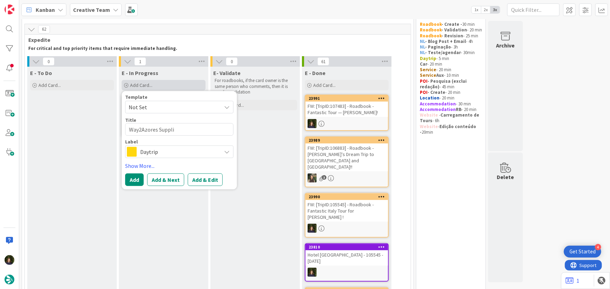
type textarea "x"
type textarea "Way2Azores Supplie"
type textarea "x"
type textarea "Way2Azores Supplier"
click at [163, 155] on span "Daytrip" at bounding box center [179, 152] width 78 height 10
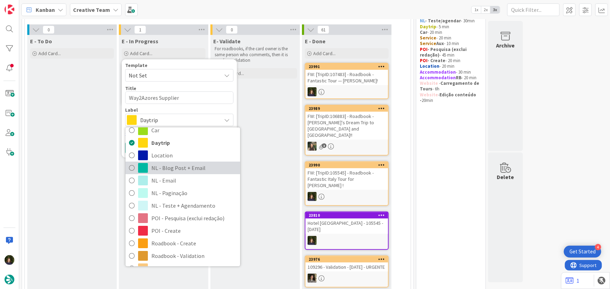
scroll to position [63, 0]
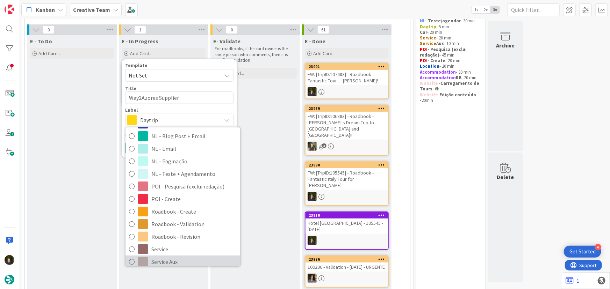
click at [172, 260] on span "Service Aux" at bounding box center [193, 262] width 85 height 10
type textarea "x"
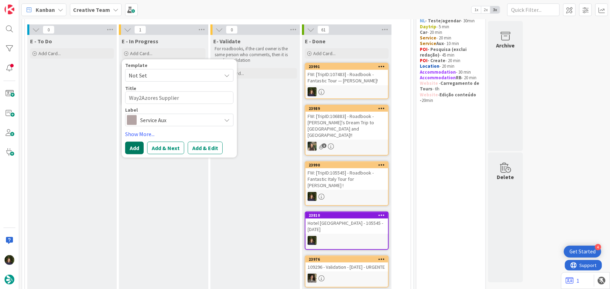
click at [133, 150] on button "Add" at bounding box center [134, 148] width 19 height 13
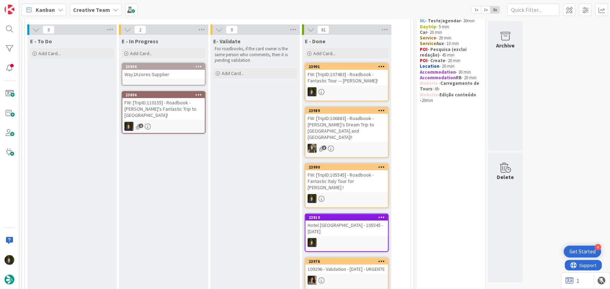
click at [150, 75] on div "Way2Azores Supplier" at bounding box center [163, 74] width 83 height 9
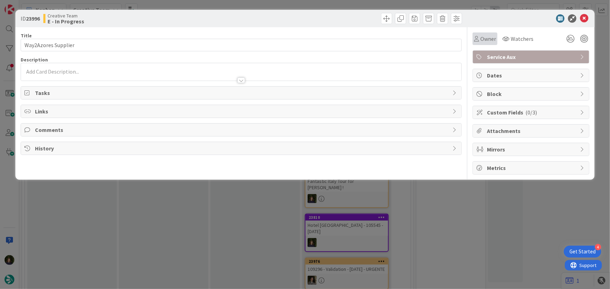
click at [493, 38] on span "Owner" at bounding box center [488, 39] width 16 height 8
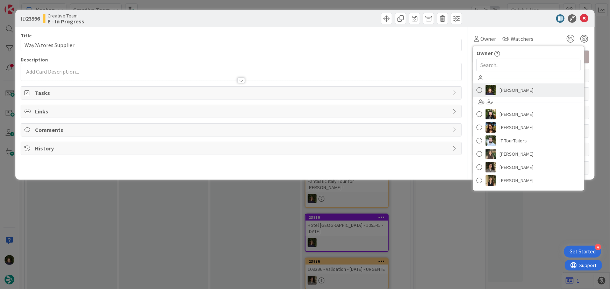
click at [508, 88] on span "[PERSON_NAME]" at bounding box center [517, 90] width 34 height 10
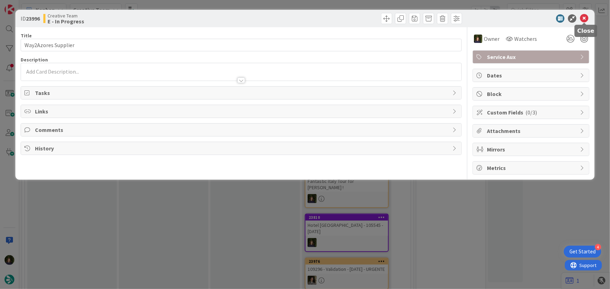
click at [586, 16] on icon at bounding box center [584, 18] width 8 height 8
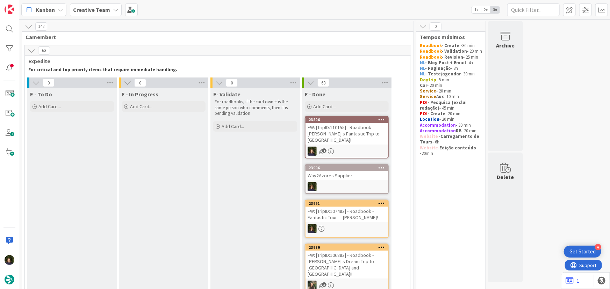
click at [104, 12] on b "Creative Team" at bounding box center [91, 9] width 37 height 7
click at [102, 83] on h4 "Creative Team - Análise" at bounding box center [119, 83] width 82 height 7
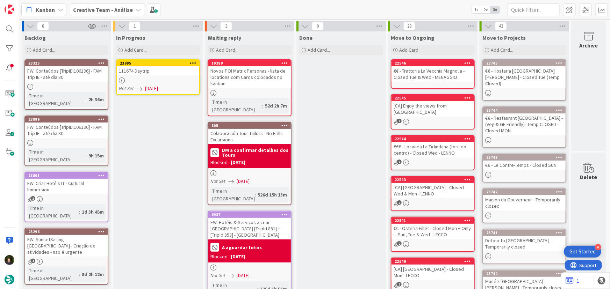
click at [153, 74] on div "111674 Daytrip" at bounding box center [158, 70] width 83 height 9
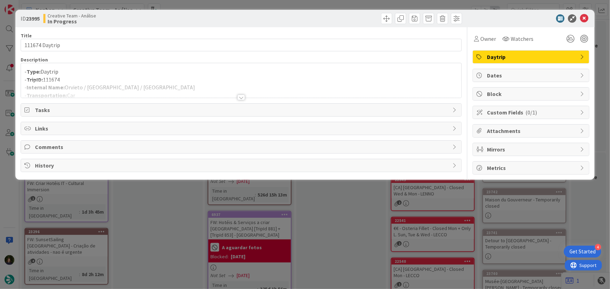
click at [244, 99] on div at bounding box center [241, 98] width 8 height 6
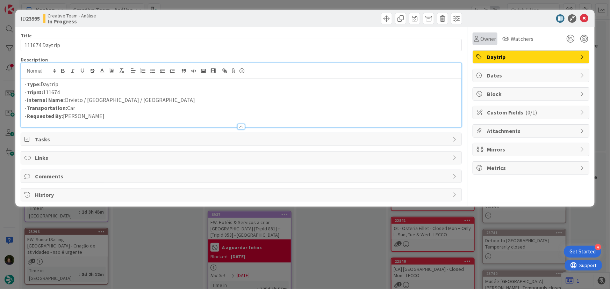
click at [491, 38] on span "Owner" at bounding box center [488, 39] width 16 height 8
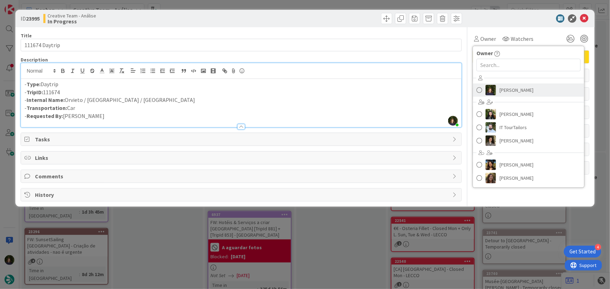
click at [512, 93] on span "[PERSON_NAME]" at bounding box center [517, 90] width 34 height 10
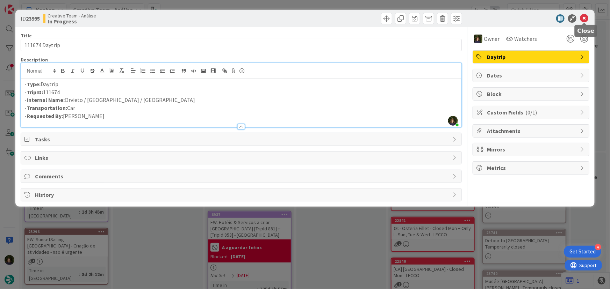
click at [585, 20] on icon at bounding box center [584, 18] width 8 height 8
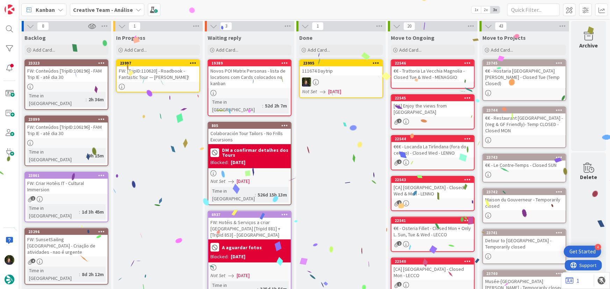
click at [156, 74] on div "FW: [TripID:110620] - Roadbook - Fantastic Tour — Diane McClure!" at bounding box center [158, 73] width 83 height 15
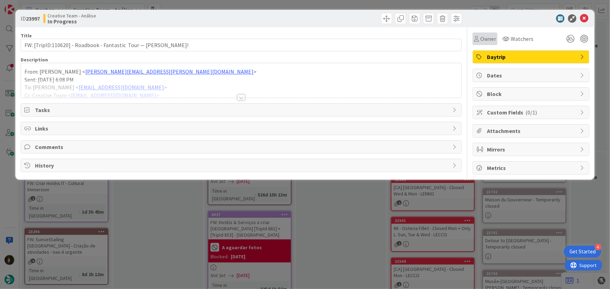
click at [492, 38] on span "Owner" at bounding box center [488, 39] width 16 height 8
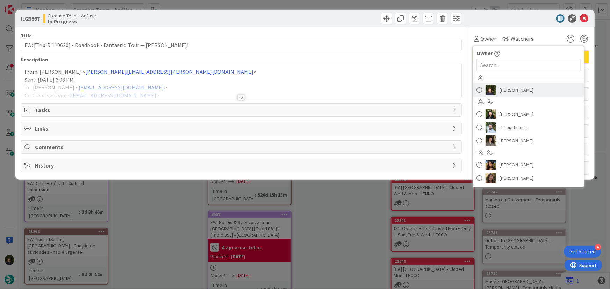
click at [508, 92] on span "[PERSON_NAME]" at bounding box center [517, 90] width 34 height 10
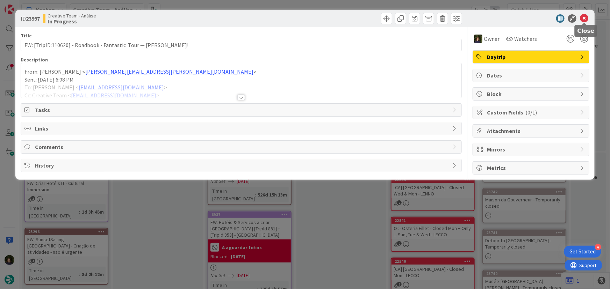
click at [586, 17] on icon at bounding box center [584, 18] width 8 height 8
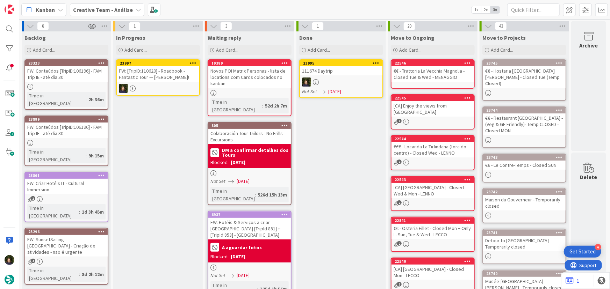
click at [191, 63] on icon at bounding box center [193, 62] width 7 height 5
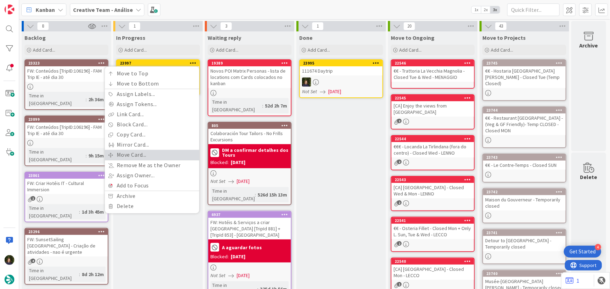
click at [152, 153] on link "Move Card..." at bounding box center [152, 155] width 94 height 10
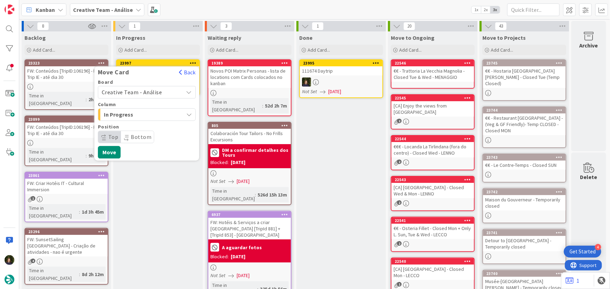
click at [155, 89] on span "Creative Team - Análise" at bounding box center [132, 92] width 60 height 7
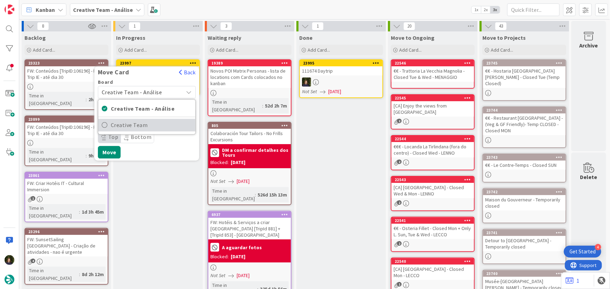
click at [159, 126] on span "Creative Team" at bounding box center [151, 125] width 81 height 10
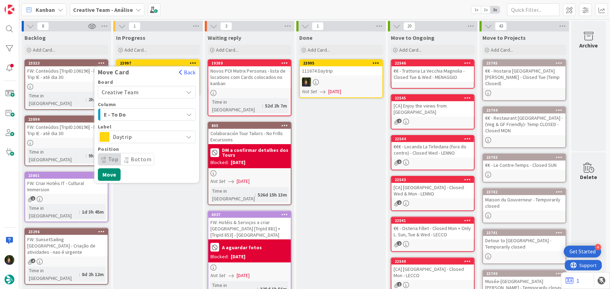
click at [158, 115] on div "E - To Do" at bounding box center [142, 114] width 81 height 11
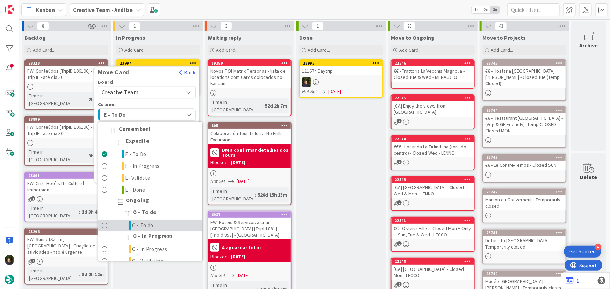
click at [157, 227] on link "O - To do" at bounding box center [150, 226] width 104 height 12
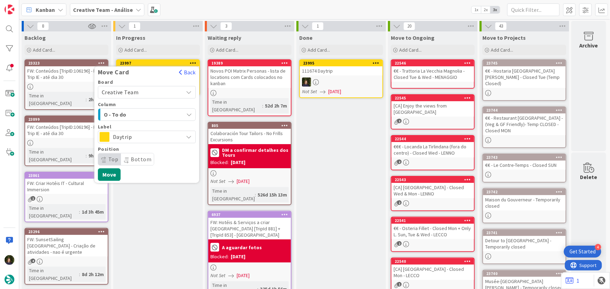
click at [149, 136] on span "Daytrip" at bounding box center [146, 137] width 67 height 10
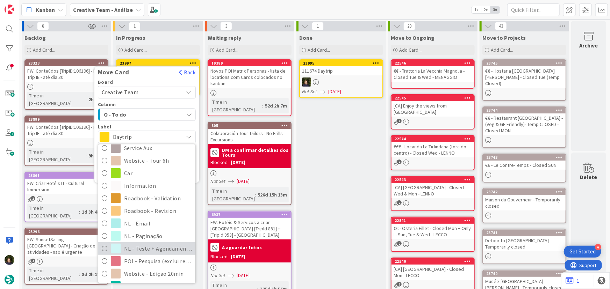
scroll to position [127, 0]
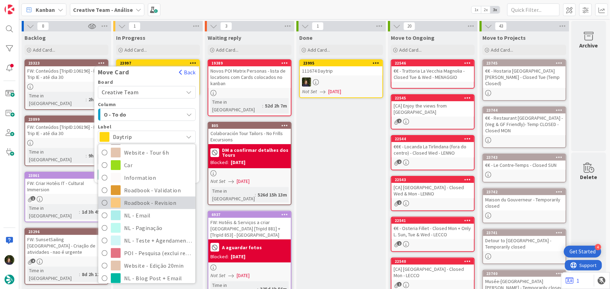
click at [155, 202] on span "Roadbook - Revision" at bounding box center [158, 203] width 68 height 10
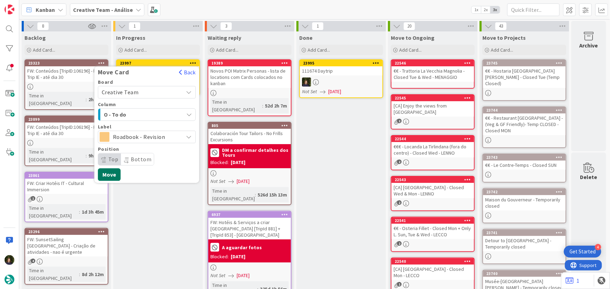
click at [110, 178] on button "Move" at bounding box center [109, 175] width 23 height 13
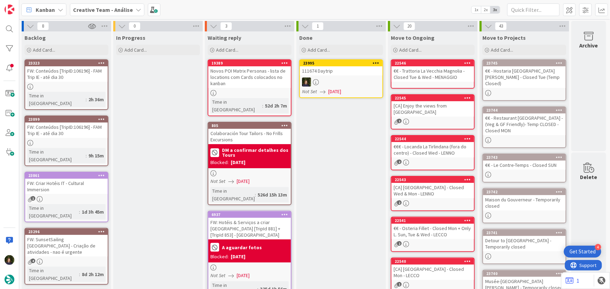
click at [377, 62] on icon at bounding box center [376, 62] width 7 height 5
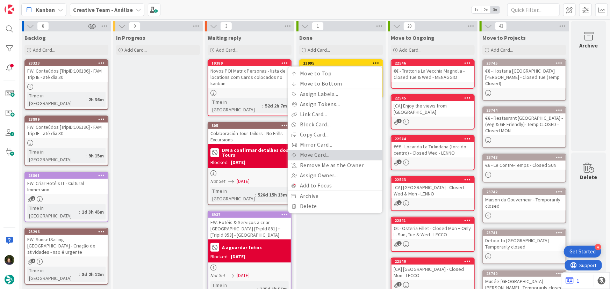
click at [336, 153] on link "Move Card..." at bounding box center [335, 155] width 94 height 10
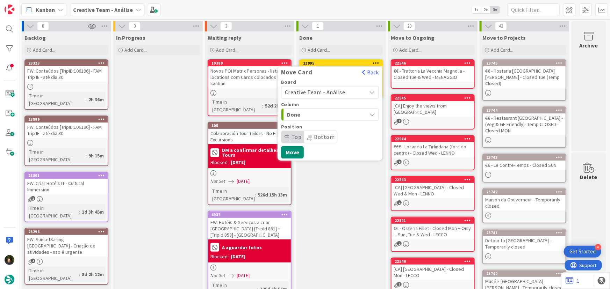
click at [337, 89] on span "Creative Team - Análise" at bounding box center [315, 92] width 60 height 7
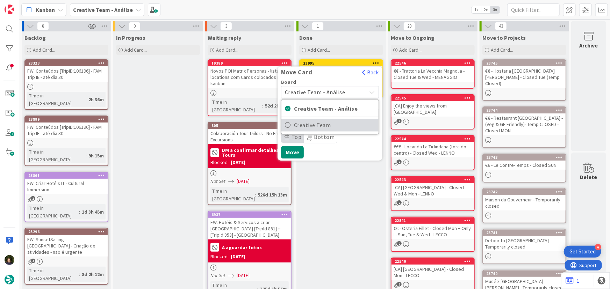
click at [344, 124] on span "Creative Team" at bounding box center [334, 125] width 81 height 10
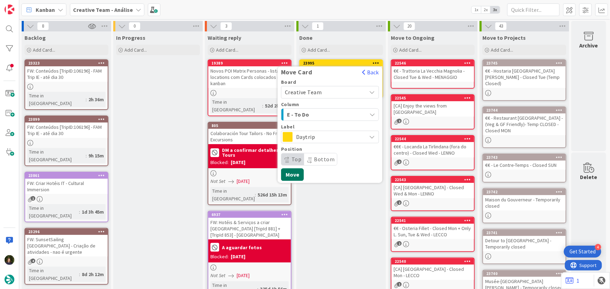
click at [290, 173] on button "Move" at bounding box center [292, 175] width 23 height 13
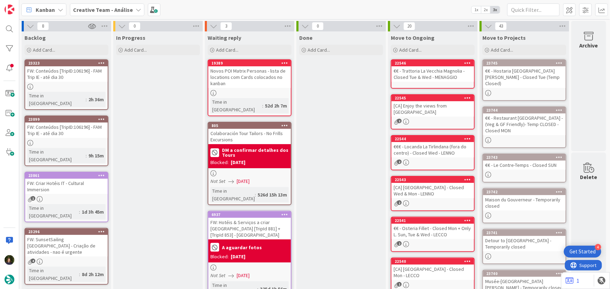
click at [113, 10] on b "Creative Team - Análise" at bounding box center [103, 9] width 60 height 7
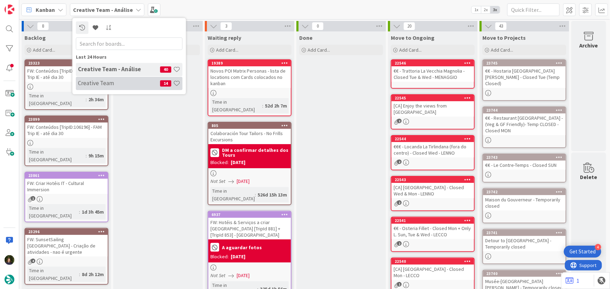
click at [127, 86] on h4 "Creative Team" at bounding box center [119, 83] width 82 height 7
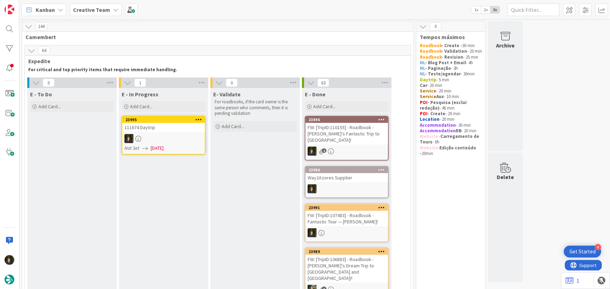
click at [163, 139] on div at bounding box center [163, 138] width 83 height 9
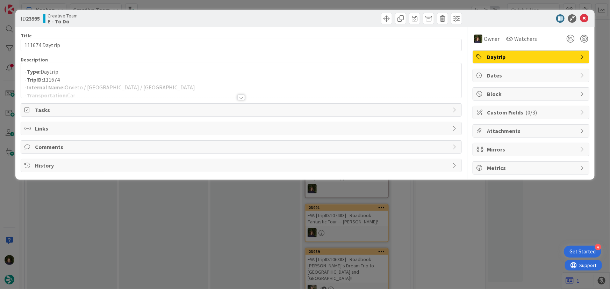
click at [138, 85] on div at bounding box center [241, 89] width 441 height 18
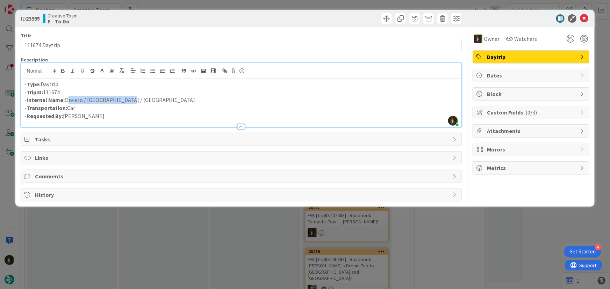
drag, startPoint x: 125, startPoint y: 99, endPoint x: 66, endPoint y: 99, distance: 59.1
click at [66, 99] on p "- Internal Name: Orvieto / Siena / Orvieto" at bounding box center [241, 100] width 434 height 8
copy p "Orvieto / Siena / Orvieto"
drag, startPoint x: 66, startPoint y: 92, endPoint x: 26, endPoint y: 92, distance: 40.2
click at [26, 92] on p "- TripID: 111674" at bounding box center [241, 92] width 434 height 8
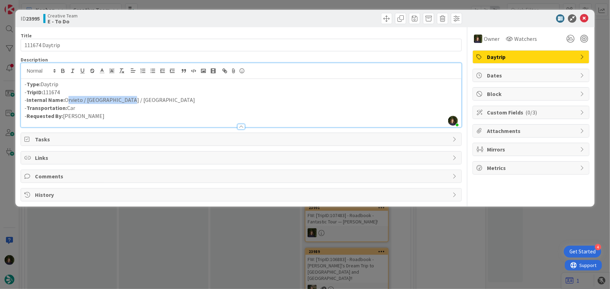
copy p "TripID: 111674"
click at [586, 17] on icon at bounding box center [584, 18] width 8 height 8
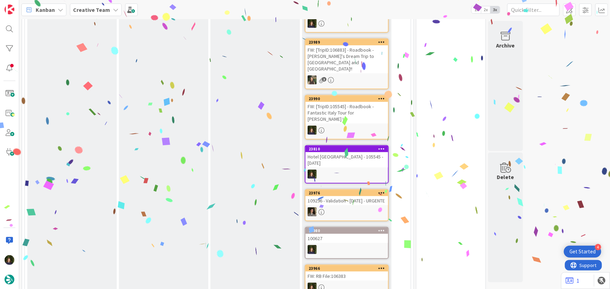
scroll to position [540, 0]
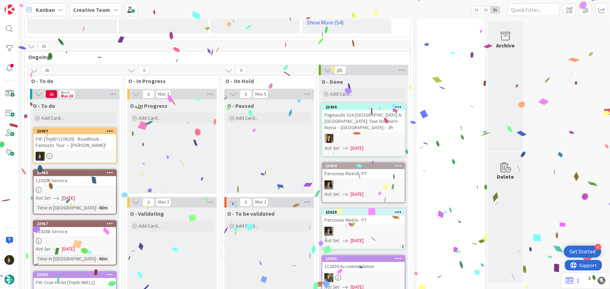
click at [71, 152] on div at bounding box center [75, 156] width 83 height 9
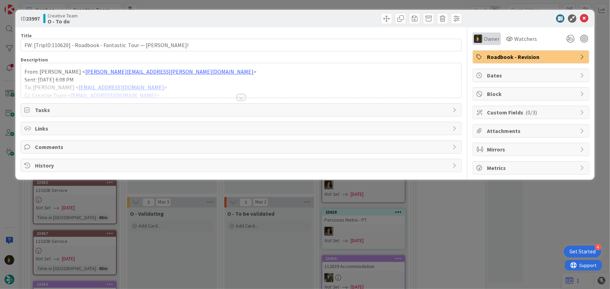
click at [493, 41] on span "Owner" at bounding box center [492, 39] width 16 height 8
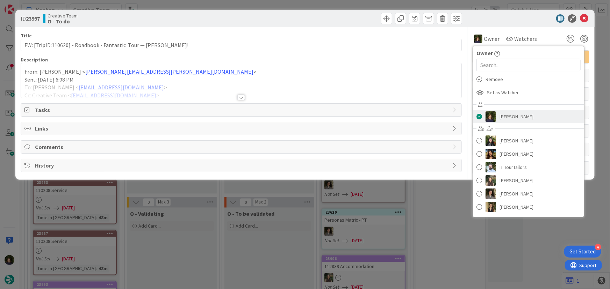
click at [518, 115] on span "[PERSON_NAME]" at bounding box center [517, 117] width 34 height 10
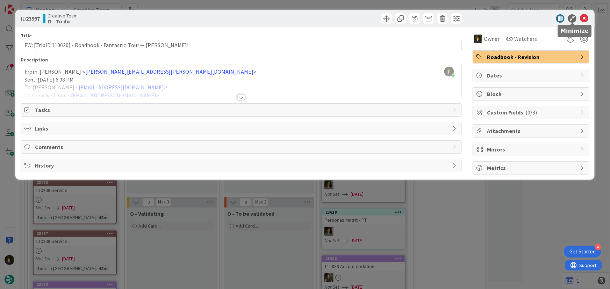
click at [584, 17] on icon at bounding box center [584, 18] width 8 height 8
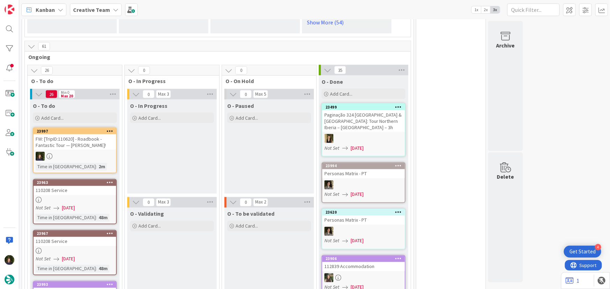
click at [75, 134] on div "23997 FW: [TripID:110620] - Roadbook - Fantastic Tour — Diane McClure! Time in …" at bounding box center [75, 151] width 84 height 46
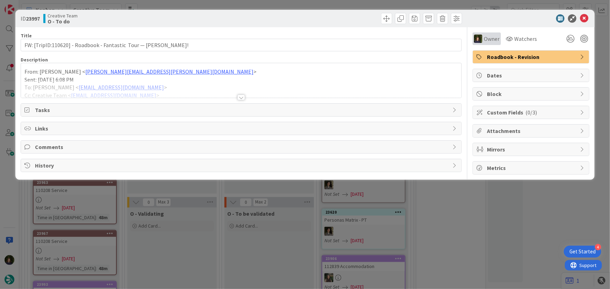
click at [494, 41] on span "Owner" at bounding box center [492, 39] width 16 height 8
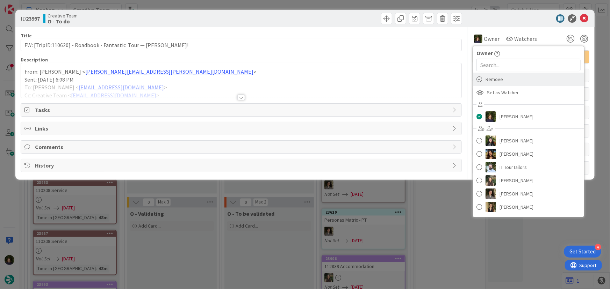
click at [494, 79] on span "Remove" at bounding box center [494, 79] width 17 height 10
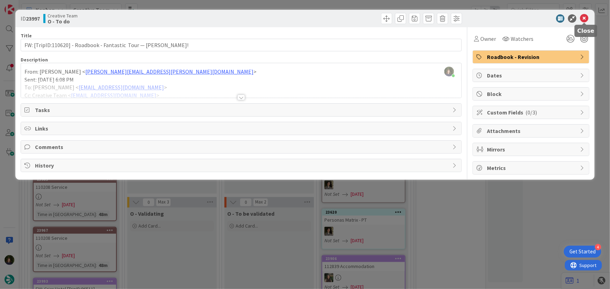
click at [584, 21] on icon at bounding box center [584, 18] width 8 height 8
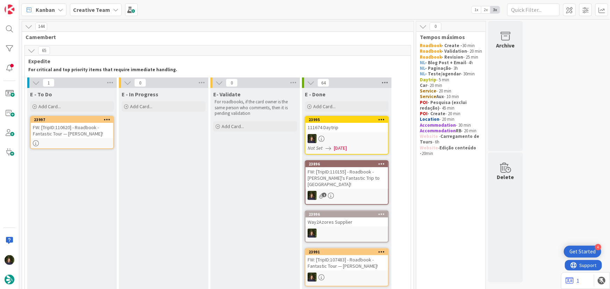
click at [385, 82] on icon at bounding box center [384, 83] width 9 height 10
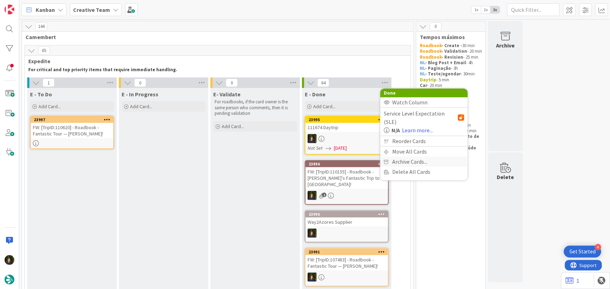
click at [406, 157] on span "Archive Cards..." at bounding box center [409, 162] width 35 height 10
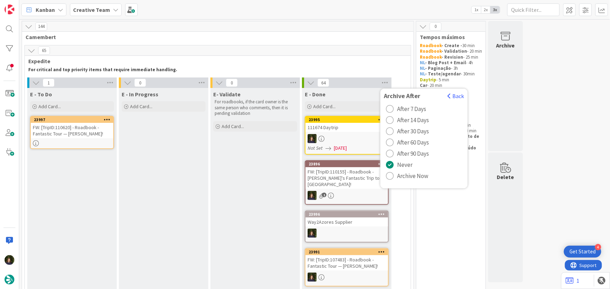
click at [405, 171] on span "Archive Now" at bounding box center [412, 176] width 31 height 10
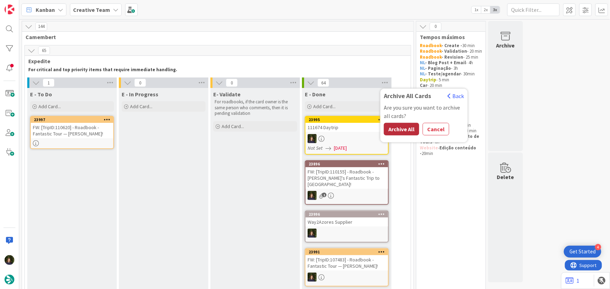
click at [400, 131] on button "Archive All" at bounding box center [401, 129] width 35 height 13
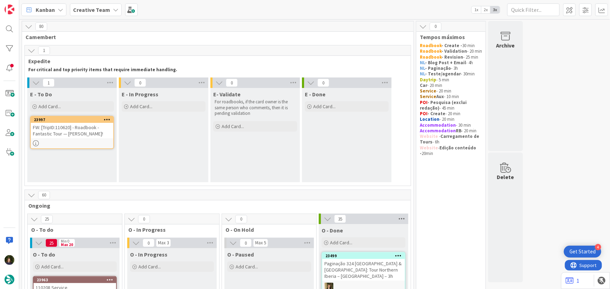
click at [400, 220] on icon at bounding box center [401, 219] width 9 height 10
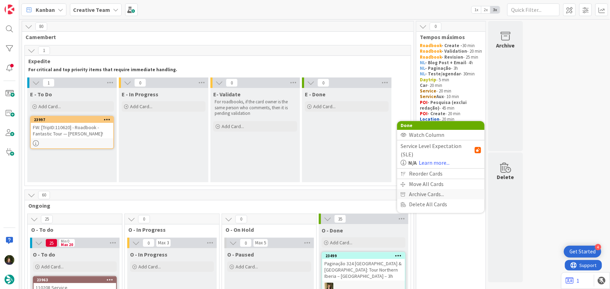
click at [424, 196] on span "Archive Cards..." at bounding box center [426, 194] width 35 height 10
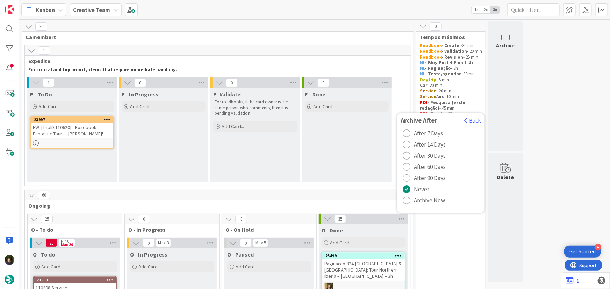
click at [420, 199] on span "Archive Now" at bounding box center [429, 200] width 31 height 10
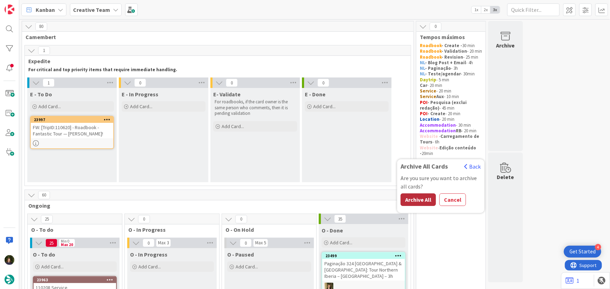
click at [413, 201] on button "Archive All" at bounding box center [418, 200] width 35 height 13
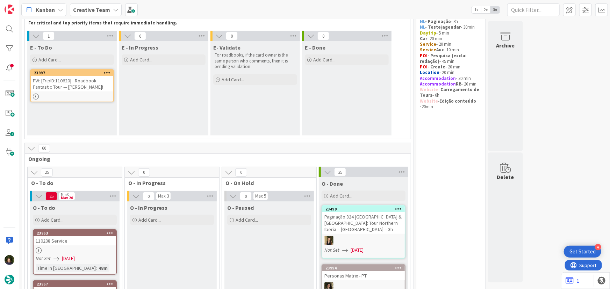
scroll to position [95, 0]
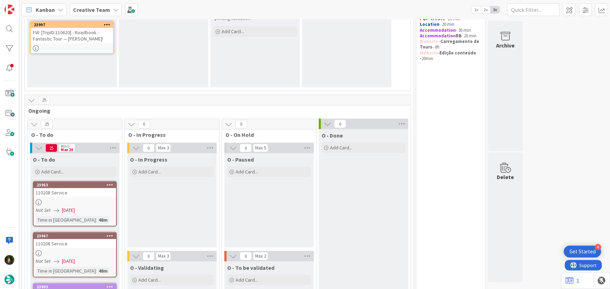
drag, startPoint x: 451, startPoint y: 192, endPoint x: 471, endPoint y: 85, distance: 108.8
